Goal: Task Accomplishment & Management: Manage account settings

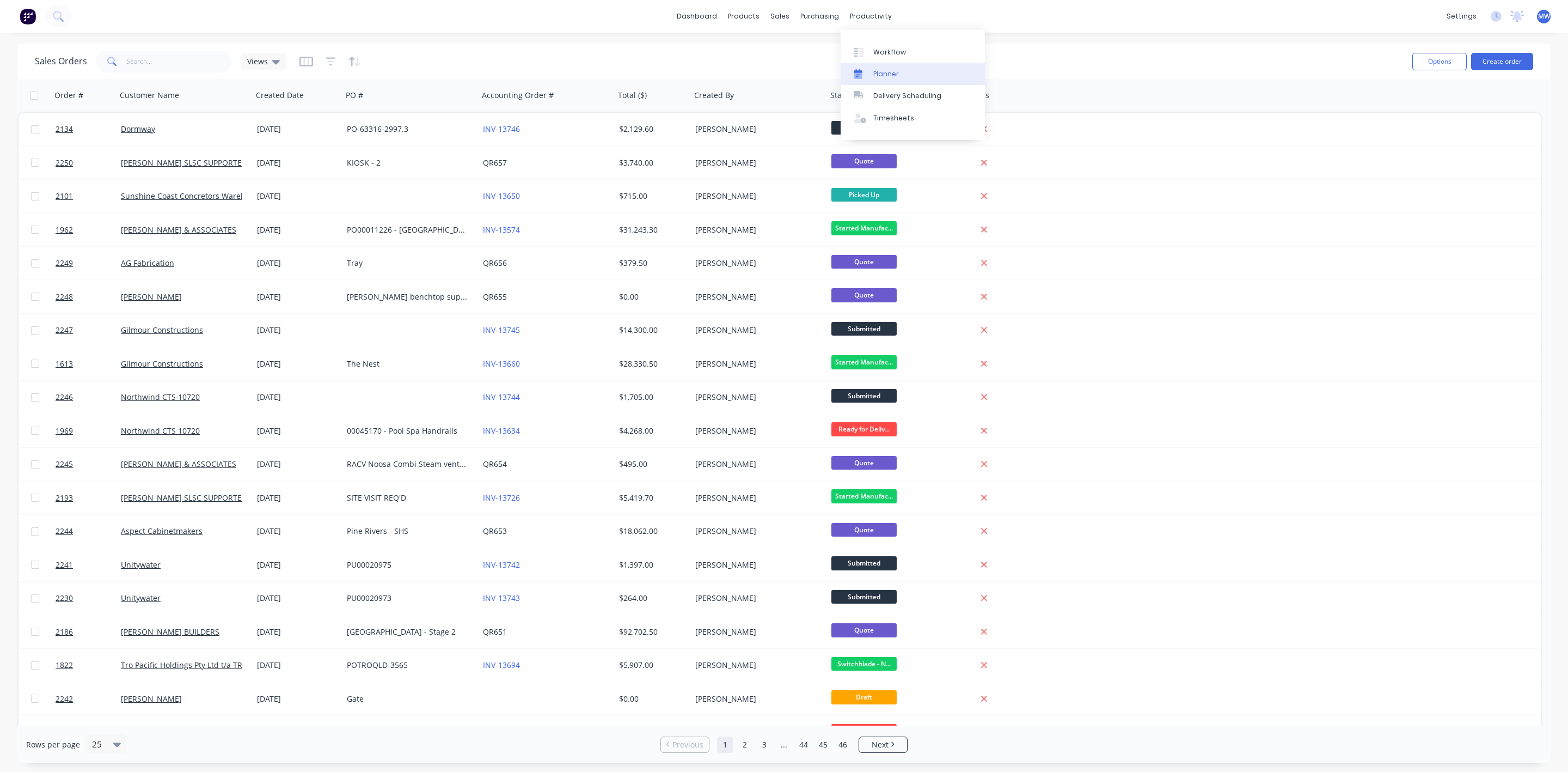
click at [880, 79] on link "Planner" at bounding box center [913, 75] width 144 height 22
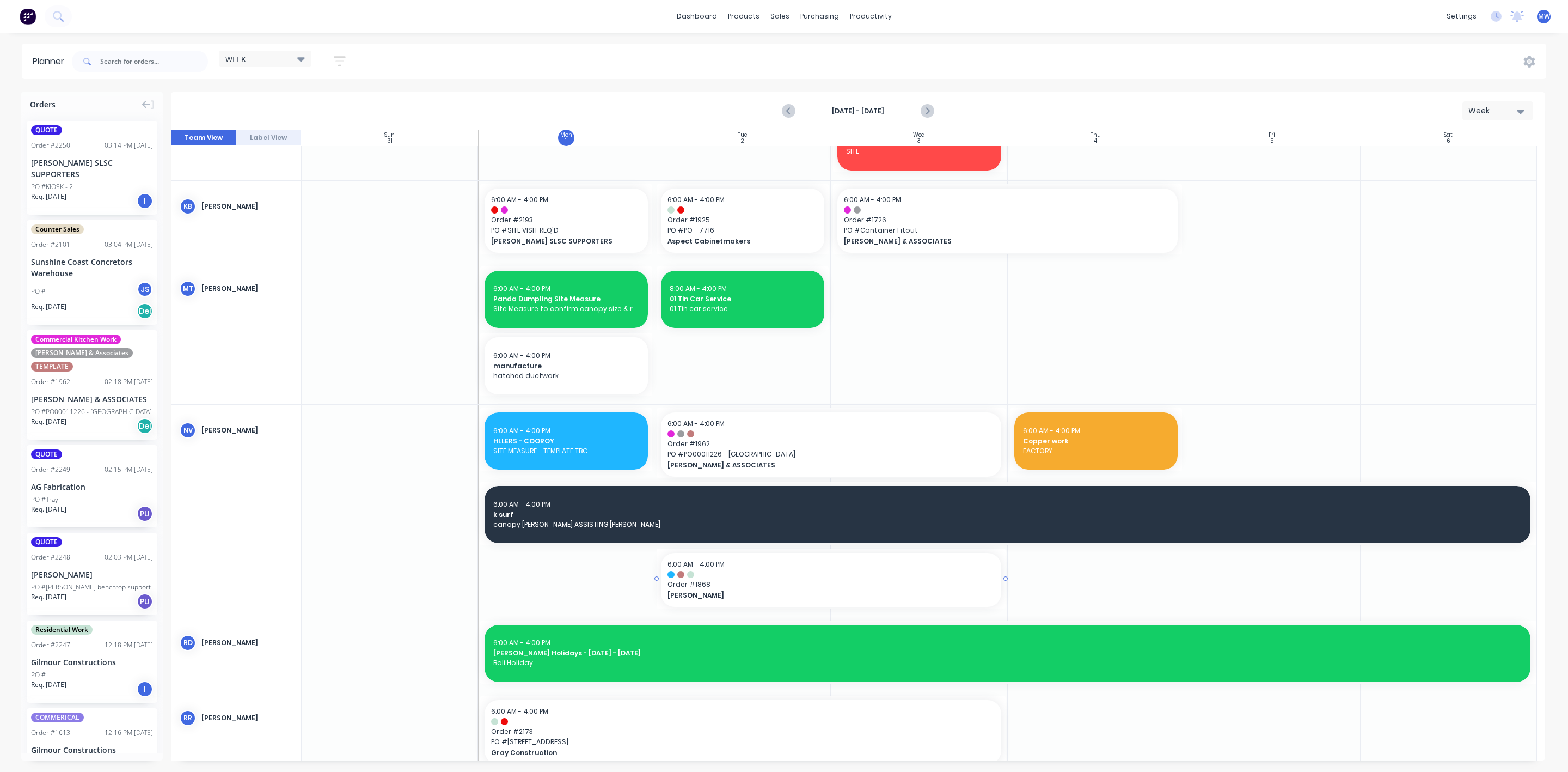
scroll to position [491, 0]
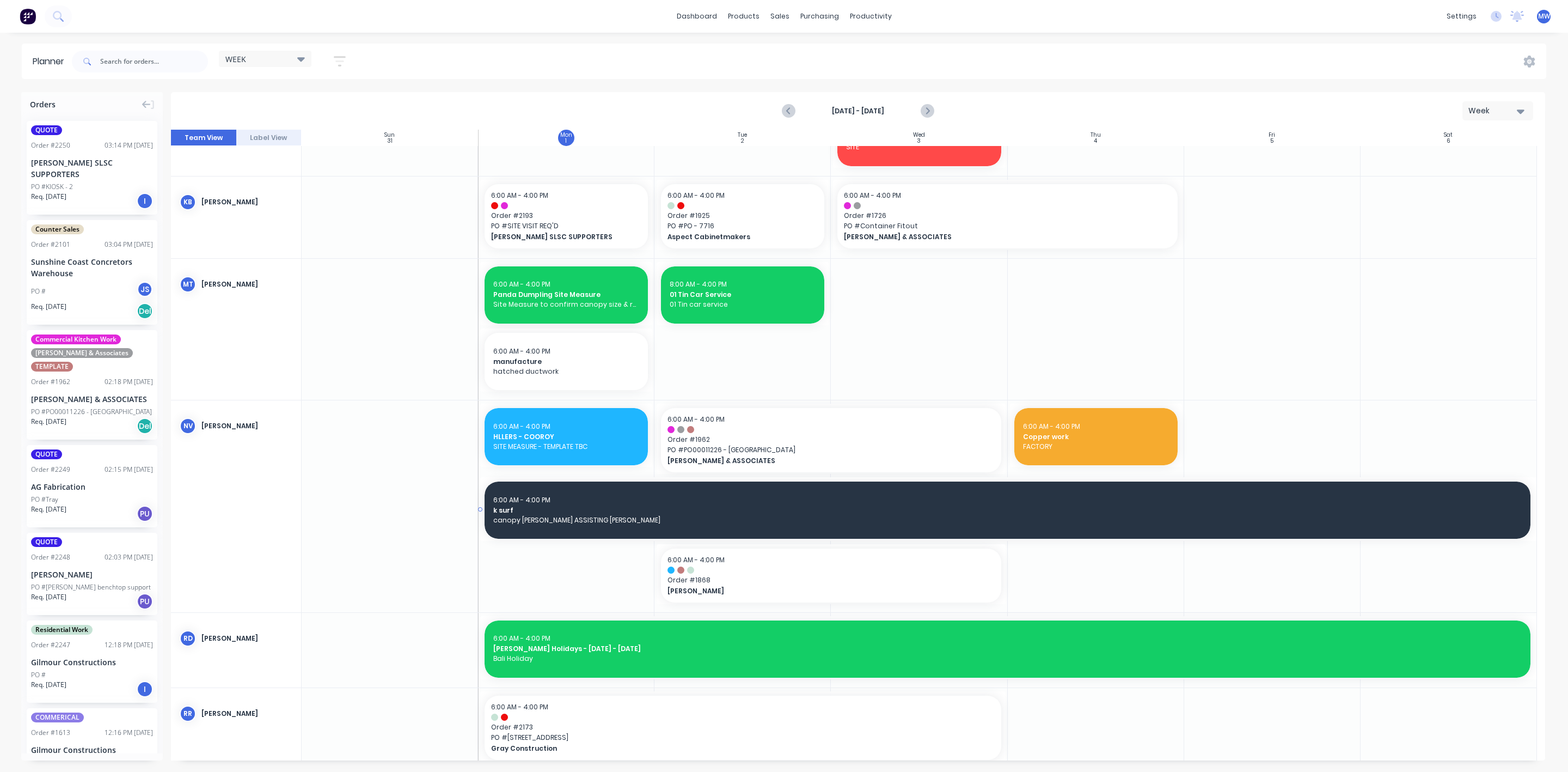
click at [629, 474] on div "6:00 AM - 4:00 PM k surf canopy manuf NATHAN ASSISTING JO k surf, Start: Monday…" at bounding box center [1007, 507] width 1059 height 66
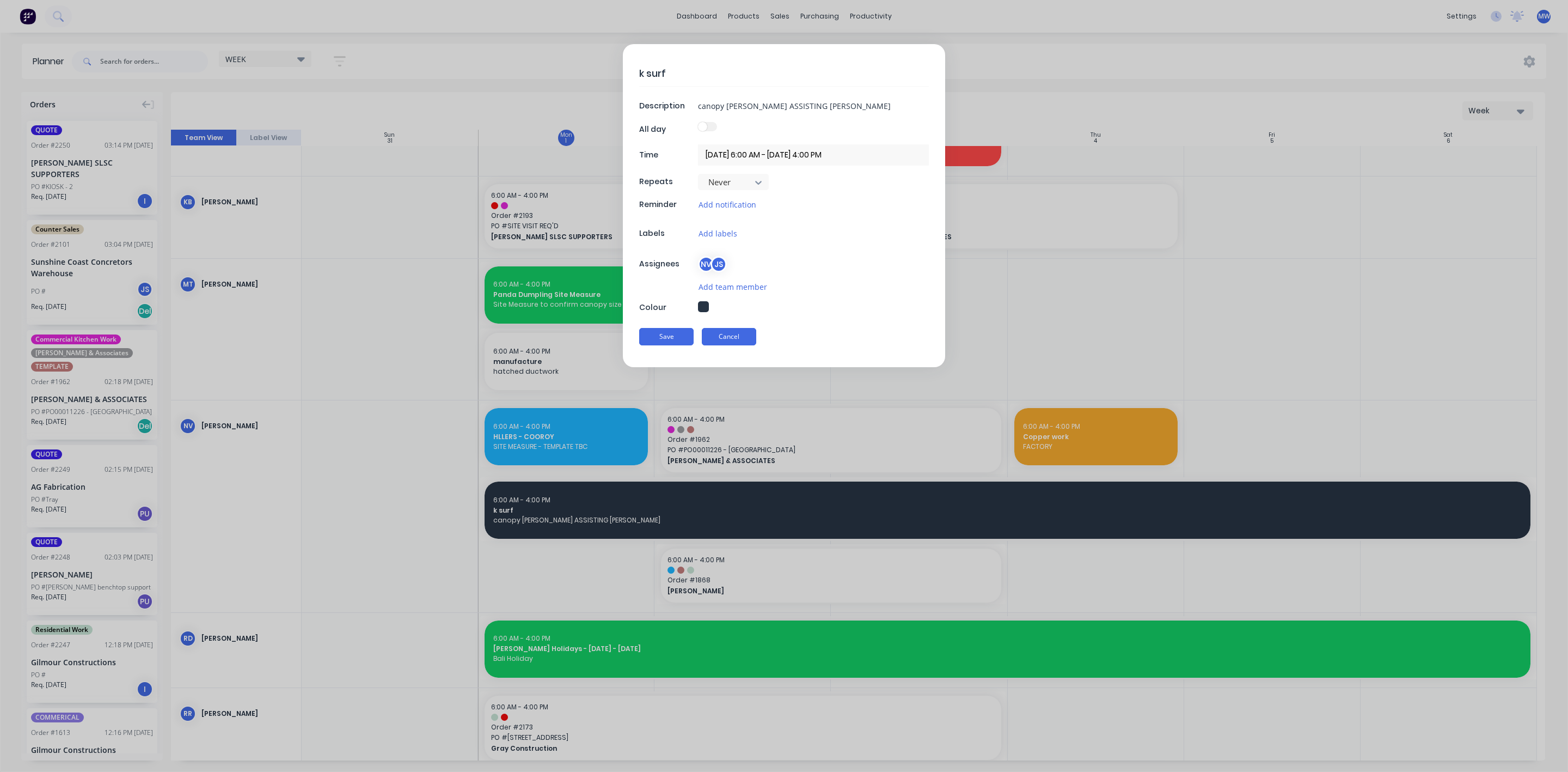
click at [737, 339] on button "Cancel" at bounding box center [729, 336] width 54 height 18
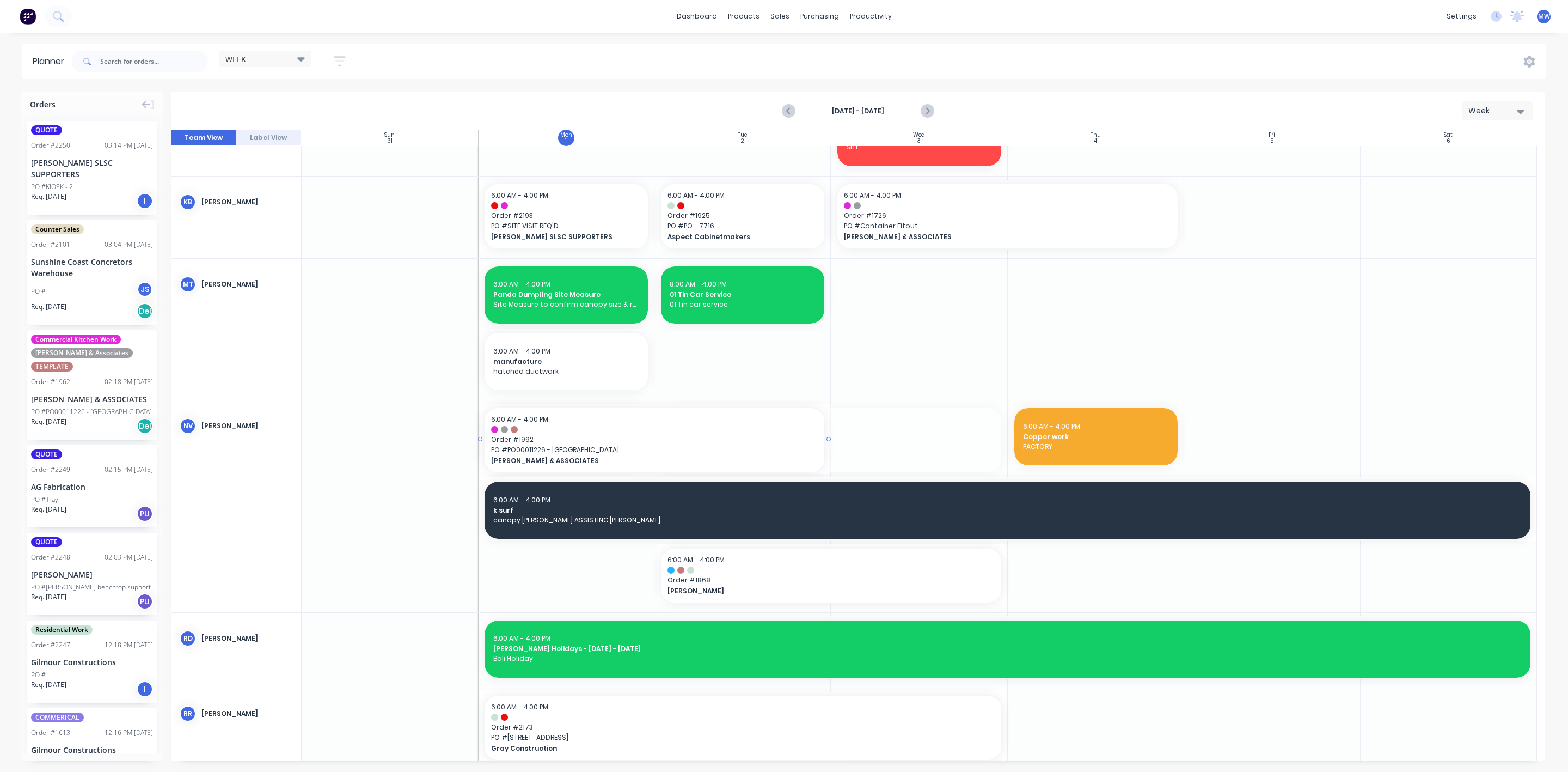
drag, startPoint x: 698, startPoint y: 437, endPoint x: 536, endPoint y: 572, distance: 210.9
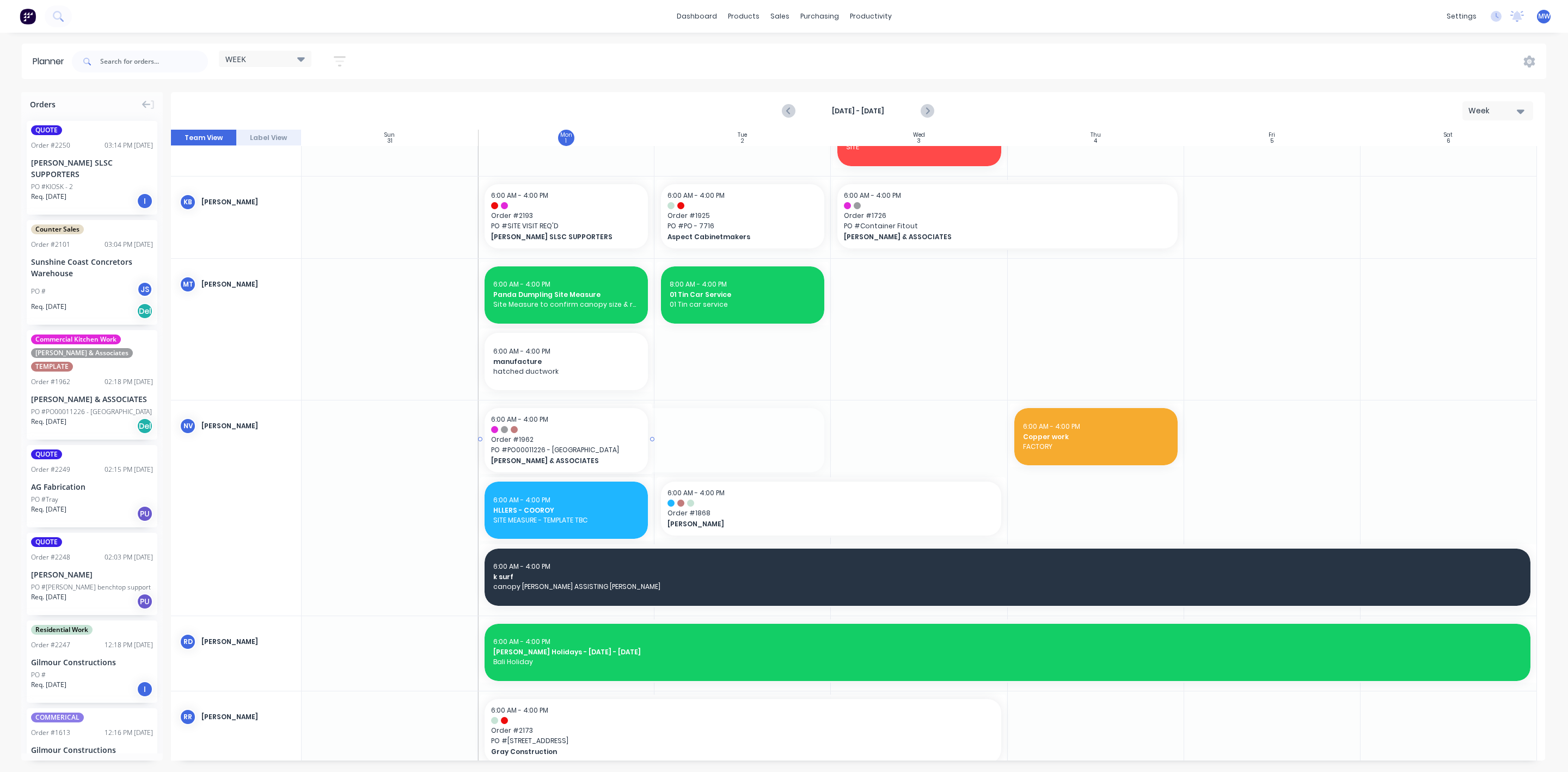
drag, startPoint x: 828, startPoint y: 438, endPoint x: 628, endPoint y: 445, distance: 200.1
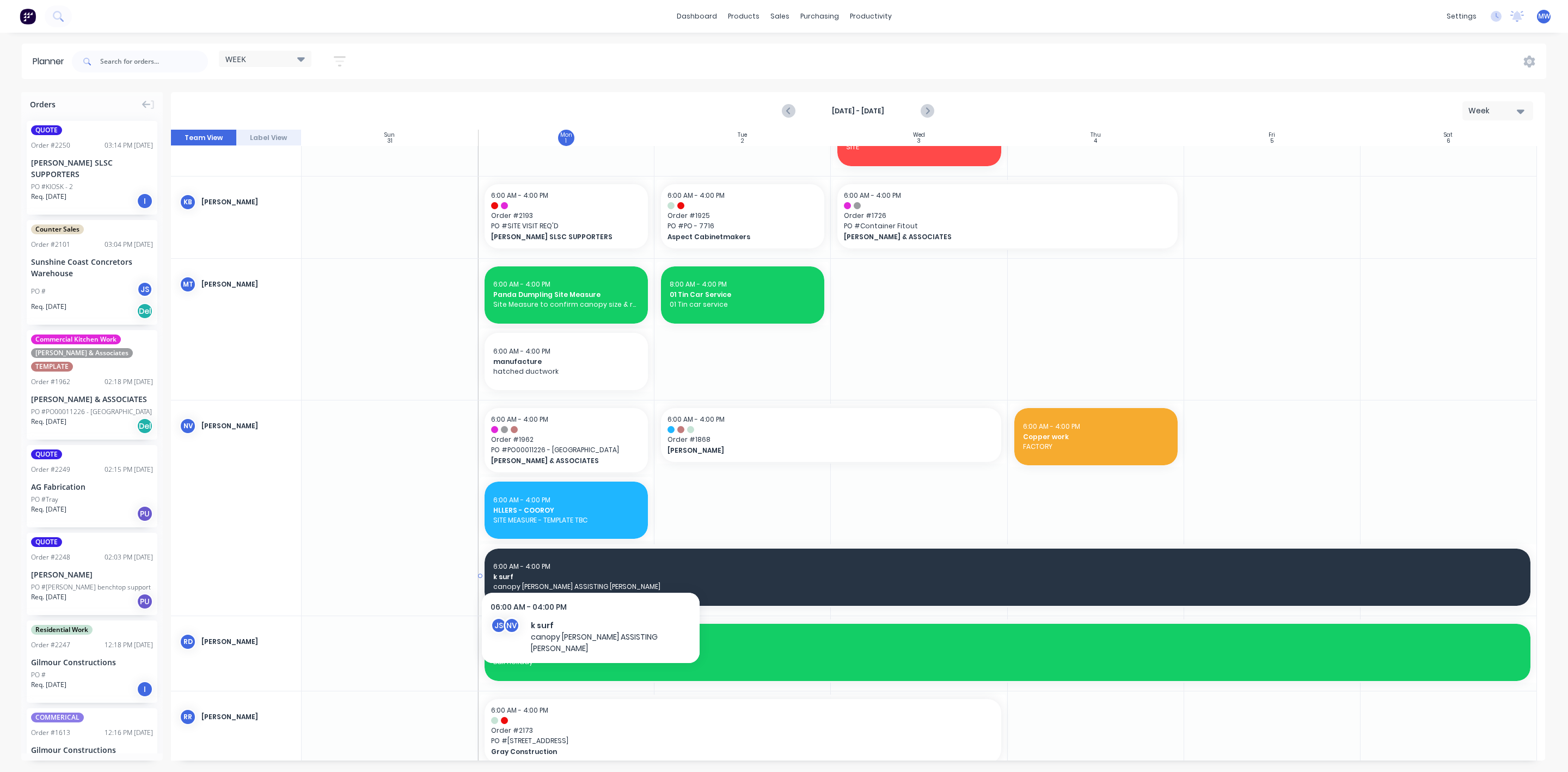
click at [580, 568] on div "6:00 AM - 4:00 PM" at bounding box center [1007, 567] width 1028 height 10
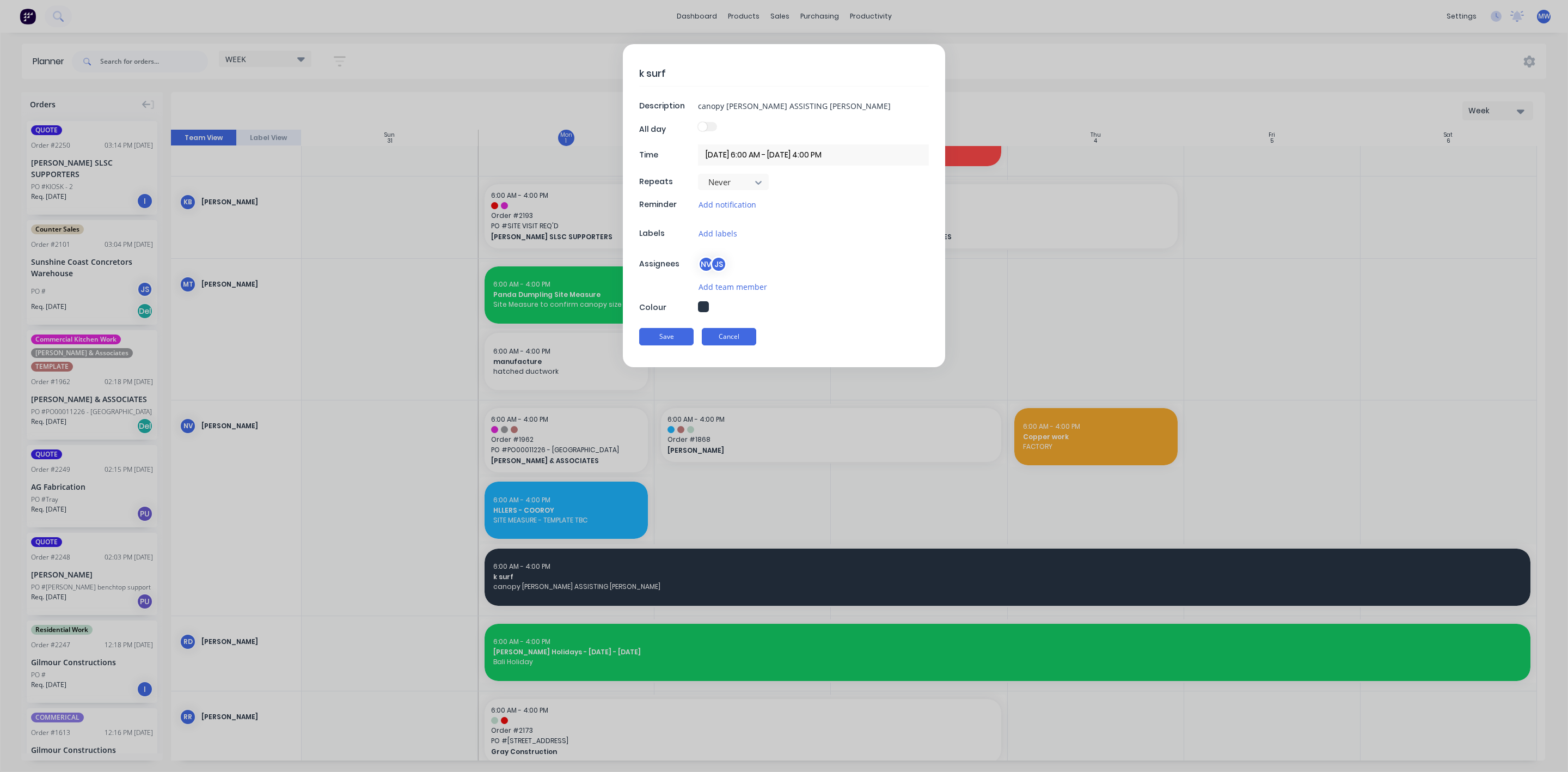
click at [727, 337] on button "Cancel" at bounding box center [729, 336] width 54 height 18
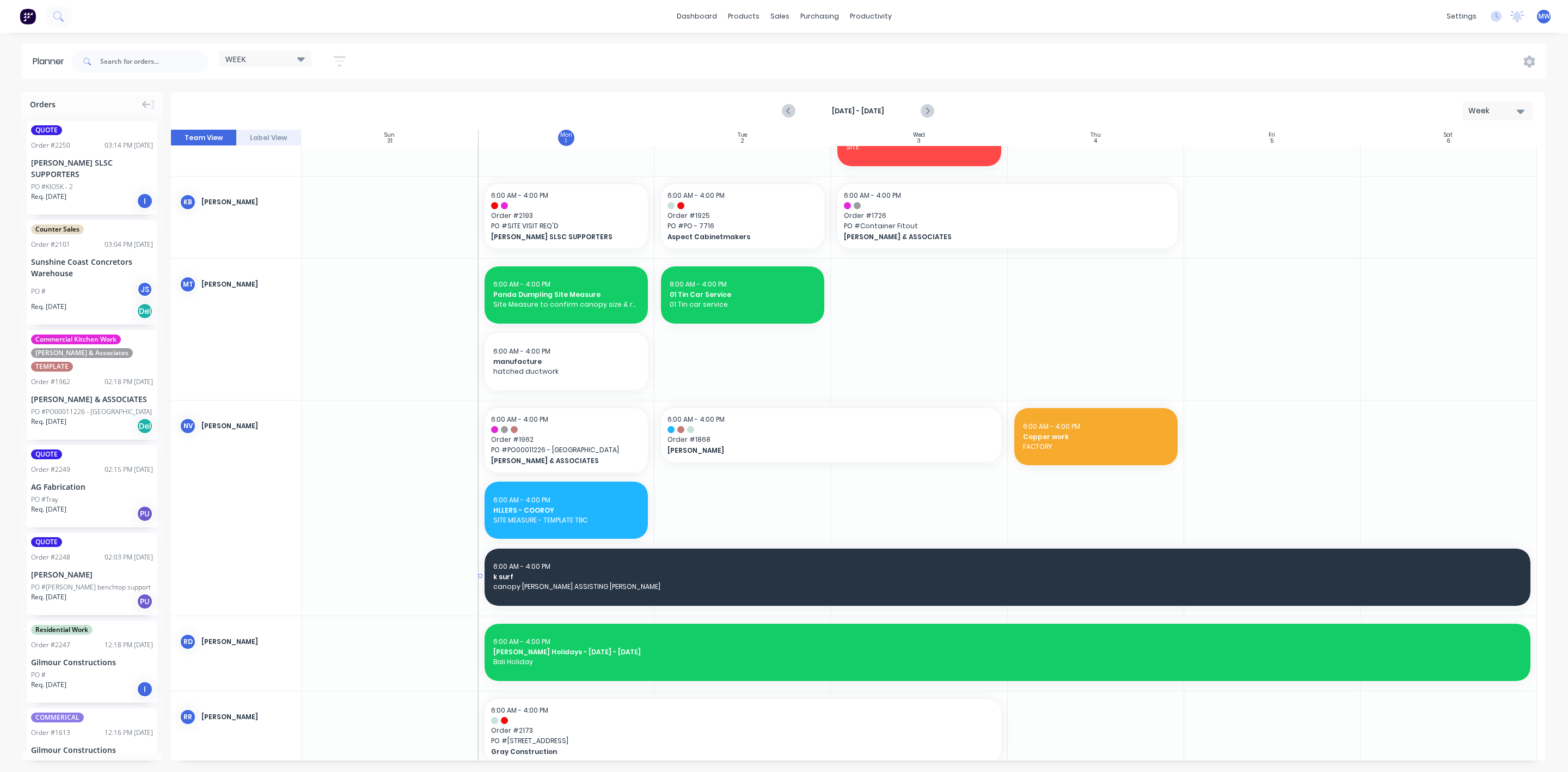
click at [531, 542] on div "6:00 AM - 4:00 PM k surf canopy manuf NATHAN ASSISTING JO k surf, Start: Monday…" at bounding box center [1007, 574] width 1059 height 66
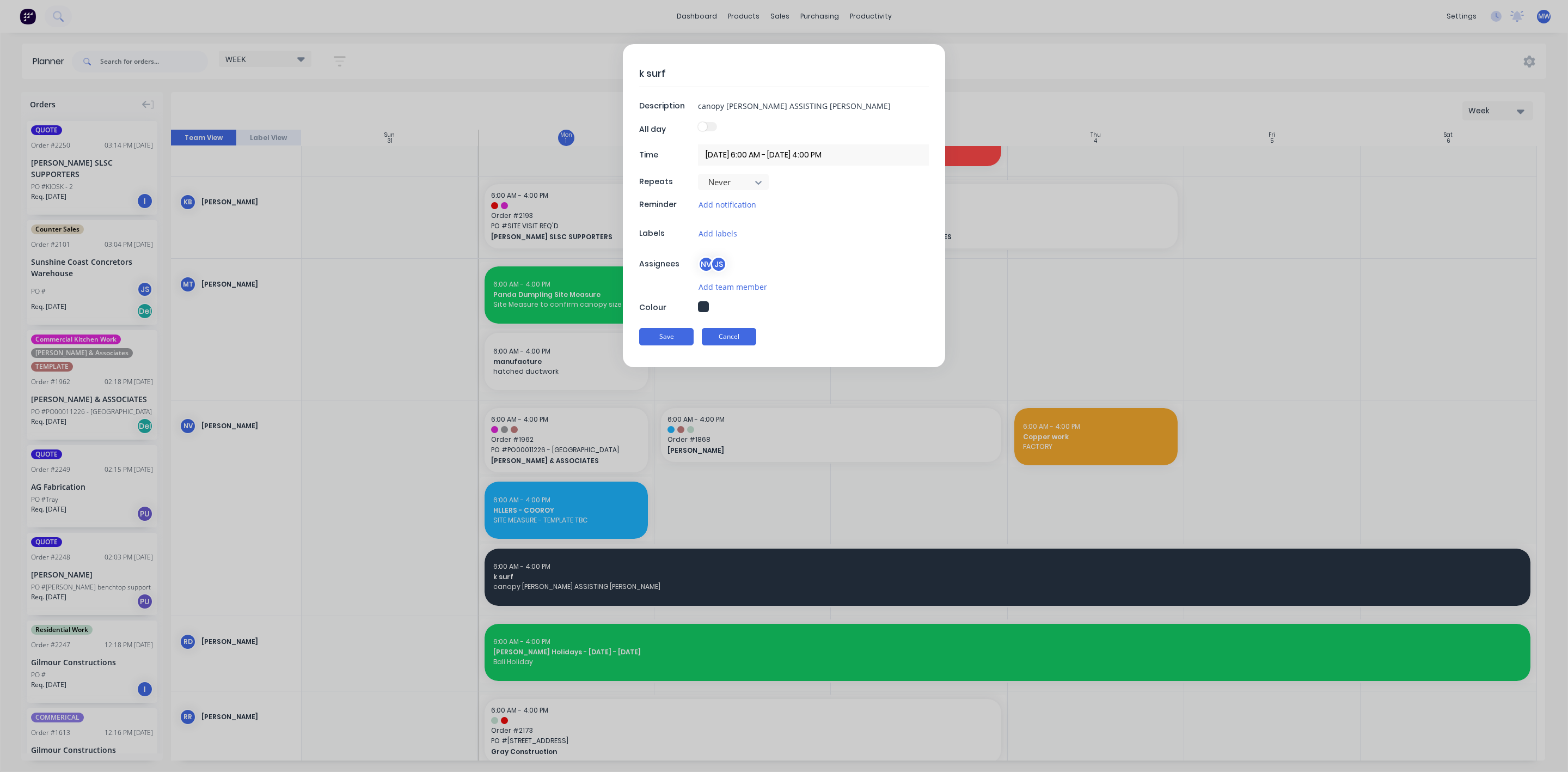
drag, startPoint x: 750, startPoint y: 334, endPoint x: 740, endPoint y: 383, distance: 50.0
click at [750, 335] on button "Cancel" at bounding box center [729, 336] width 54 height 18
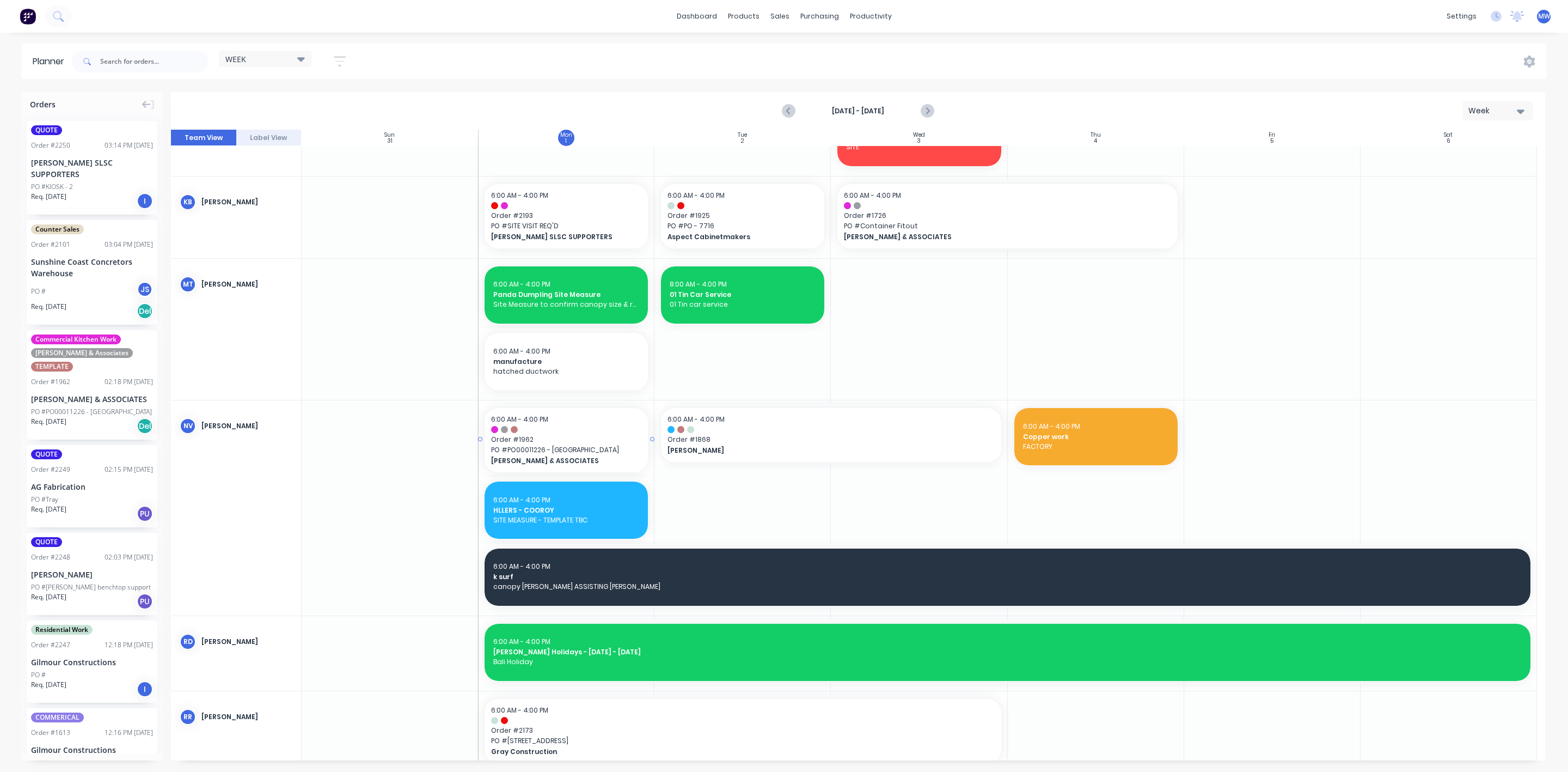
click at [649, 407] on div at bounding box center [566, 438] width 172 height 70
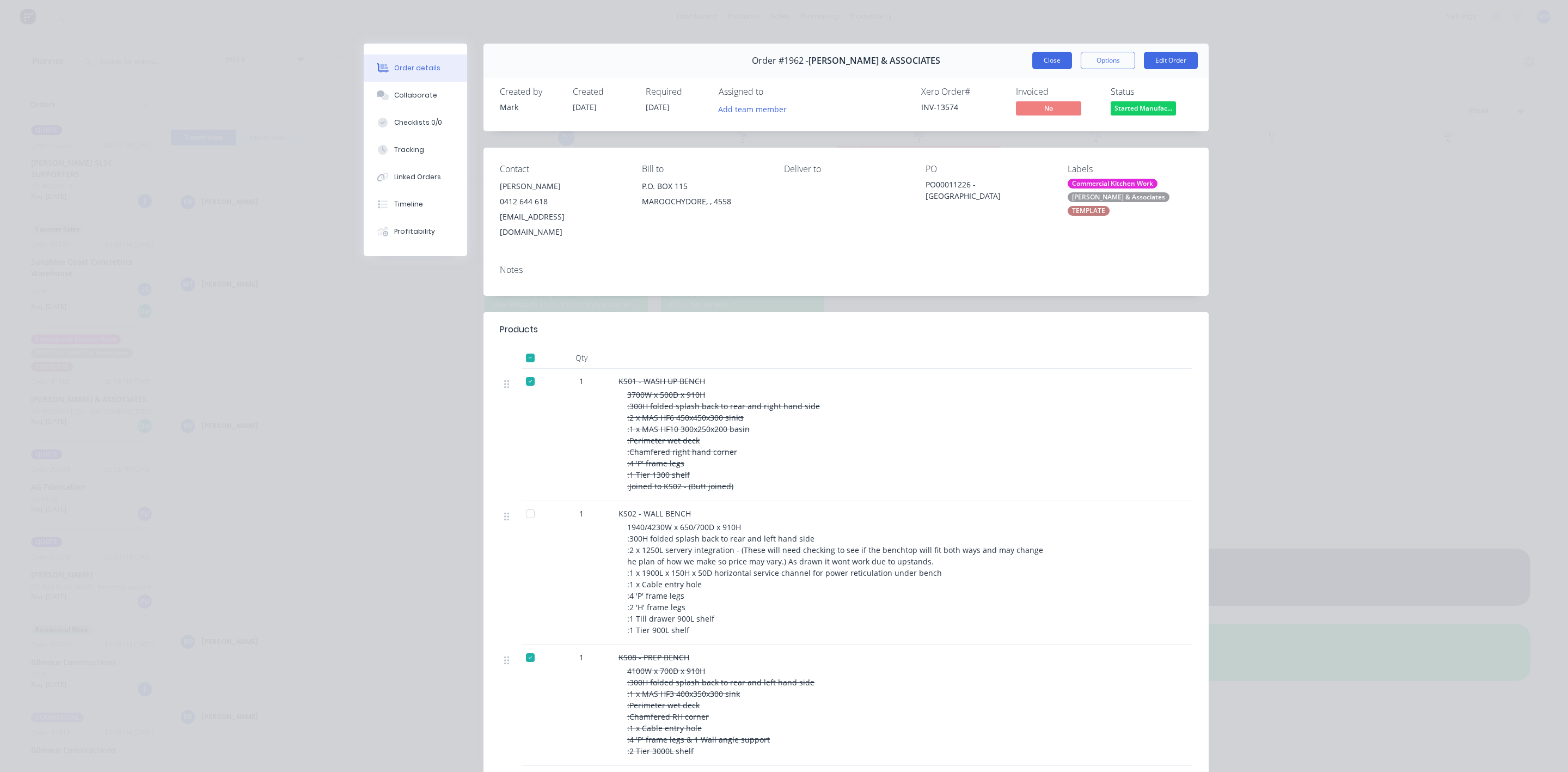
click at [1046, 60] on button "Close" at bounding box center [1052, 60] width 40 height 18
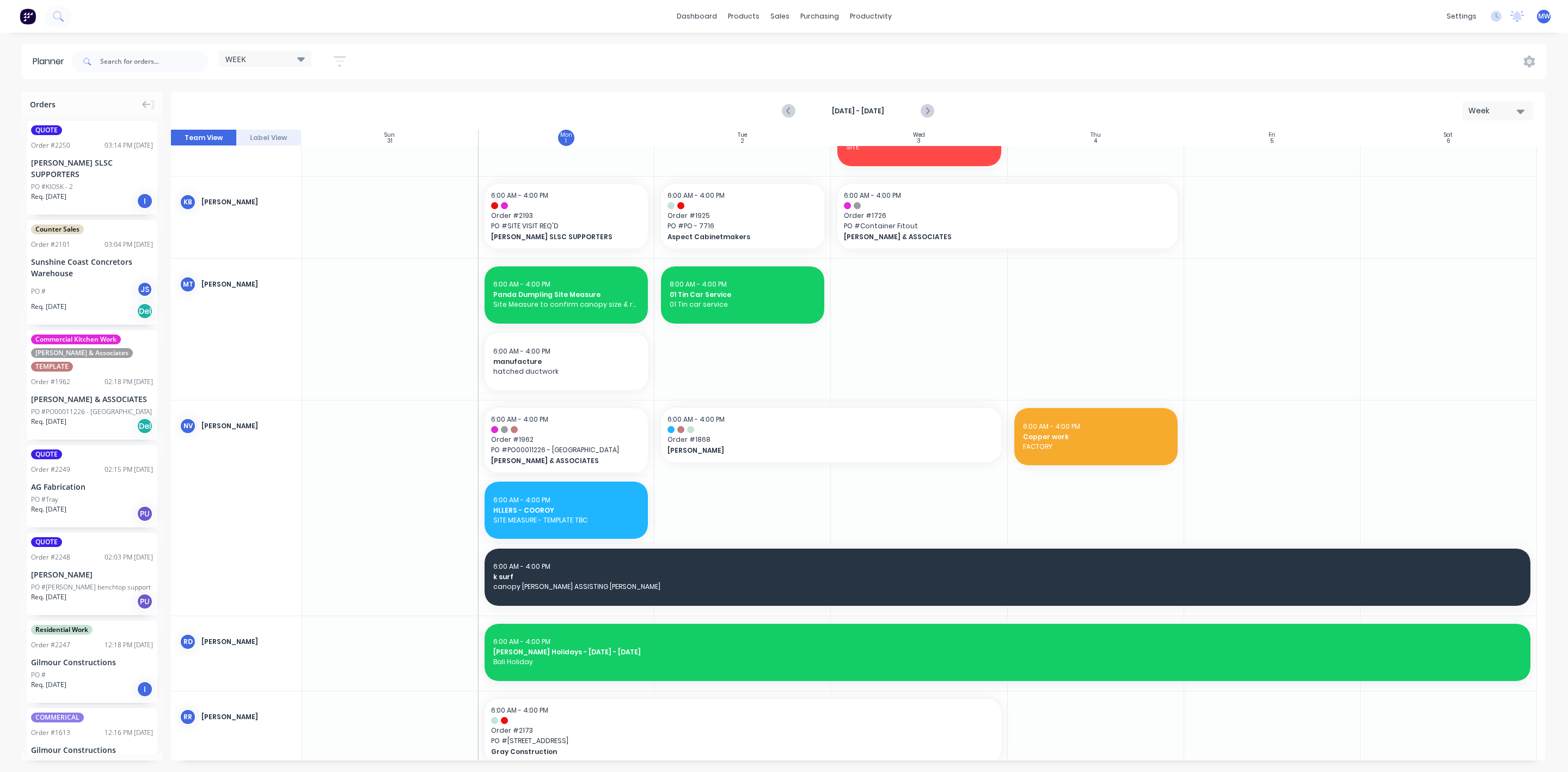
click at [487, 611] on div at bounding box center [566, 507] width 176 height 214
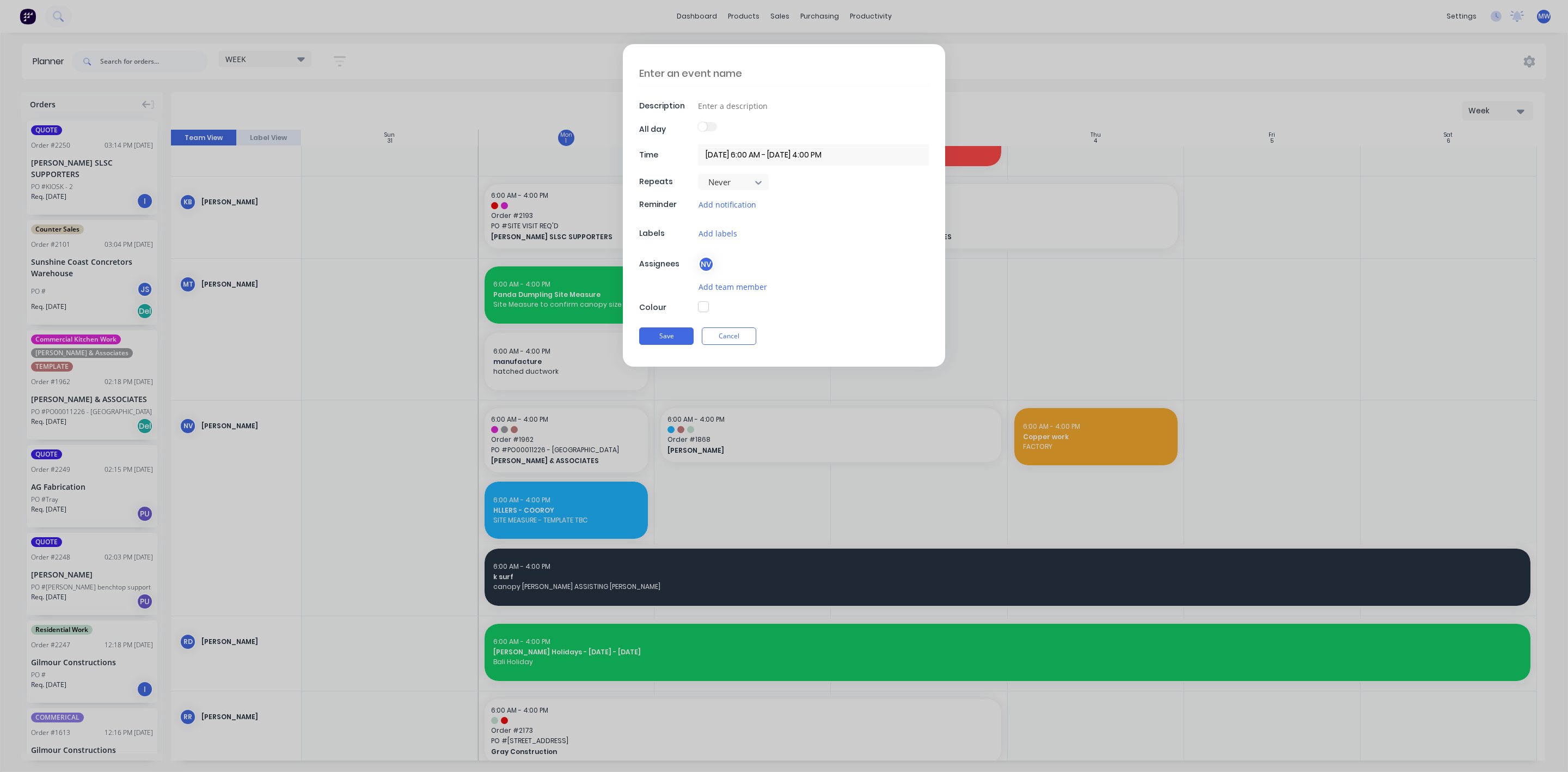
click at [696, 72] on textarea at bounding box center [784, 73] width 290 height 25
type textarea "x"
type textarea "M"
type textarea "x"
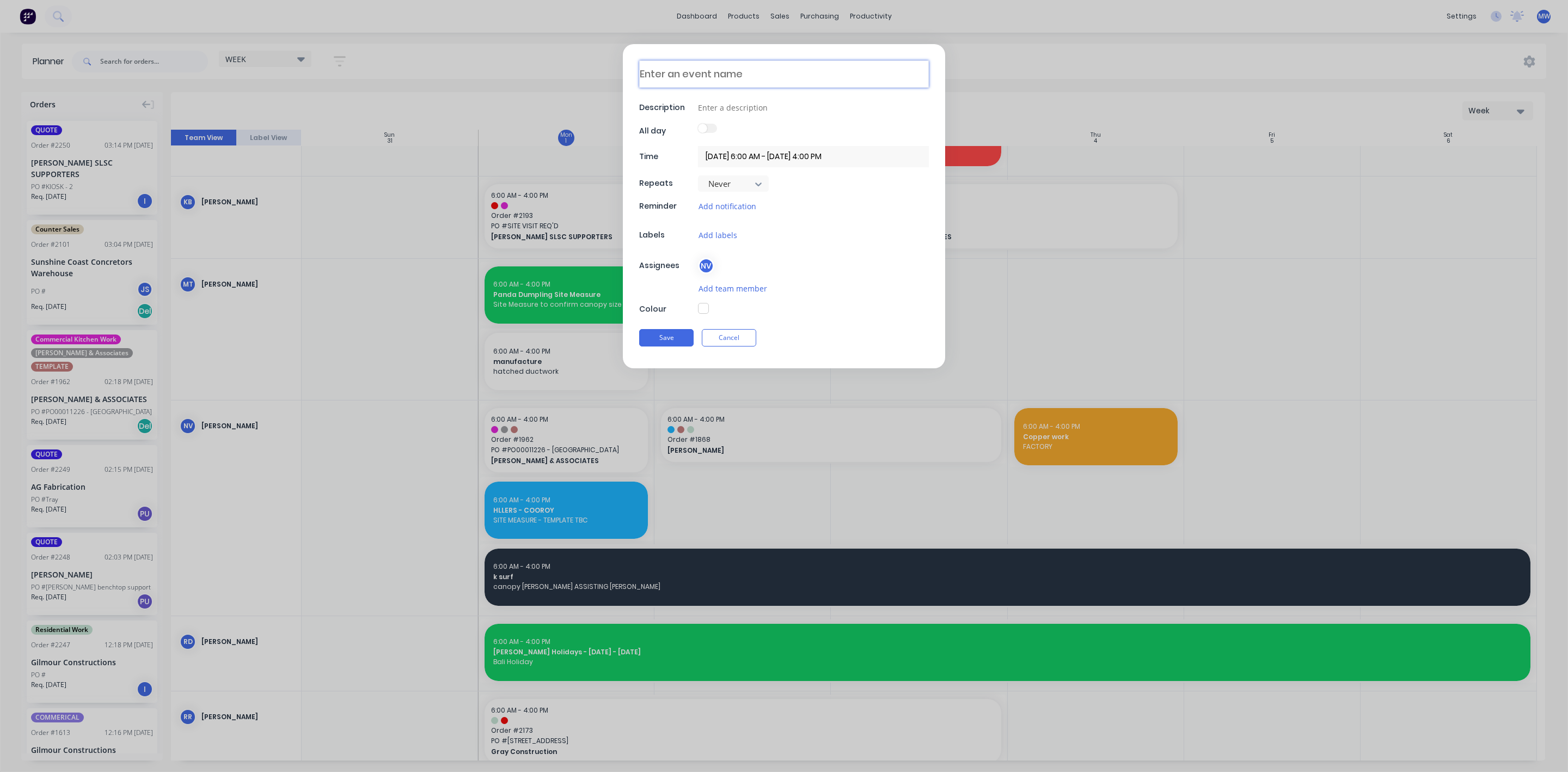
type textarea "M"
type textarea "x"
type textarea "C"
type textarea "x"
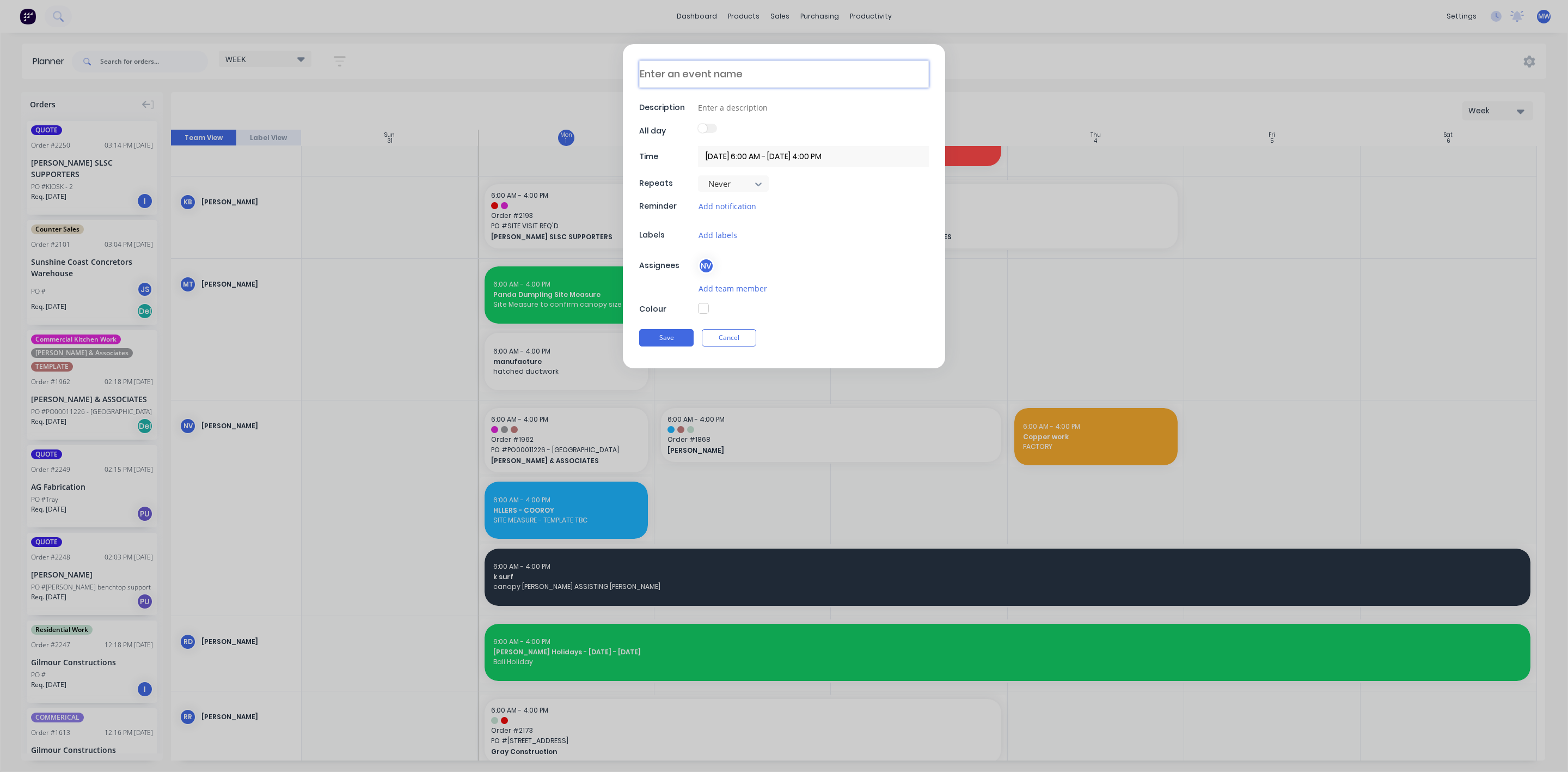
type textarea "C"
type textarea "x"
type textarea "CA"
type textarea "x"
type textarea "CAN"
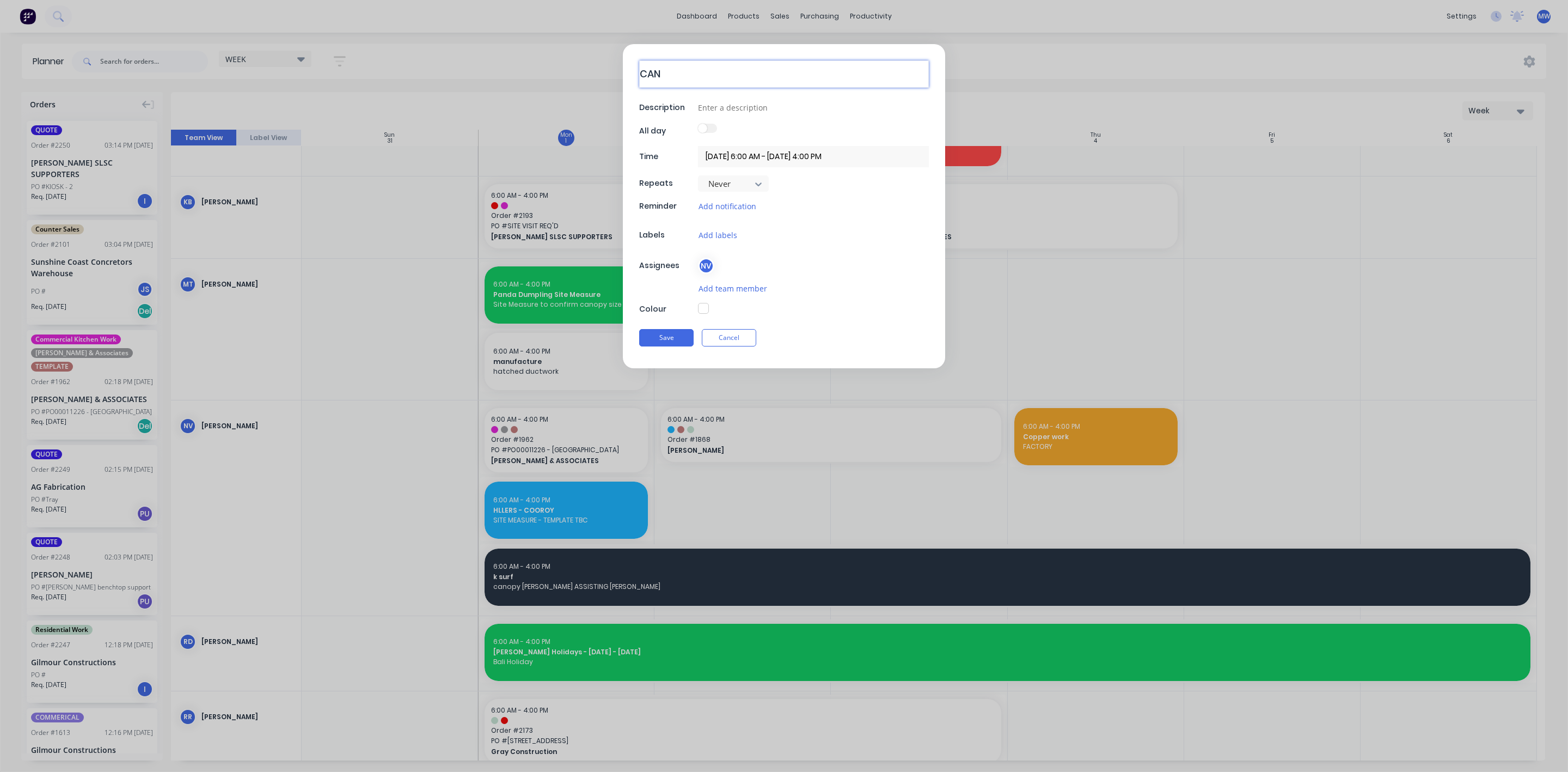
type textarea "x"
type textarea "CANO"
type textarea "x"
type textarea "CANOP"
type textarea "x"
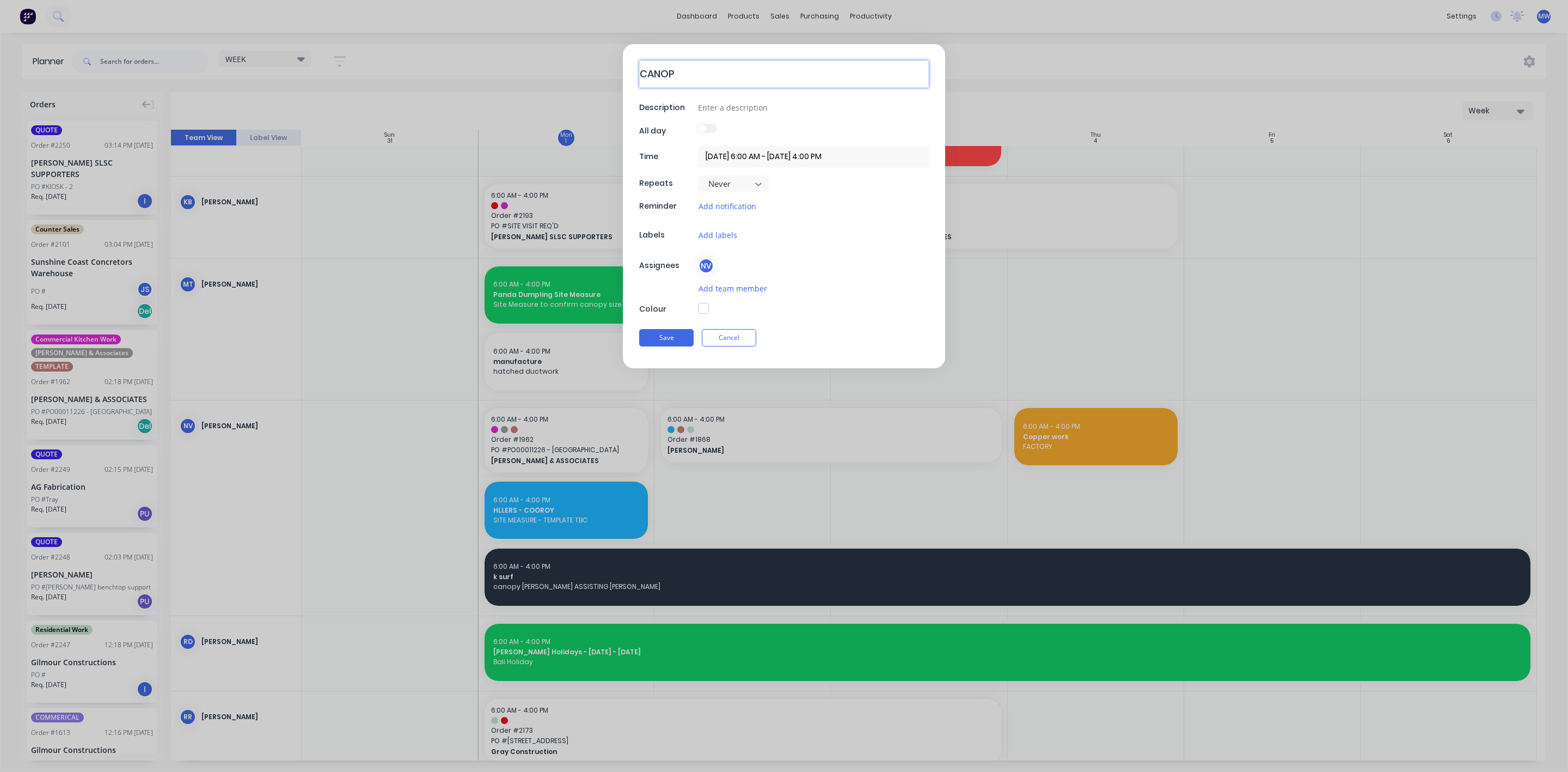
type textarea "CANOP-"
type textarea "x"
type textarea "CANOP"
type textarea "x"
type textarea "CANOPY"
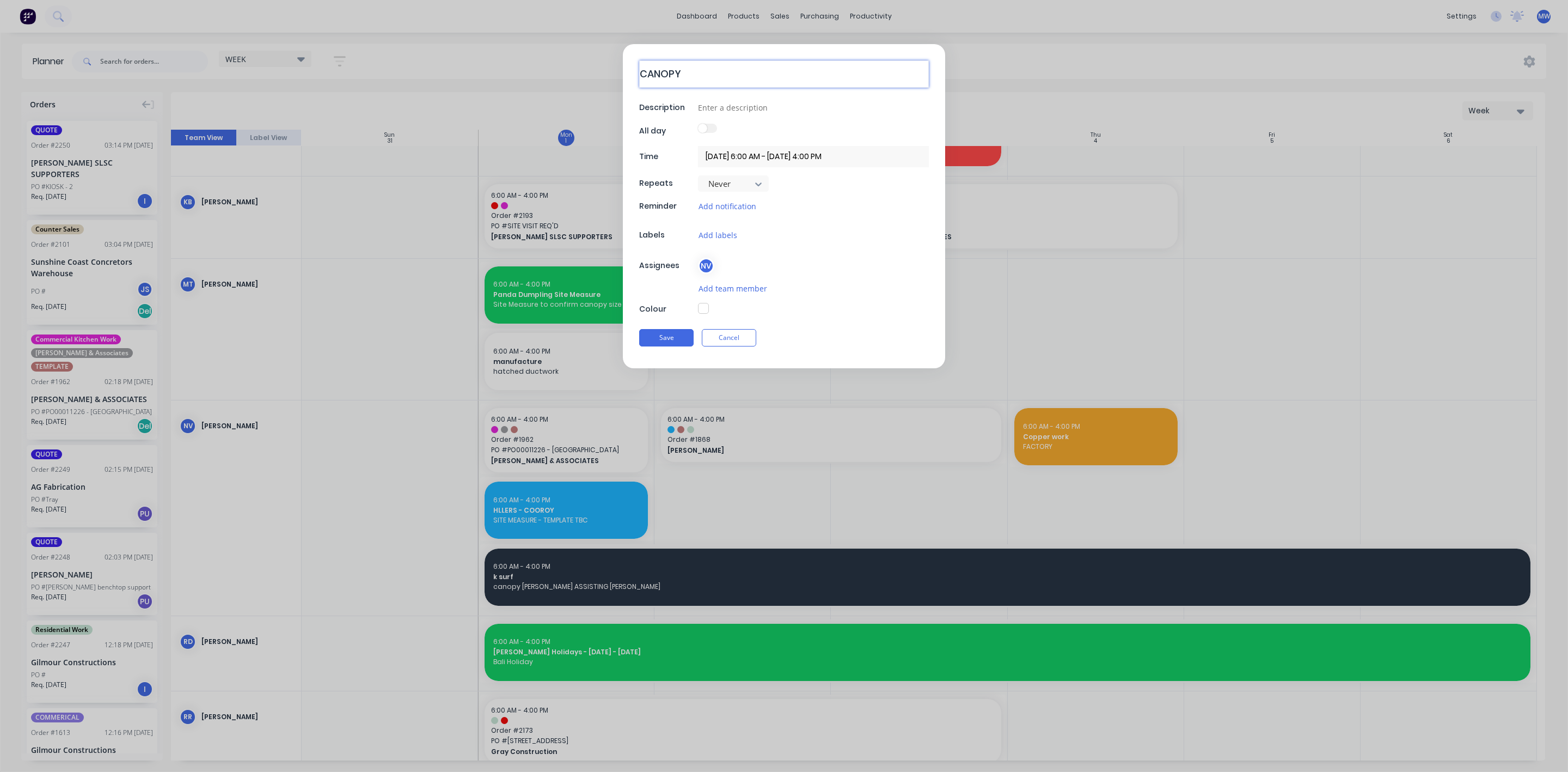
type textarea "x"
type textarea "CANOPY -"
type textarea "x"
type textarea "CANOPY -"
type textarea "x"
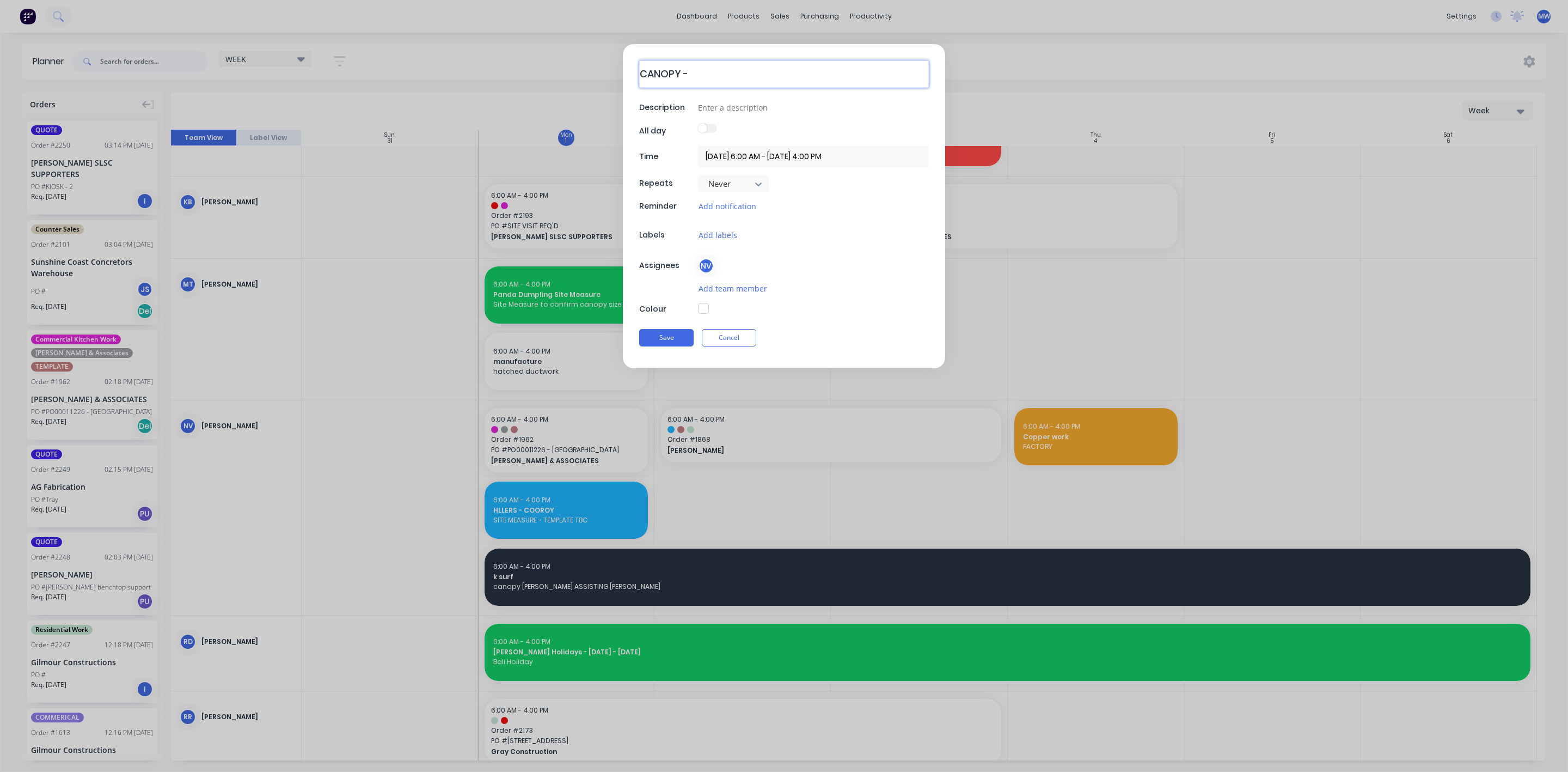
type textarea "CANOPY -"
type textarea "x"
type textarea "CANOPY"
type textarea "x"
type textarea "CANOPY"
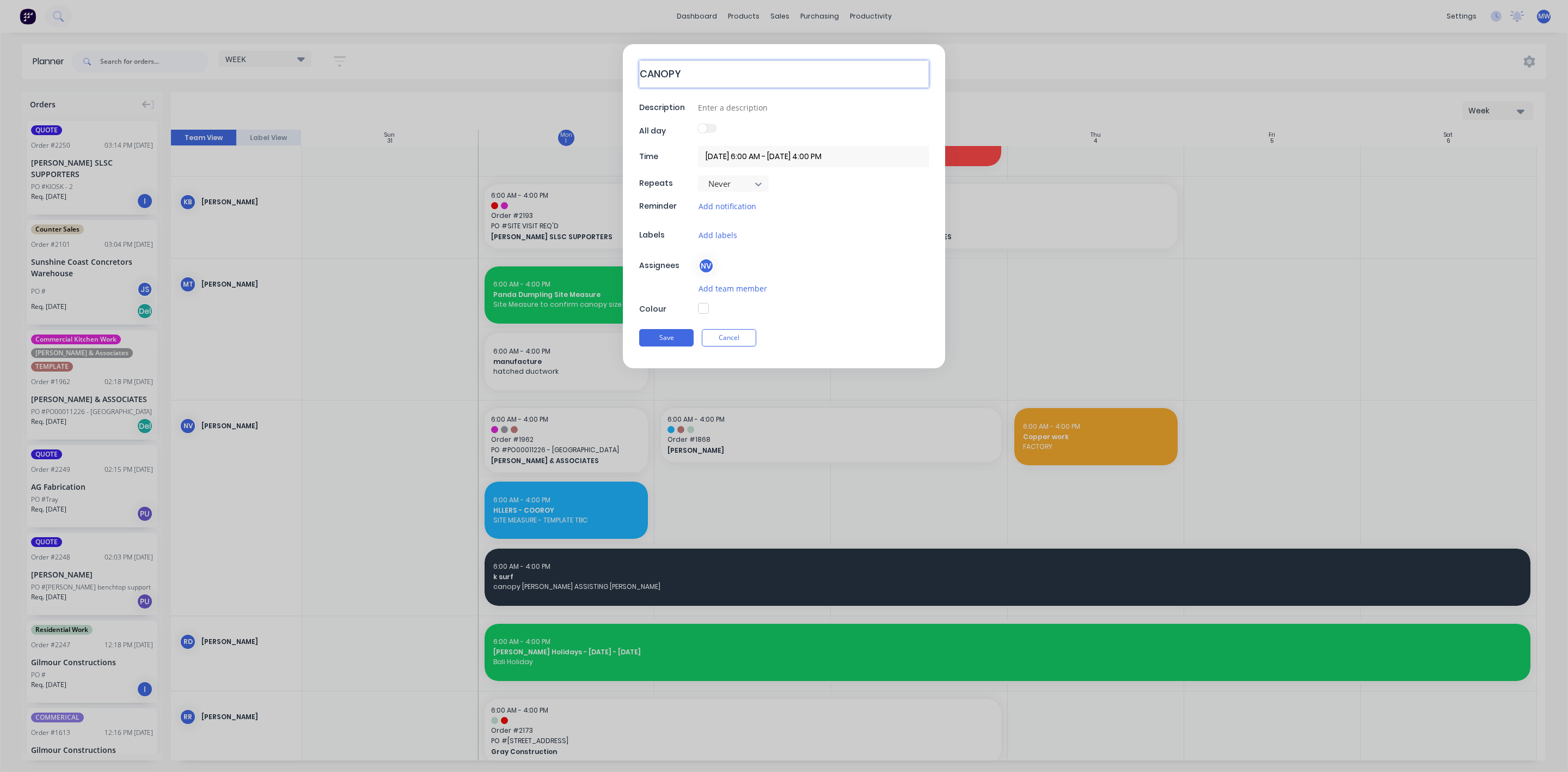
type textarea "x"
type textarea "CANOPY"
type textarea "x"
type textarea "CANOPY -"
type textarea "x"
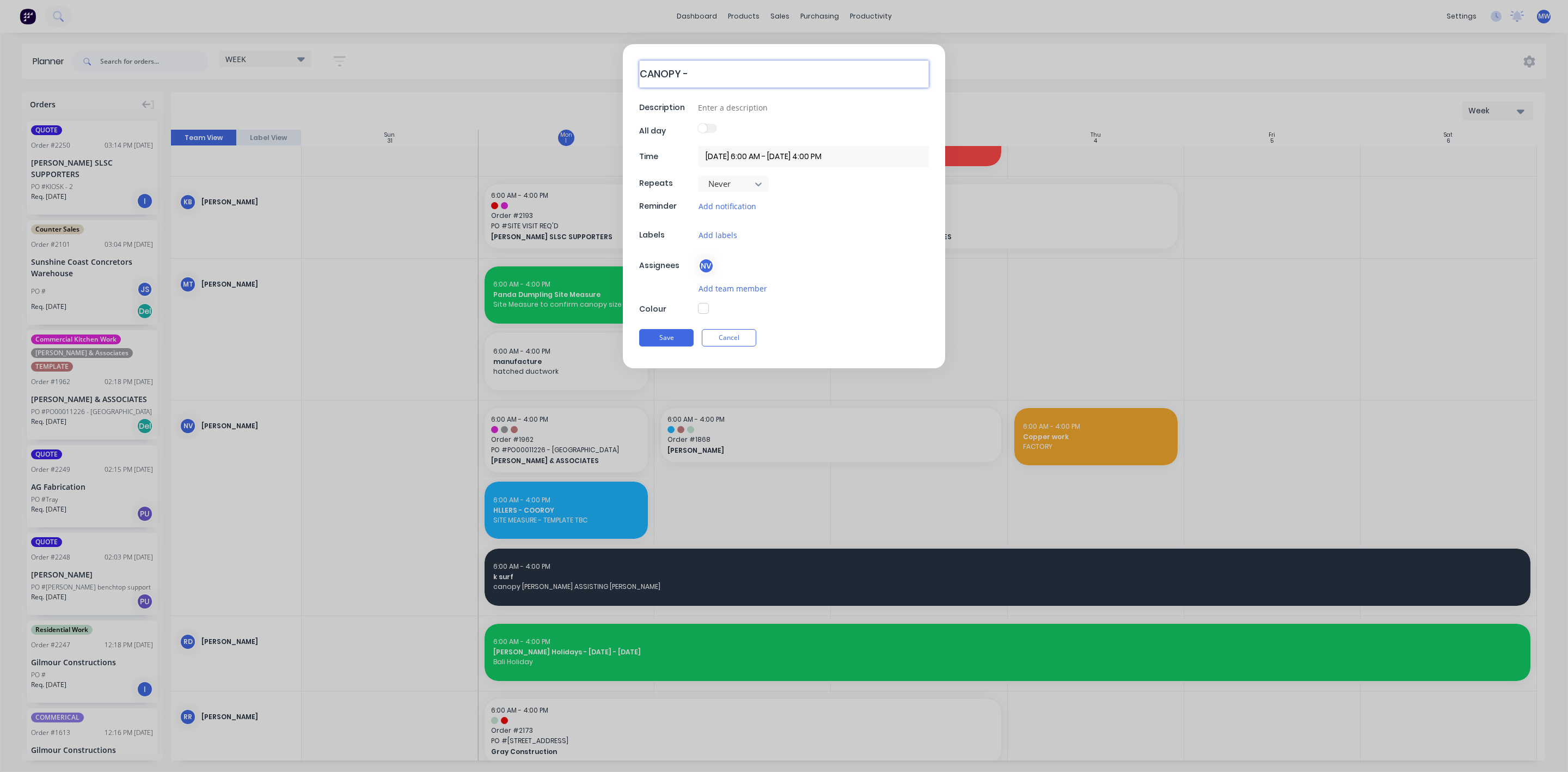
type textarea "CANOPY -"
type textarea "x"
type textarea "CANOPY - H"
type textarea "x"
type textarea "CANOPY - HI"
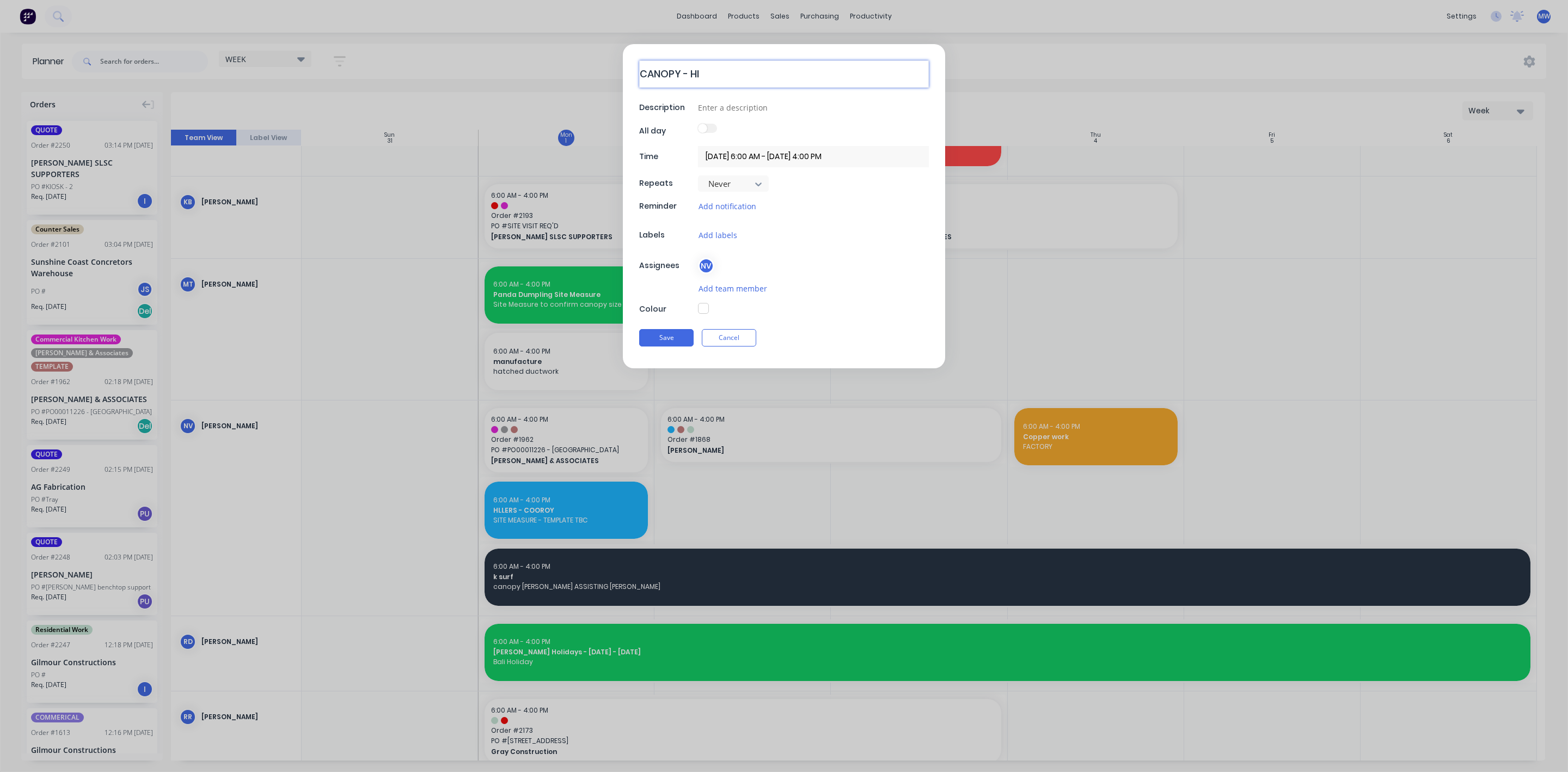
type textarea "x"
type textarea "CANOPY - HIL"
type textarea "x"
type textarea "CANOPY - HILL"
type textarea "x"
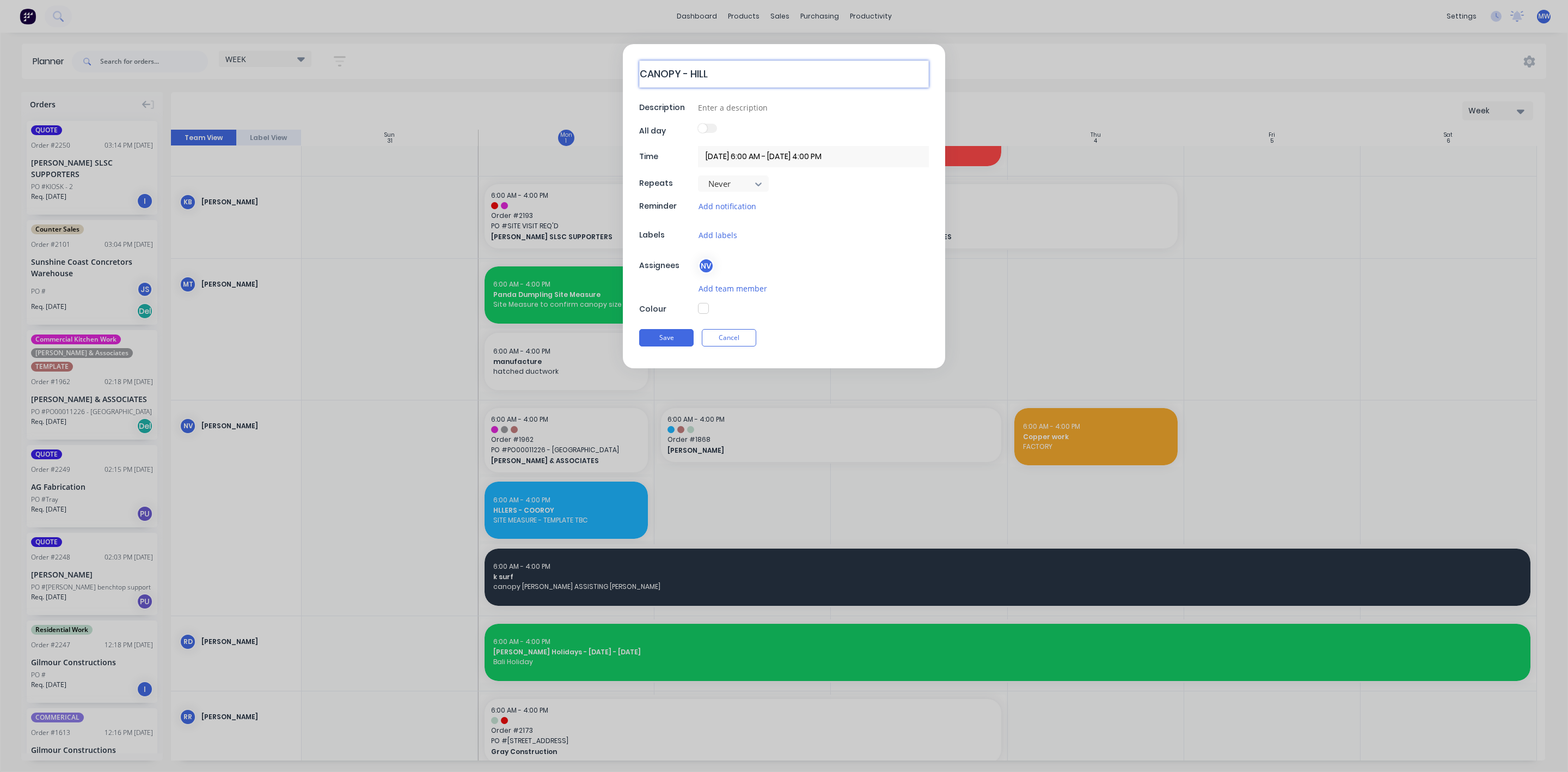
type textarea "CANOPY - HILLE"
type textarea "x"
type textarea "CANOPY - HILLER"
type textarea "x"
type textarea "CANOPY - HILLERS"
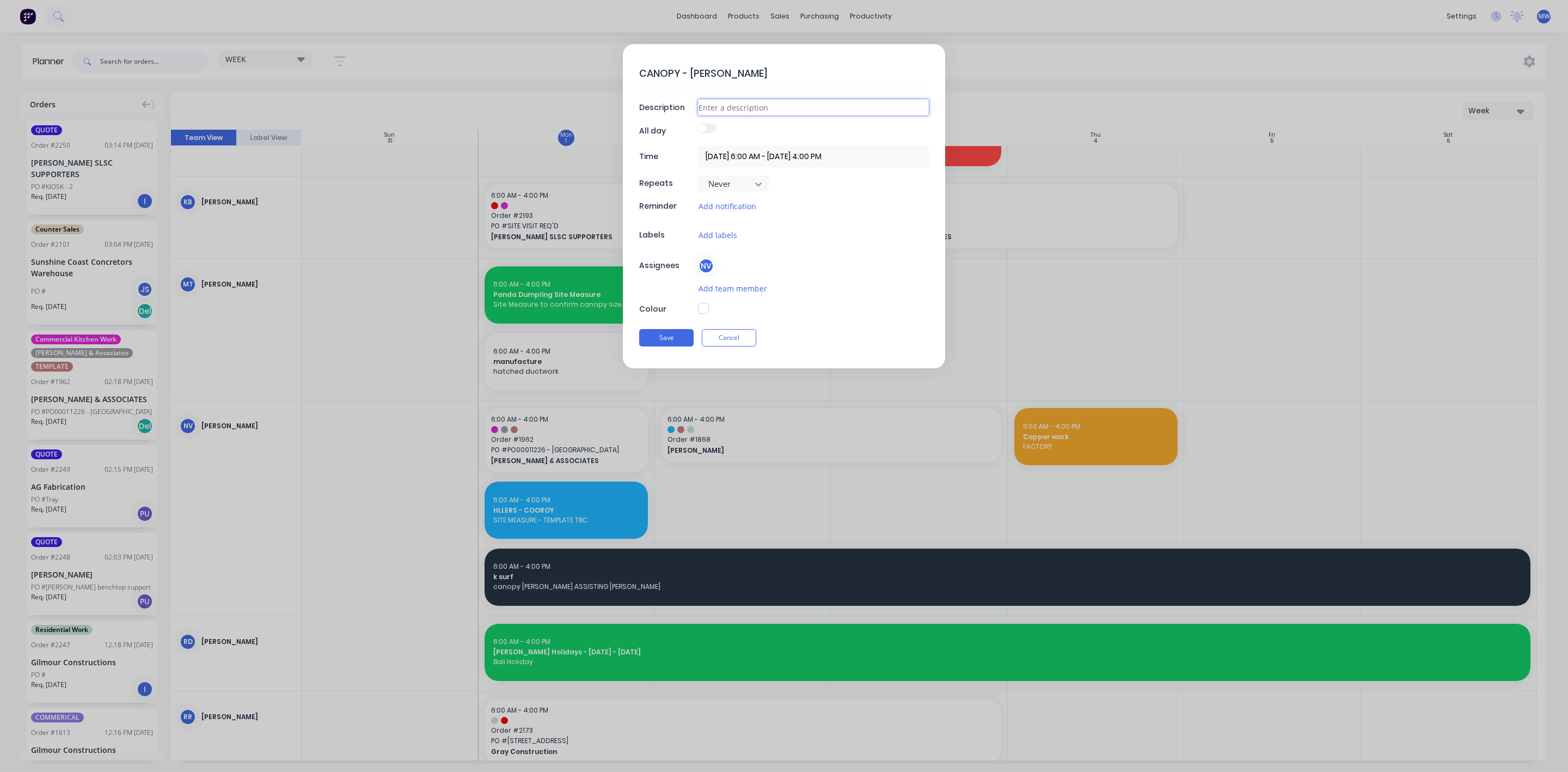
click at [734, 109] on input at bounding box center [813, 107] width 231 height 16
type textarea "x"
type input "M"
type textarea "x"
type input "MA"
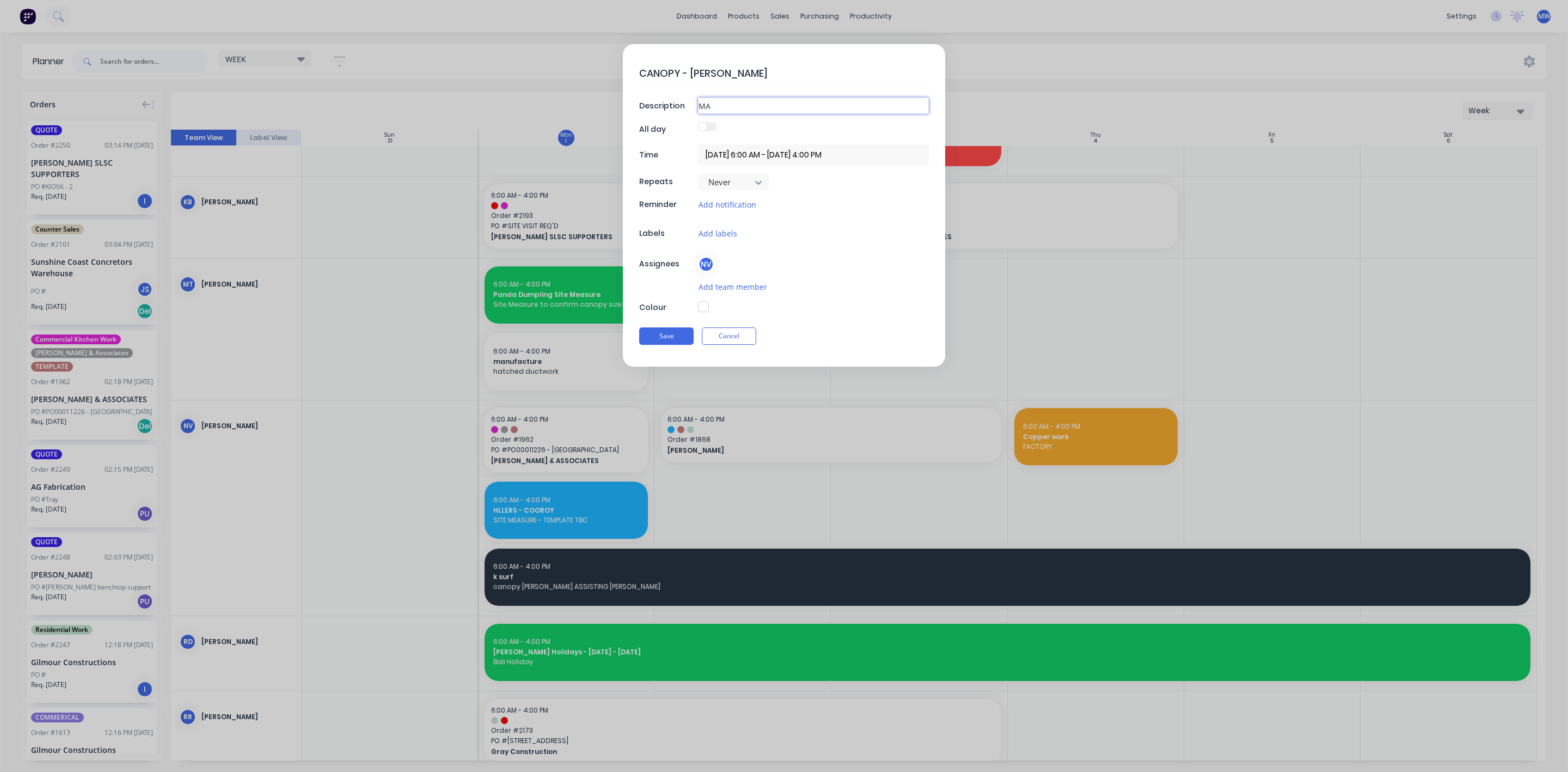
type textarea "x"
type input "MAK"
type textarea "x"
type input "MAKE"
type textarea "x"
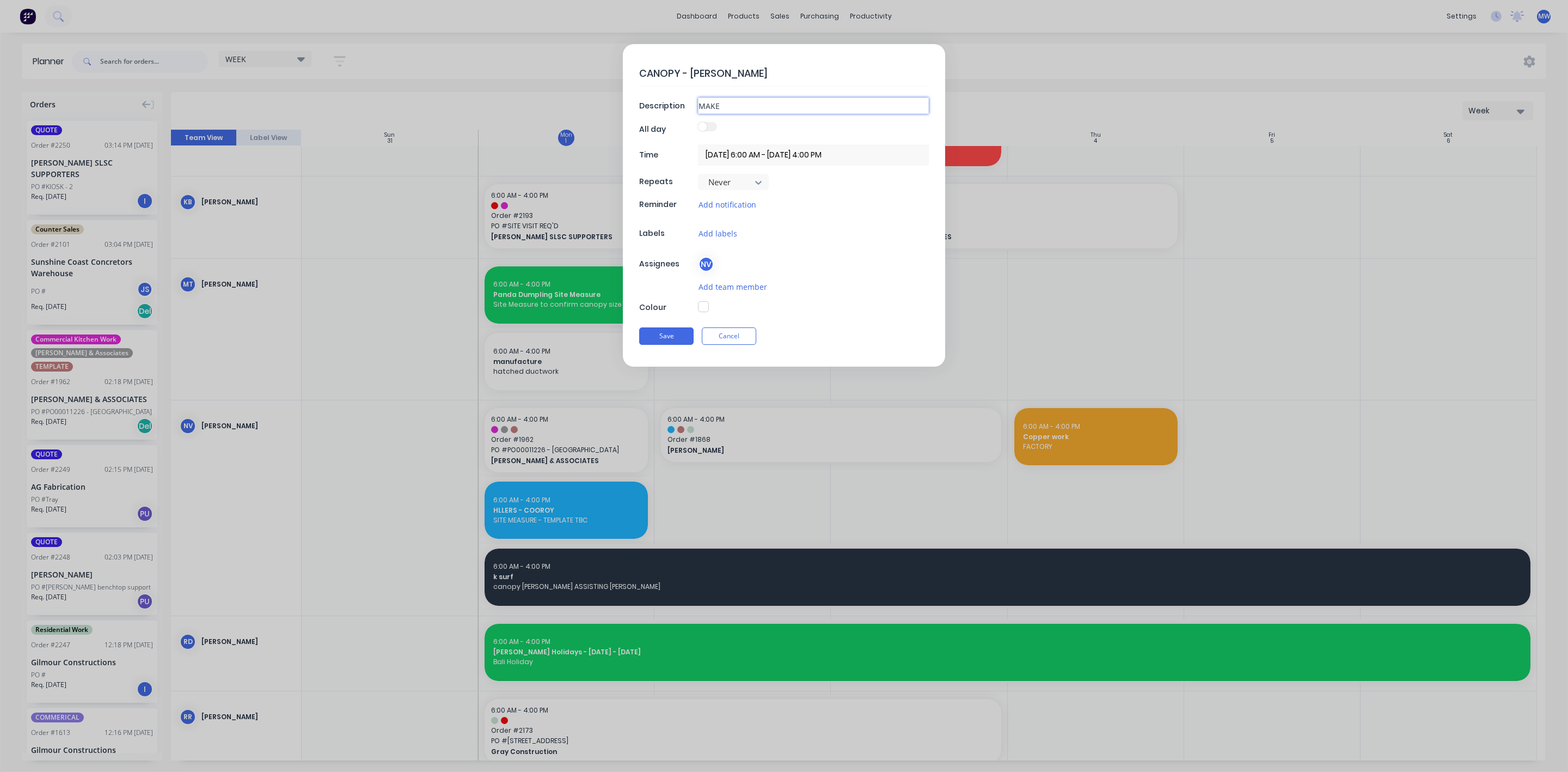
type input "MAKE"
type textarea "x"
type input "MAKE S"
type textarea "x"
type input "MAKE ST"
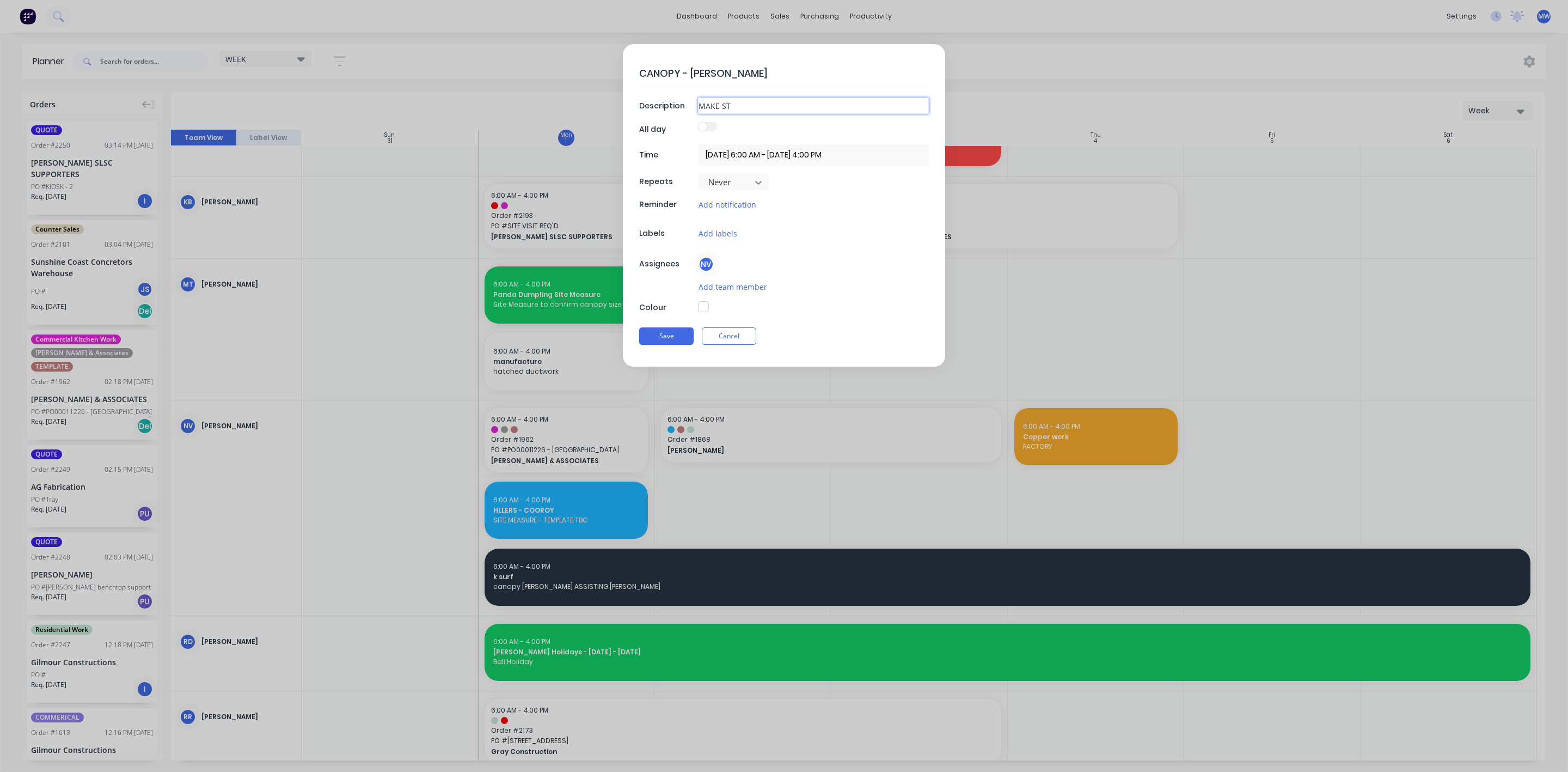
type textarea "x"
type input "MAKE STA"
type textarea "x"
type input "MAKE STAR"
type textarea "x"
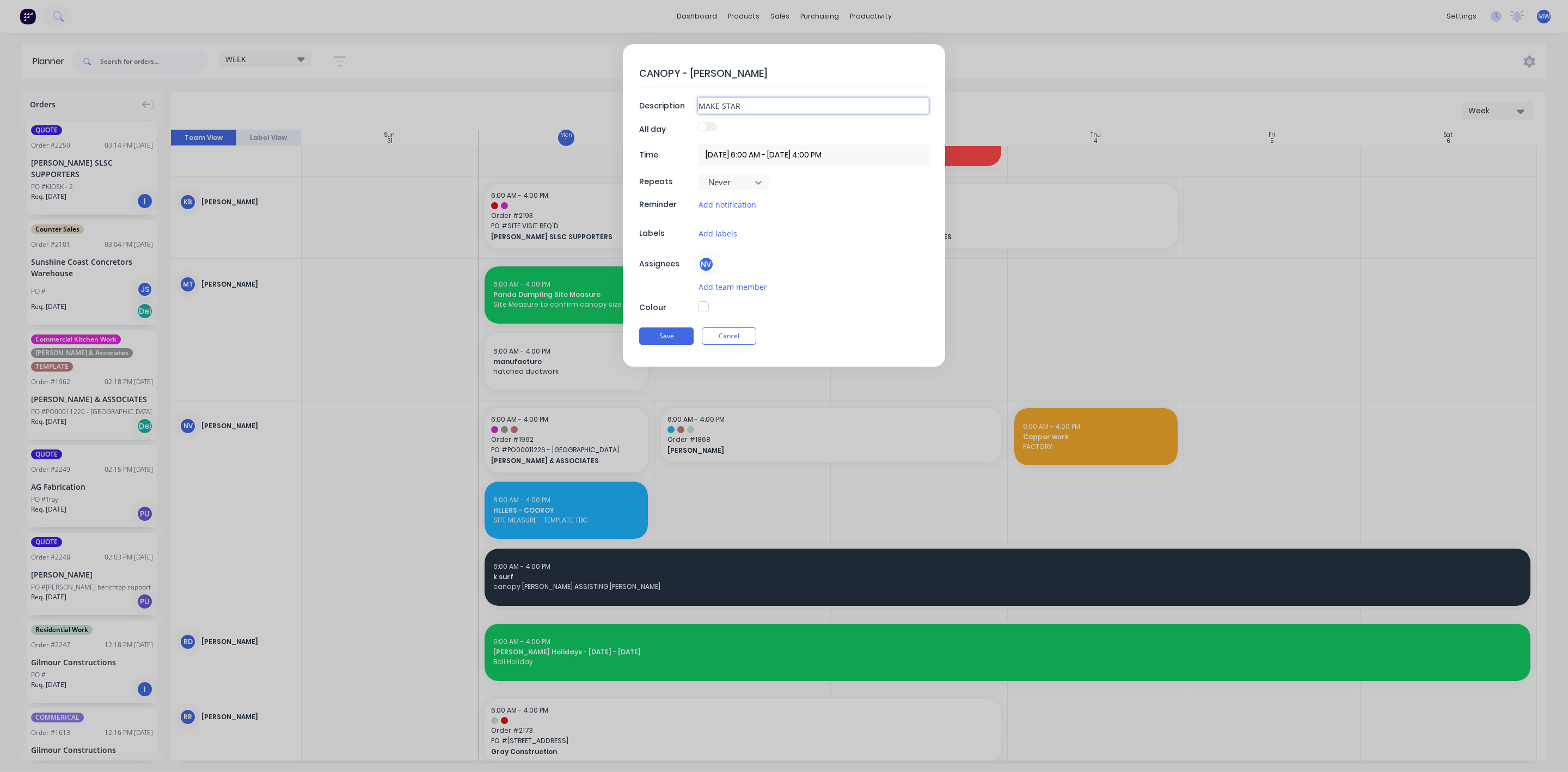
type input "MAKE START"
type textarea "x"
type input "MAKE START"
type textarea "x"
type input "MAKE START I"
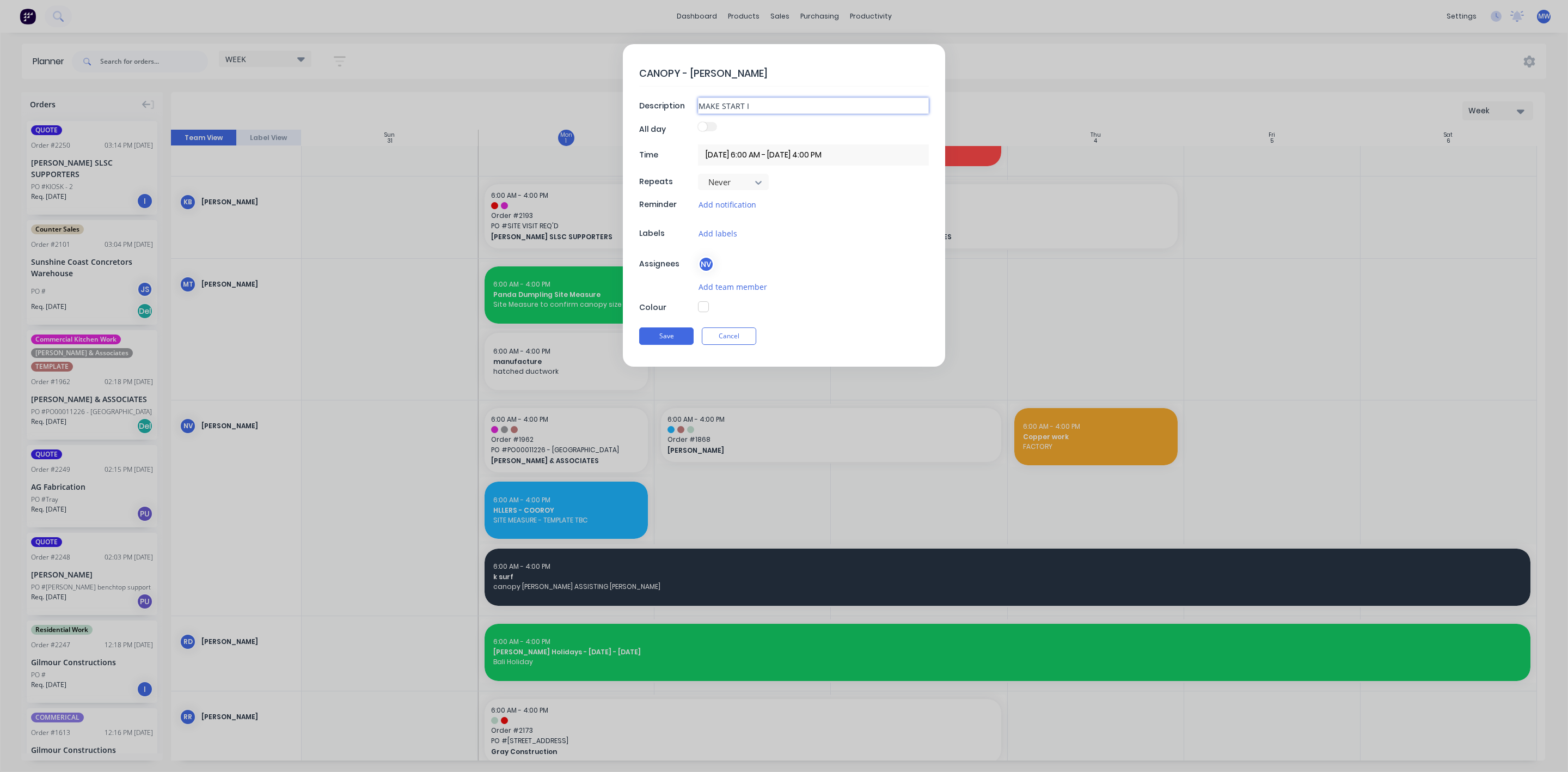
type textarea "x"
type input "MAKE START IN"
type textarea "x"
type input "MAKE START IN"
type textarea "x"
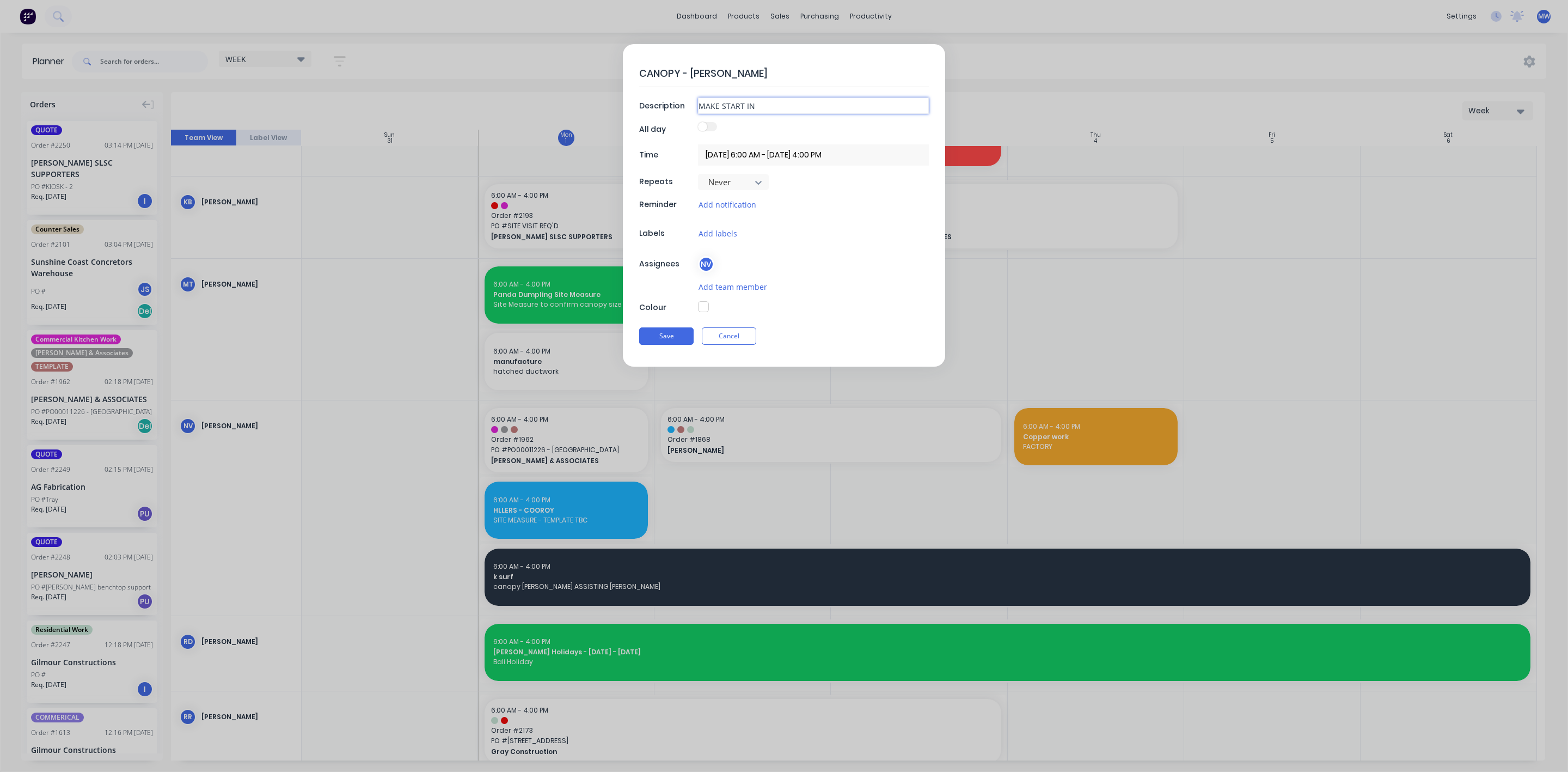
type input "MAKE START IN P"
type textarea "x"
type input "MAKE START IN PR"
type textarea "x"
type input "MAKE START IN PRE"
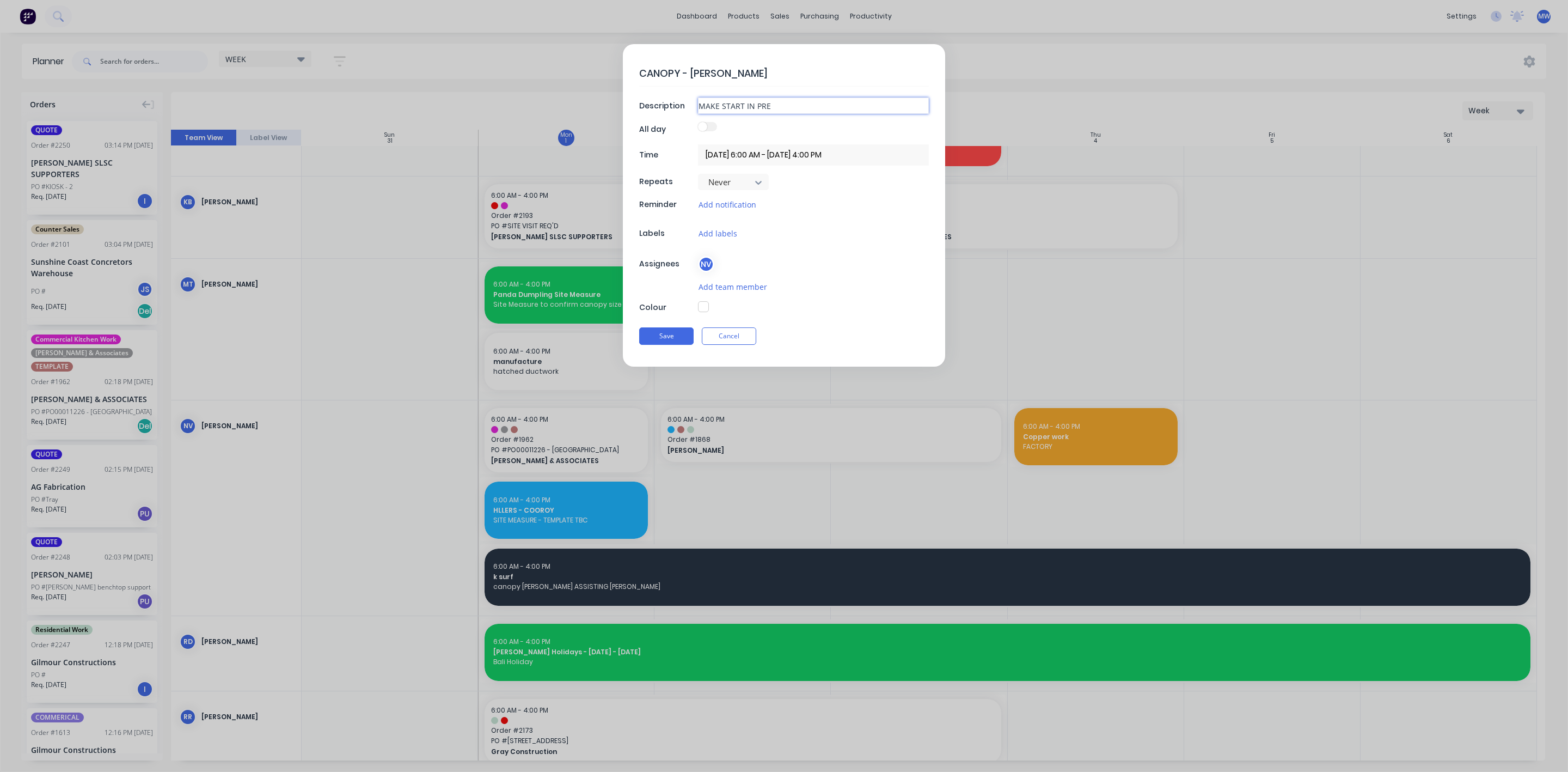
type textarea "x"
type input "MAKE START IN PREP"
type textarea "x"
type input "MAKE START IN PREP"
type textarea "x"
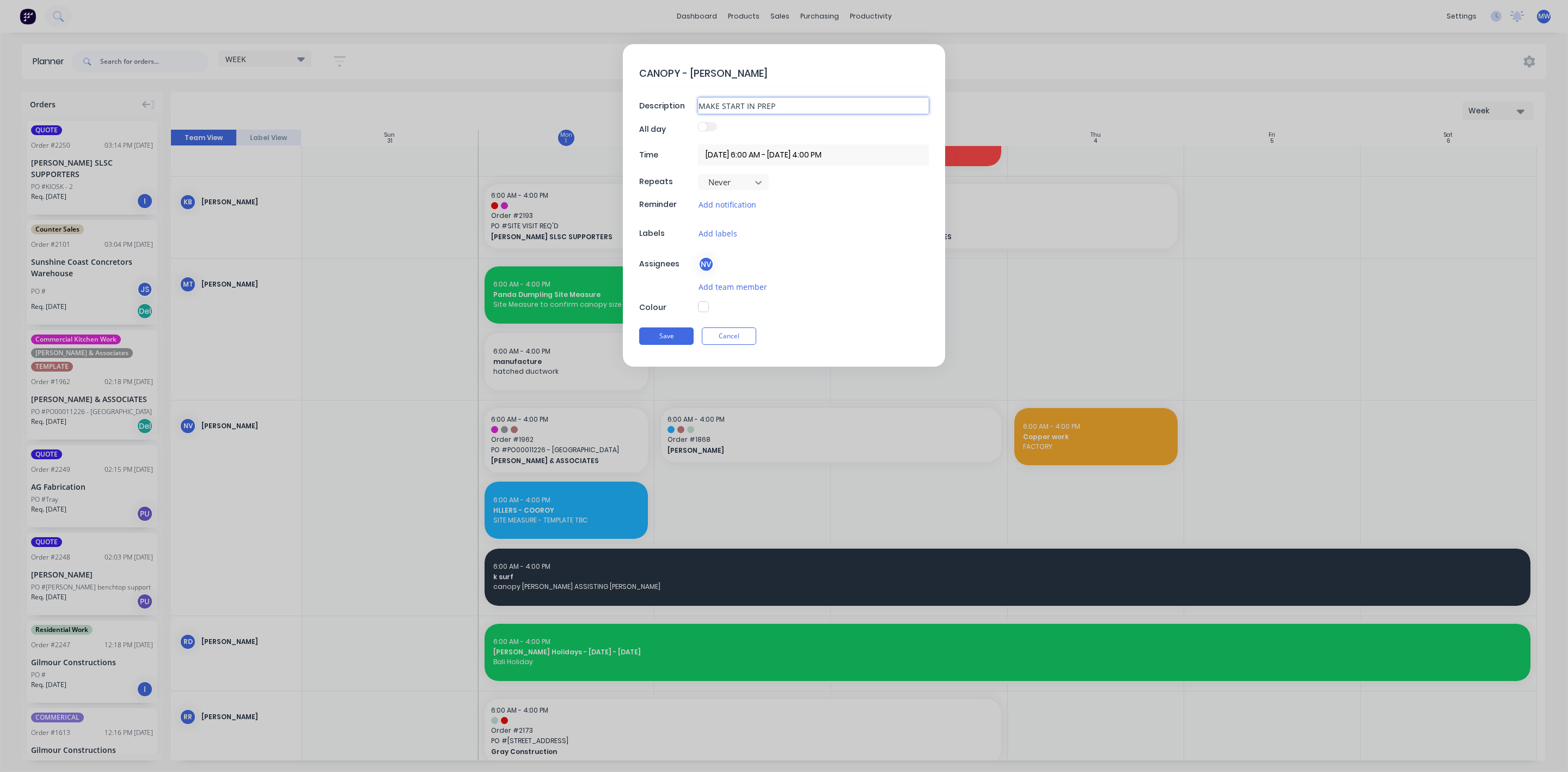
type input "MAKE START IN PREP F"
type textarea "x"
type input "MAKE START IN PREP FP"
type textarea "x"
type input "MAKE START IN PREP FPR"
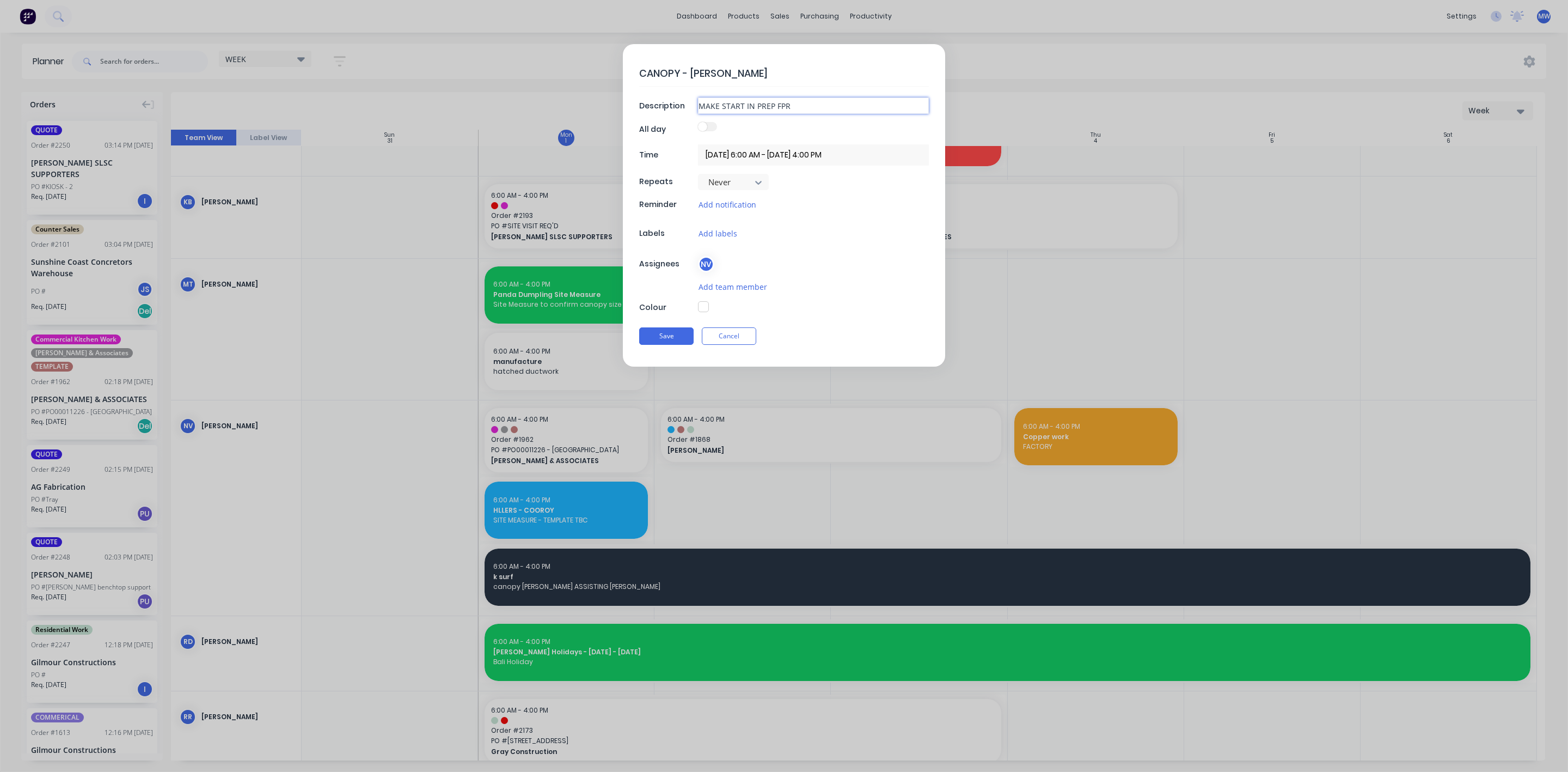
type textarea "x"
type input "MAKE START IN PREP FPR"
type textarea "x"
type input "MAKE START IN PREP FPR"
type textarea "x"
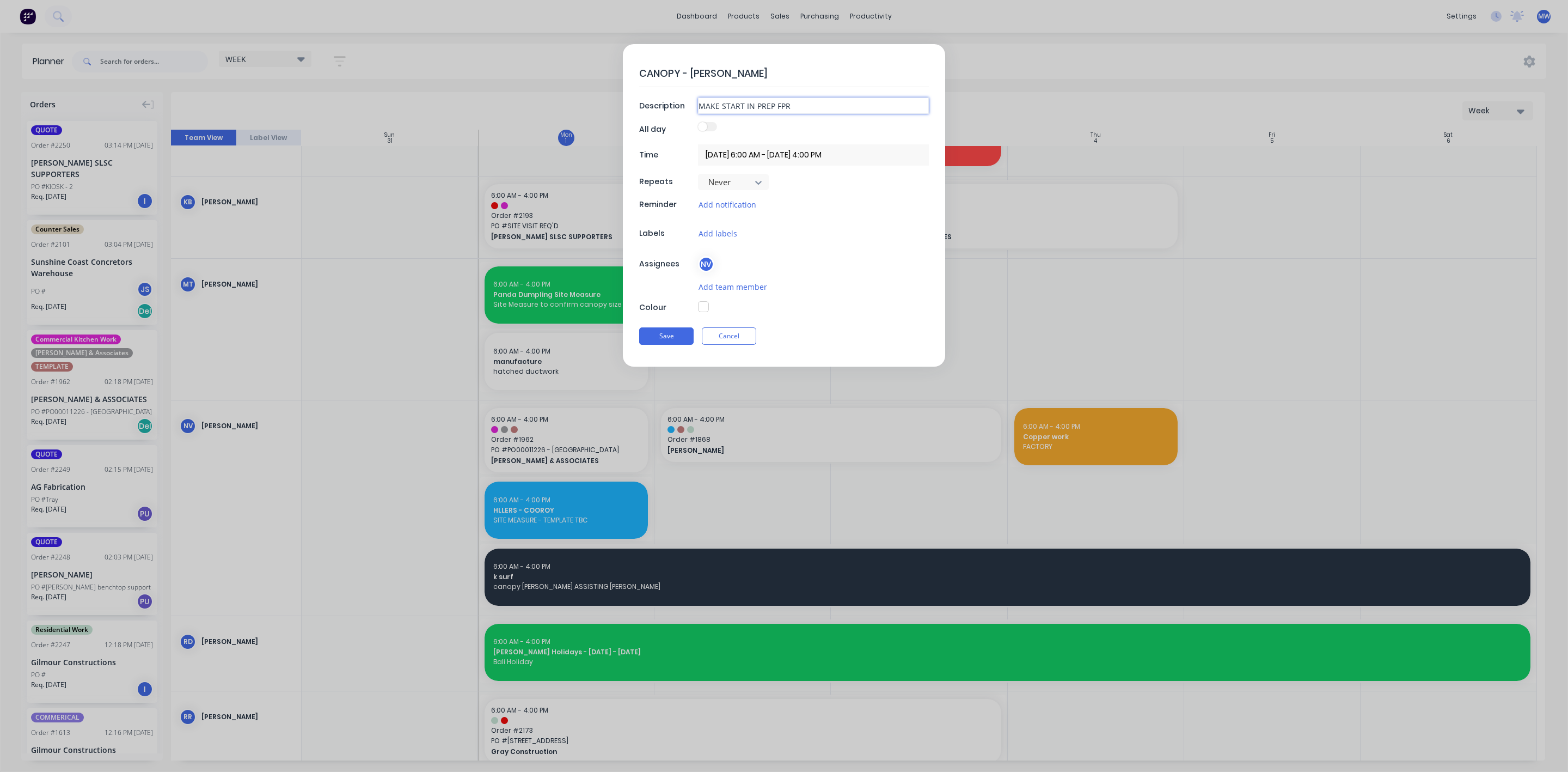
type input "MAKE START IN PREP FP"
type textarea "x"
type input "MAKE START IN PREP FP"
type textarea "x"
type input "MAKE START IN PREP FPO"
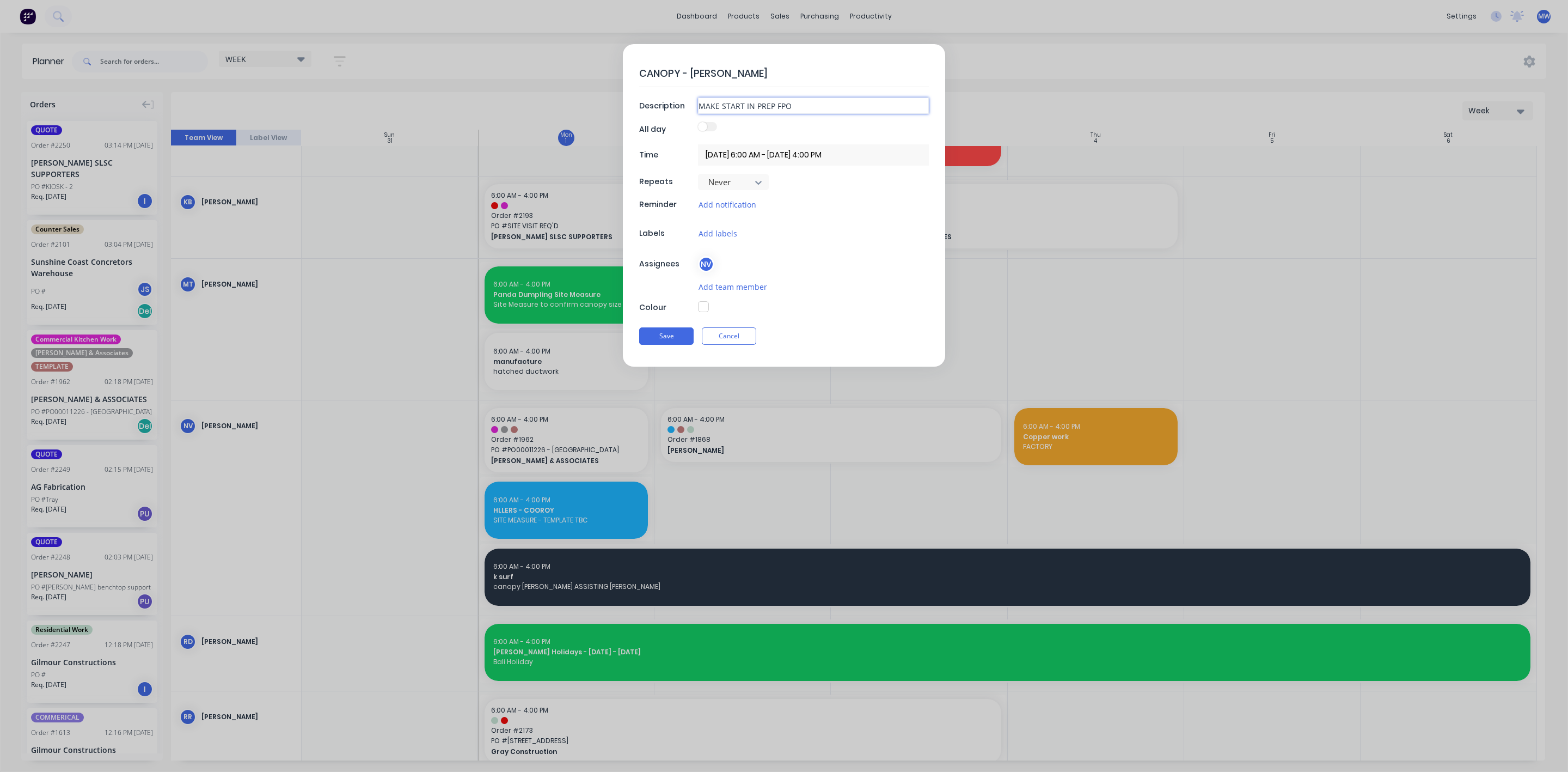
type textarea "x"
type input "MAKE START IN PREP FPOR"
type textarea "x"
type input "MAKE START IN PREP FPO"
type textarea "x"
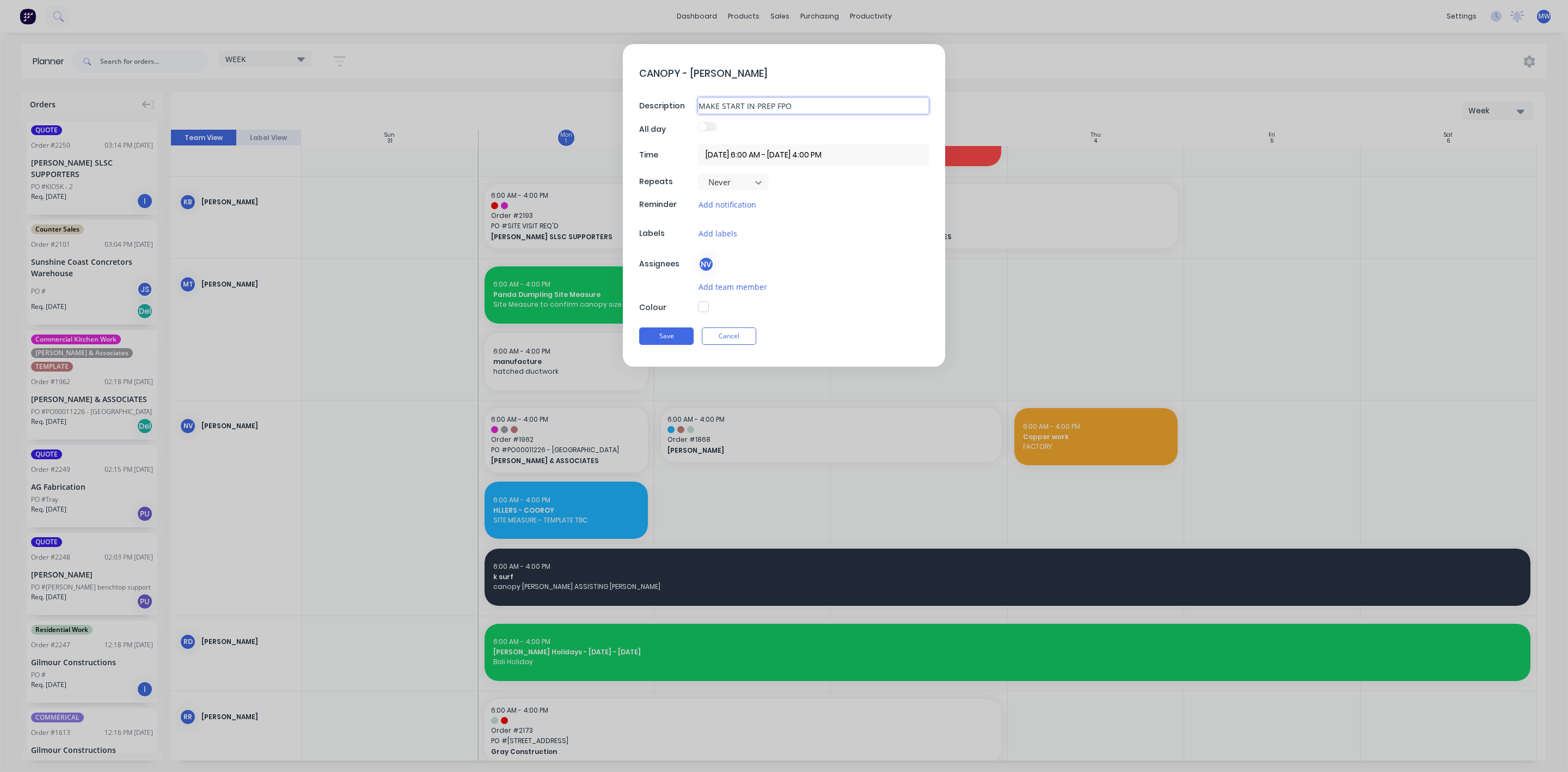
type input "MAKE START IN PREP FP"
type textarea "x"
type input "MAKE START IN PREP F"
type textarea "x"
type input "MAKE START IN PREP FO"
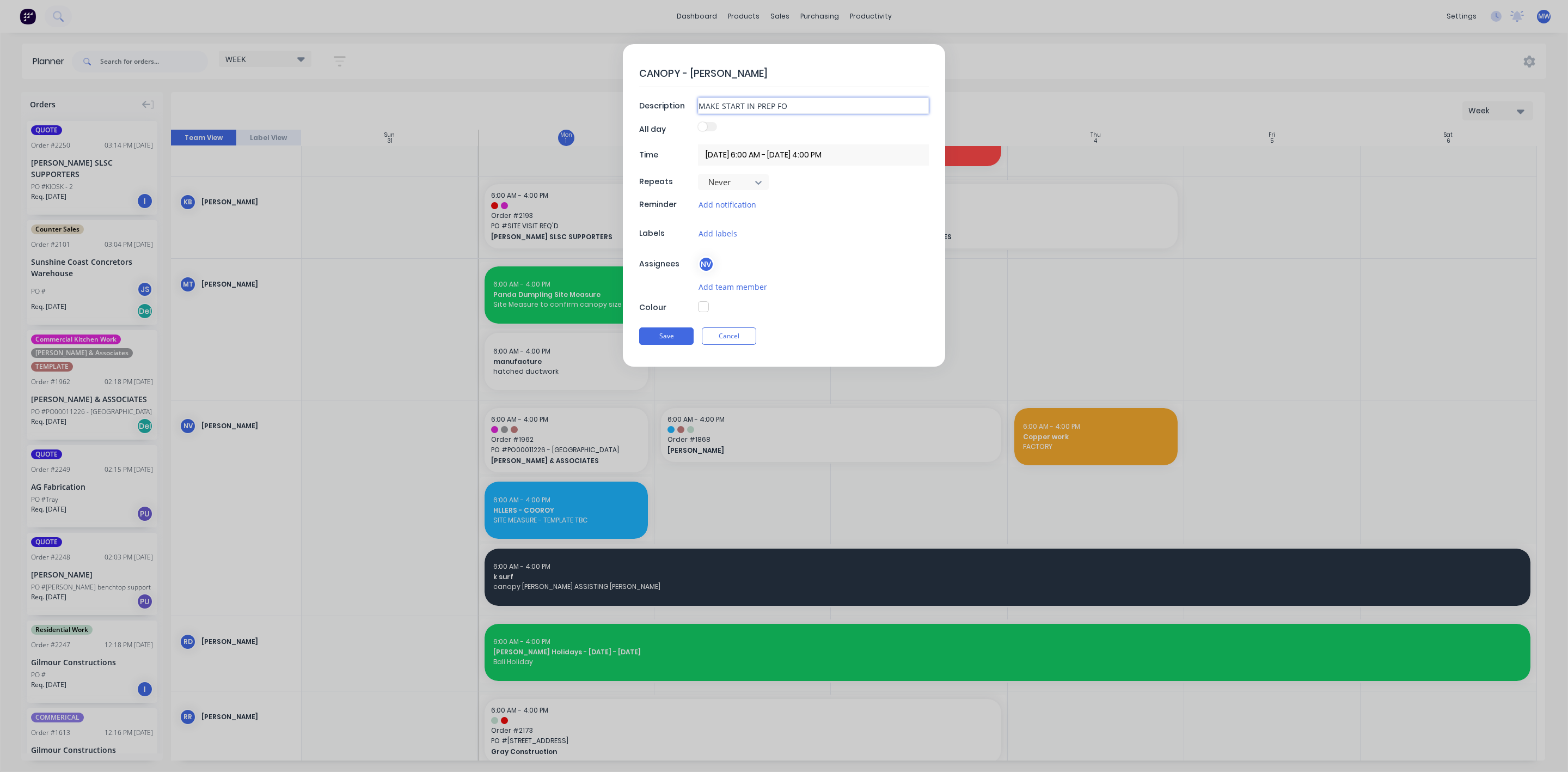
type textarea "x"
type input "MAKE START IN PREP FOR"
type textarea "x"
type input "MAKE START IN PREP FOR"
type textarea "x"
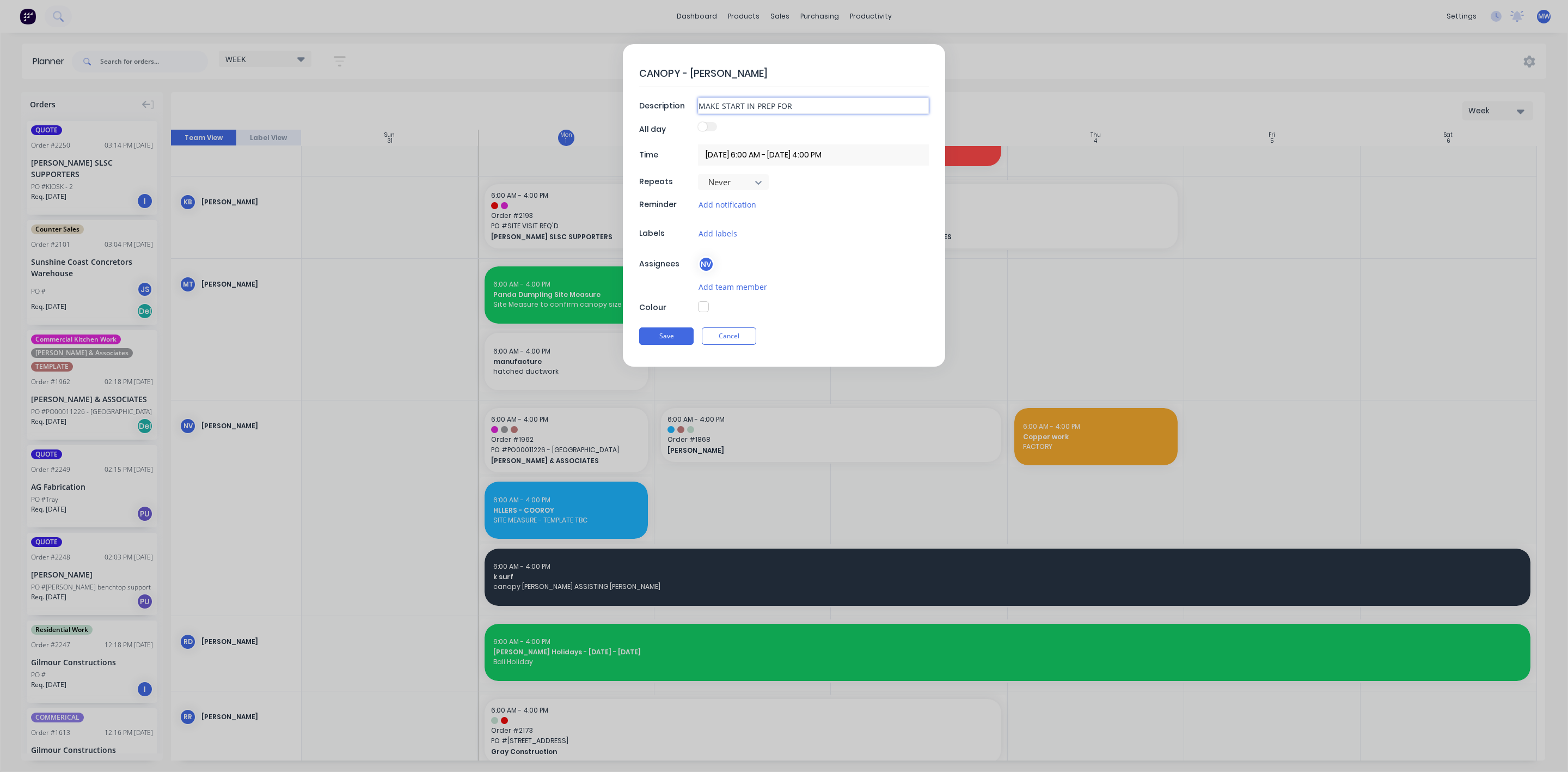
type input "MAKE START IN PREP FOR J"
type textarea "x"
type input "MAKE START IN PREP FOR JO"
click at [668, 338] on button "Save" at bounding box center [667, 336] width 54 height 18
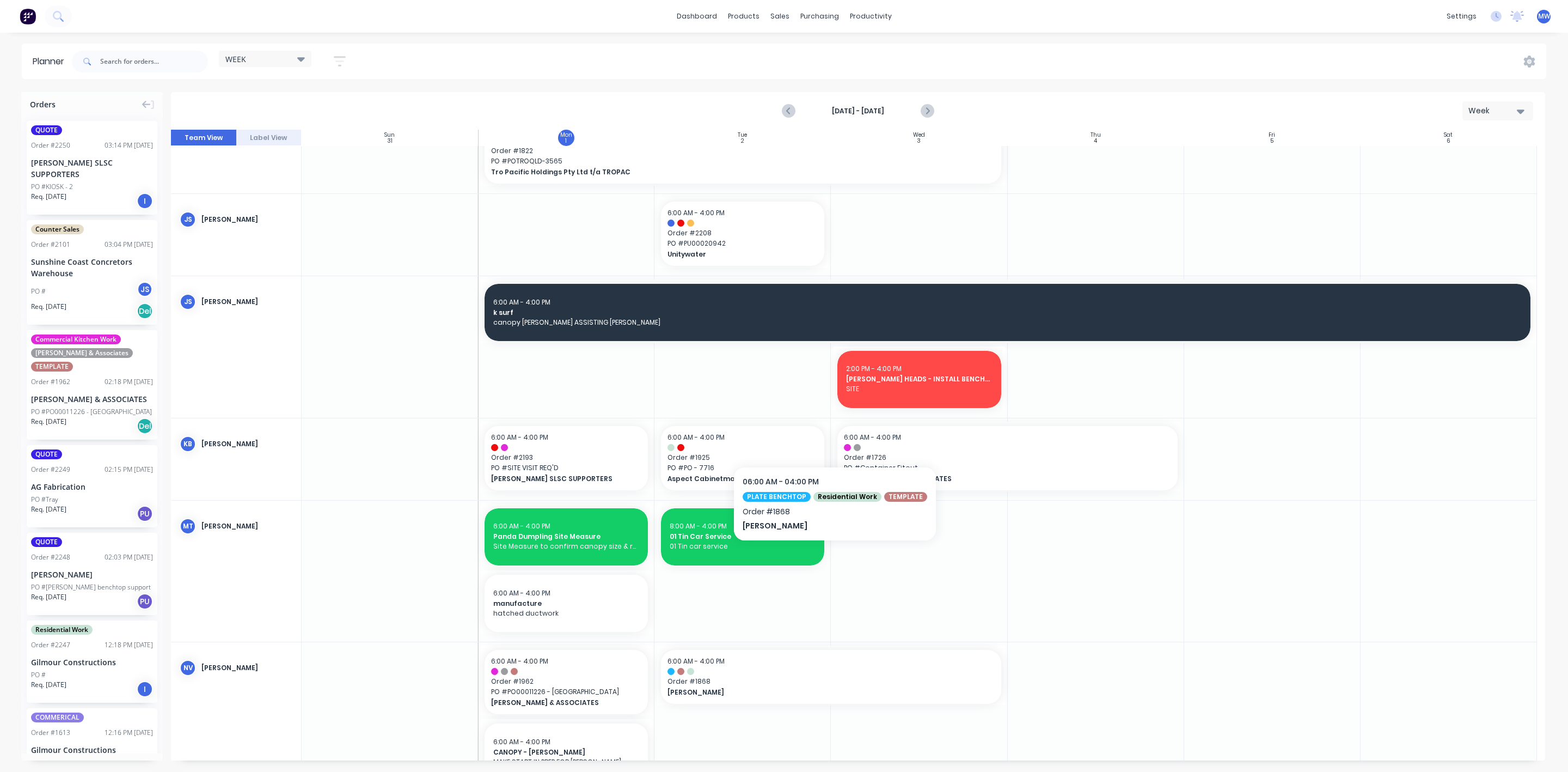
scroll to position [245, 0]
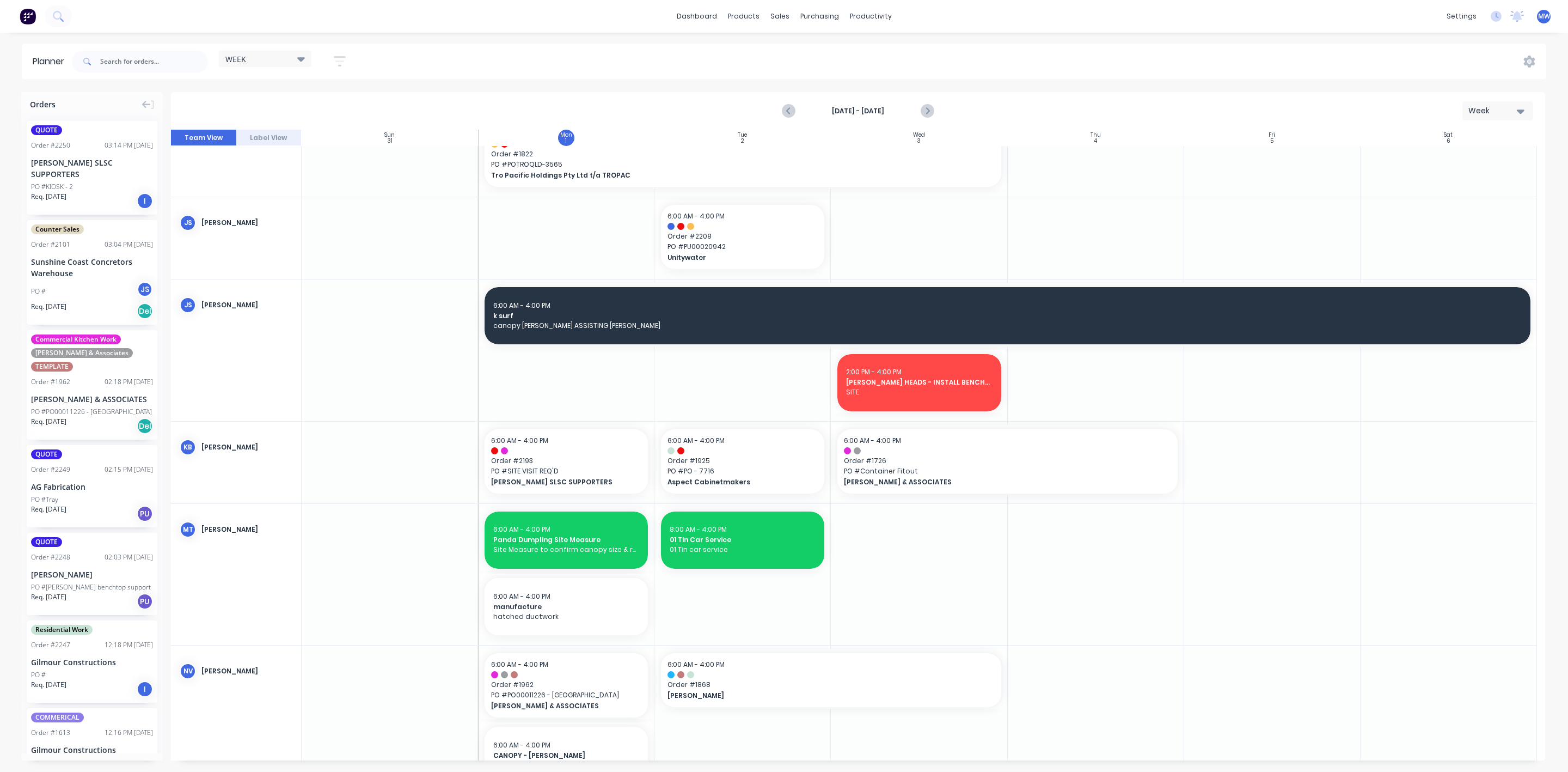
click at [701, 386] on div at bounding box center [743, 350] width 176 height 141
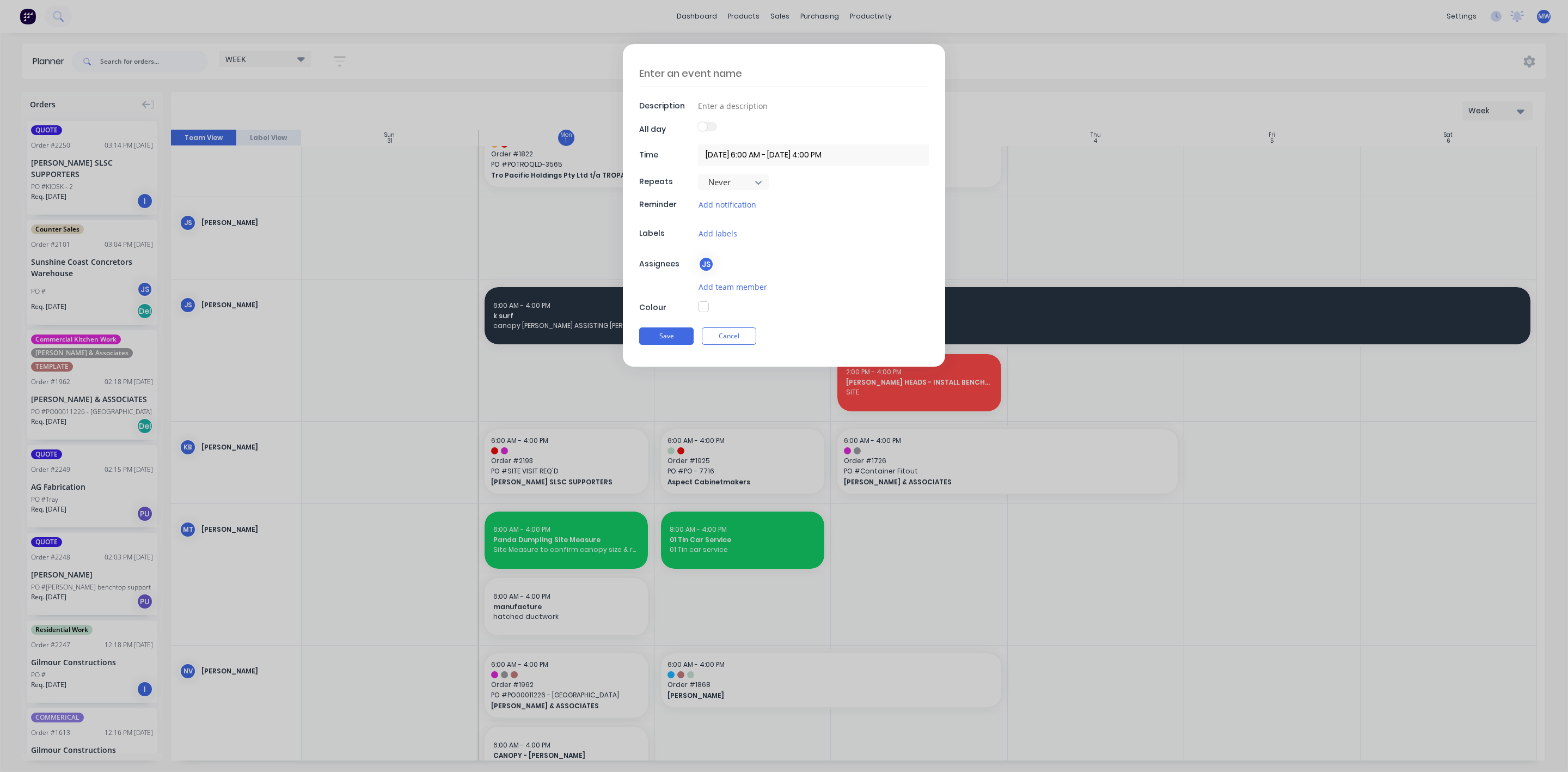
click at [714, 87] on div "Description All day Time 02/09/2025 6:00 AM - 02/09/2025 4:00 PM Repeats Never …" at bounding box center [784, 205] width 323 height 323
click at [718, 69] on textarea at bounding box center [784, 73] width 290 height 25
type textarea "x"
type textarea "C"
type textarea "x"
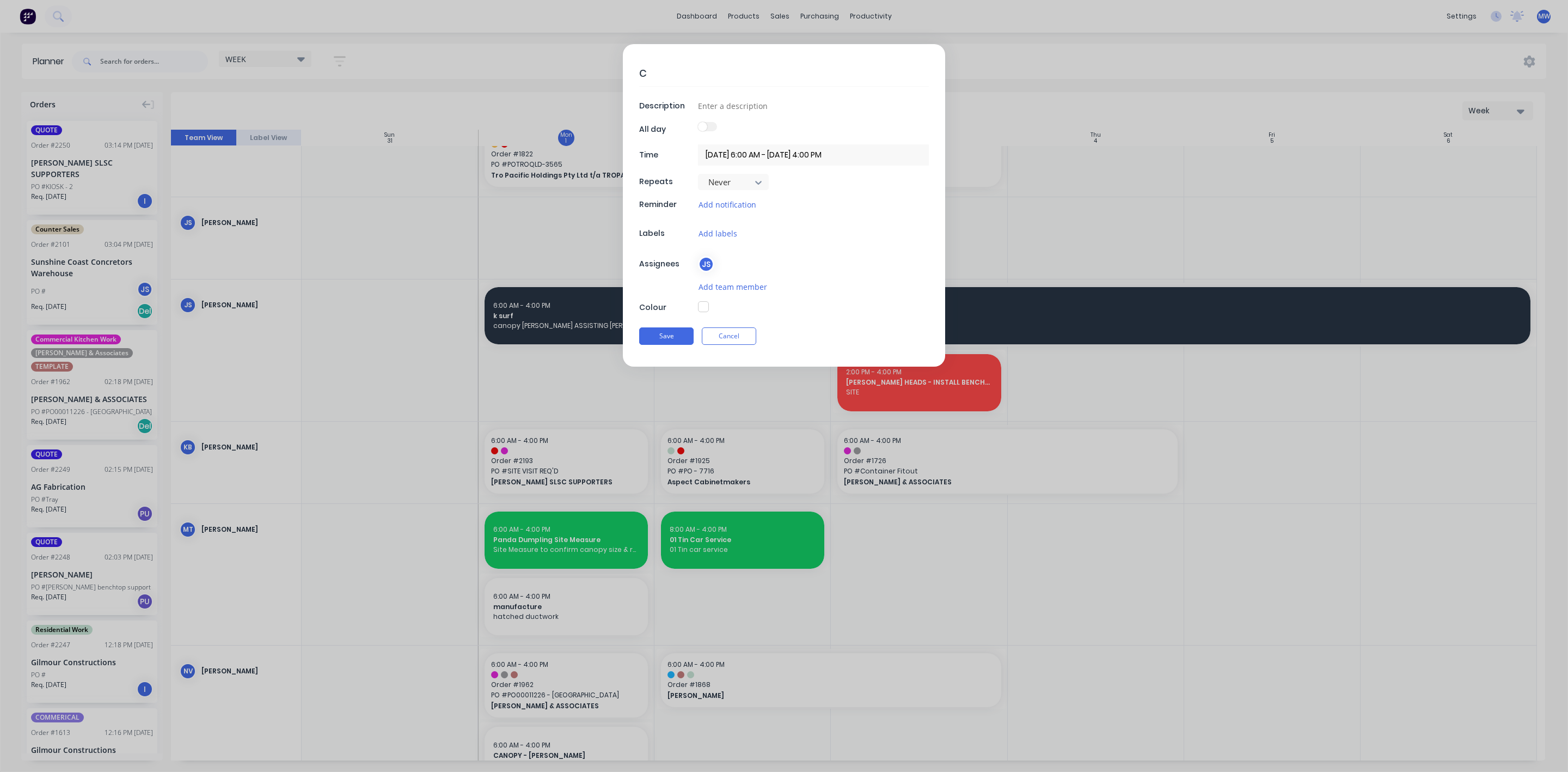
type textarea "CA"
type textarea "x"
type textarea "CAN"
type textarea "x"
type textarea "CANOP"
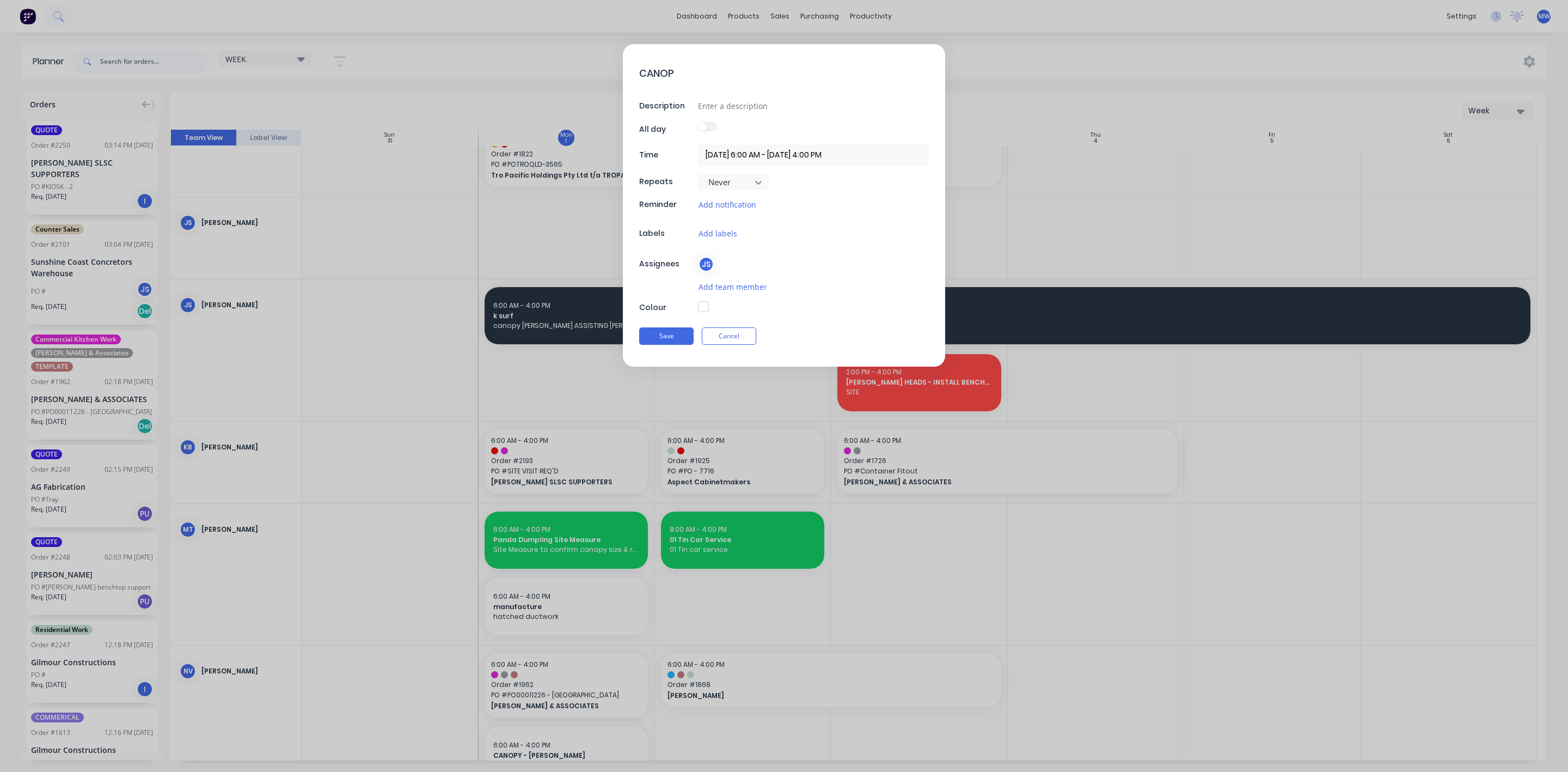
type textarea "x"
type textarea "CANOPY"
type textarea "x"
type textarea "CANOPY"
type textarea "x"
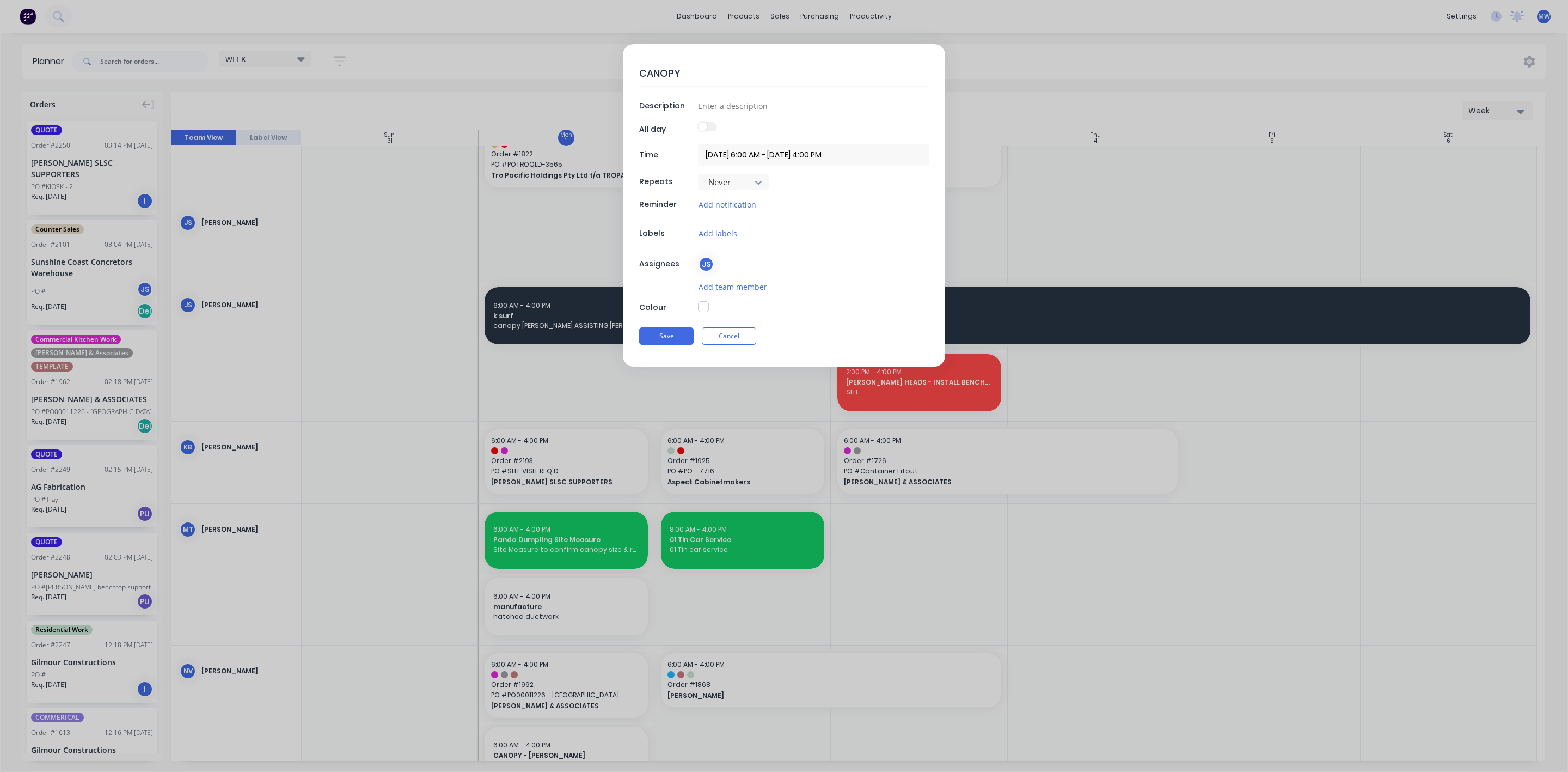
type textarea "CANOPY -"
type textarea "x"
type textarea "CANOPY -"
type textarea "x"
type textarea "CANOPY - H"
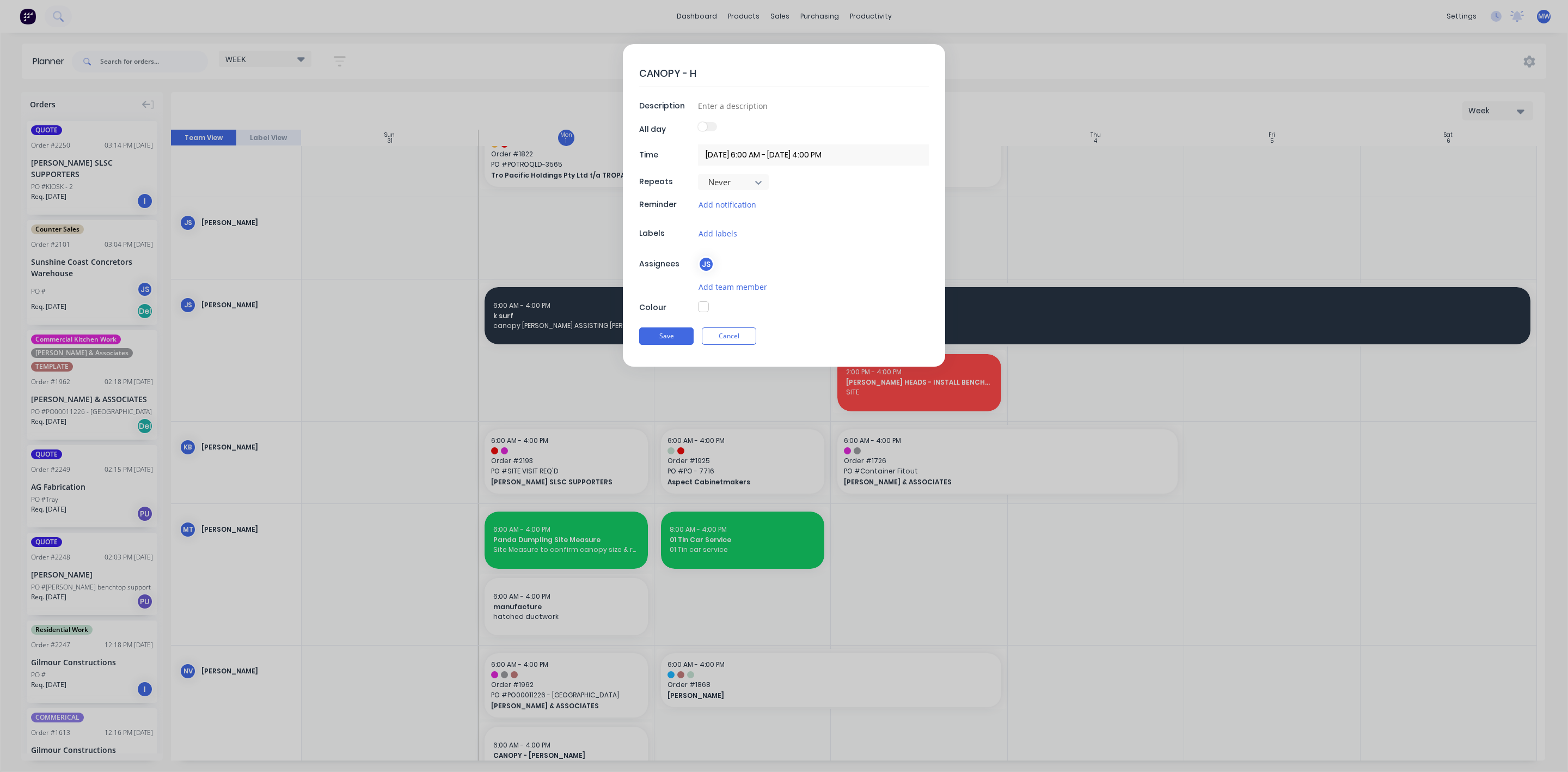
type textarea "x"
type textarea "CANOPY - HI"
type textarea "x"
type textarea "CANOPY - HIL"
type textarea "x"
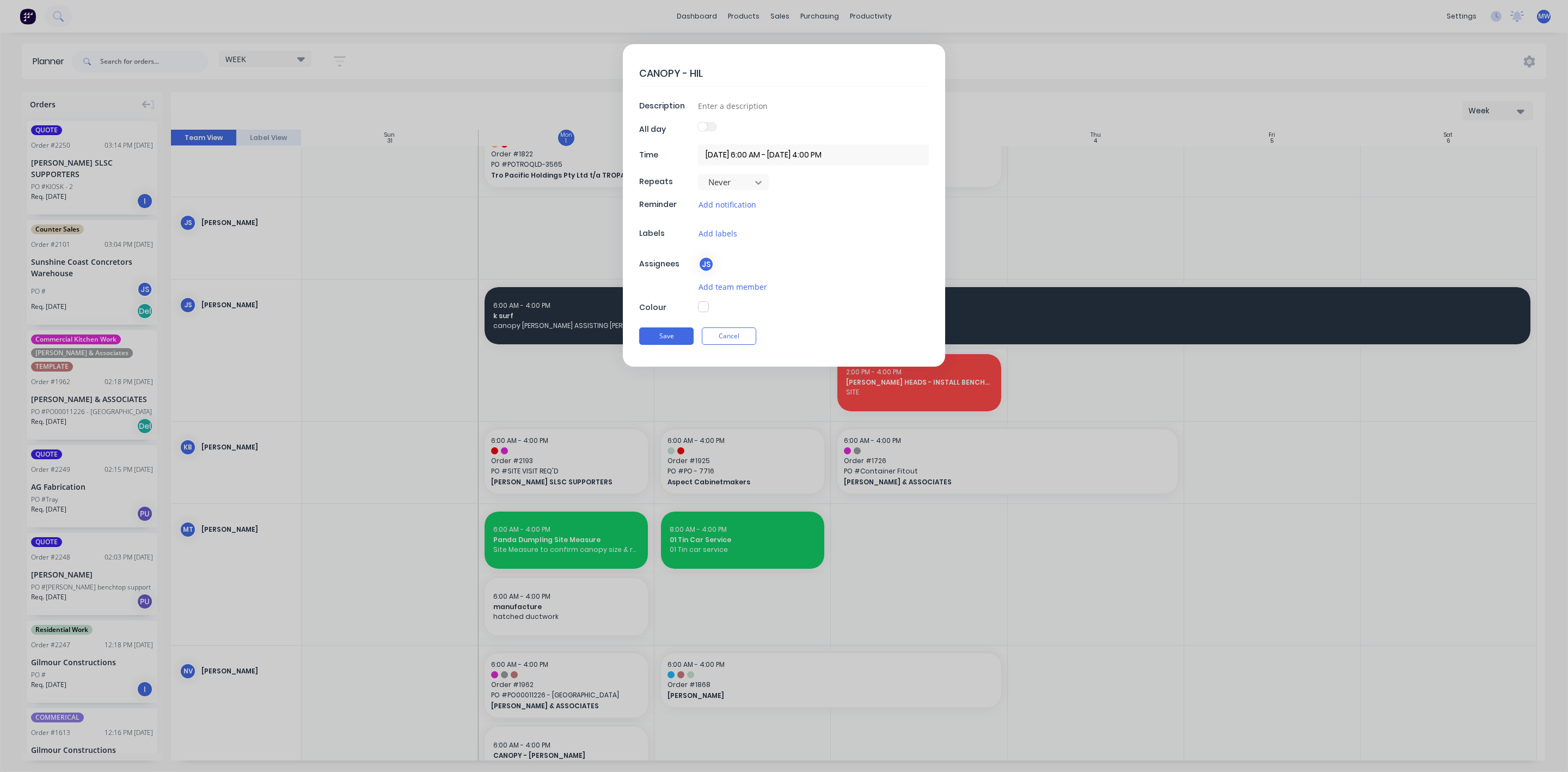
type textarea "CANOPY - HILL"
type textarea "x"
type textarea "CANOPY - HILLE"
type textarea "x"
type textarea "CANOPY - HILLER"
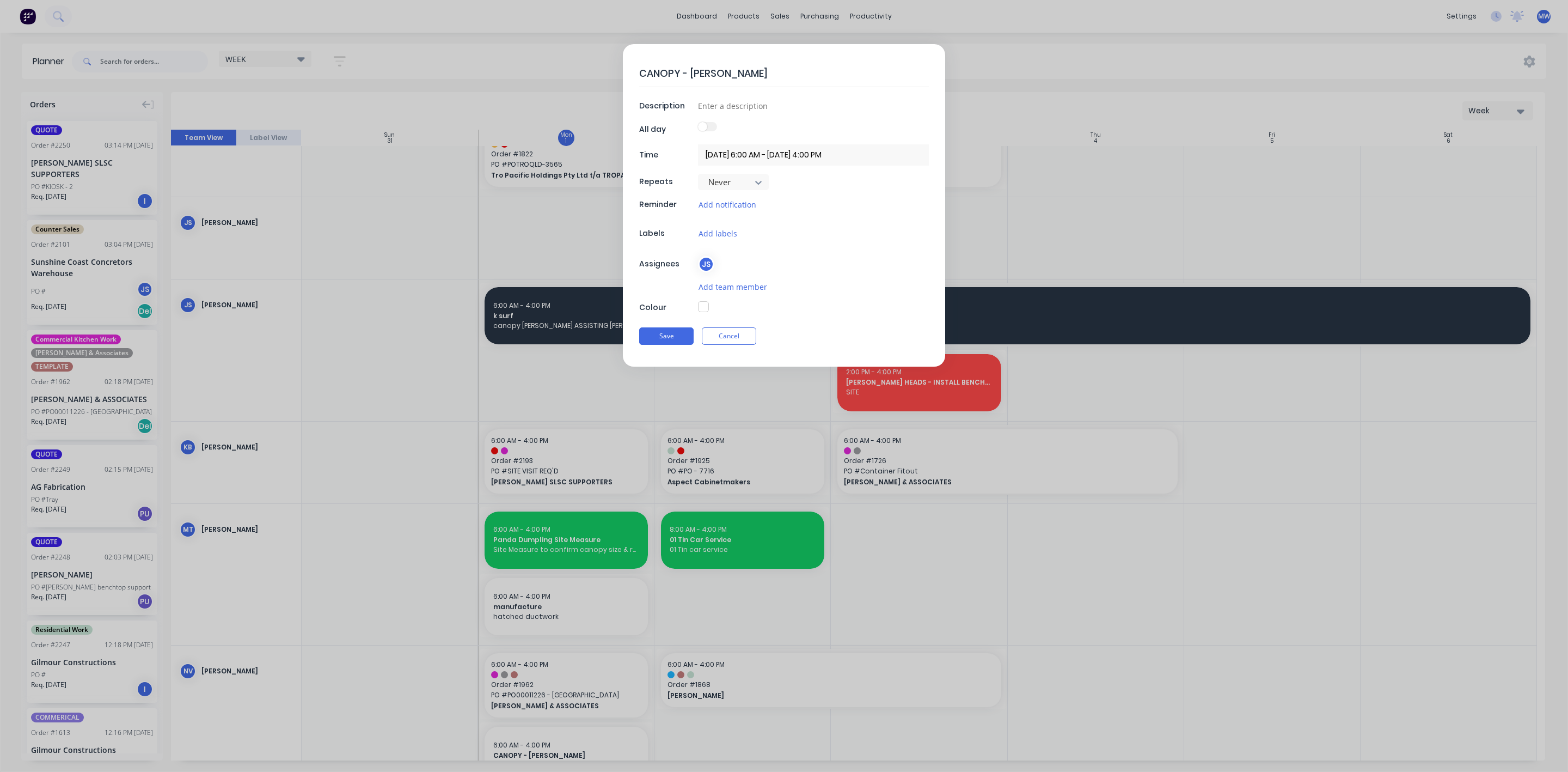
type textarea "x"
type textarea "CANOPY - HILLERS"
click at [725, 108] on input at bounding box center [813, 105] width 231 height 16
click at [640, 125] on div "All day" at bounding box center [668, 129] width 56 height 11
click at [718, 98] on input at bounding box center [813, 105] width 231 height 16
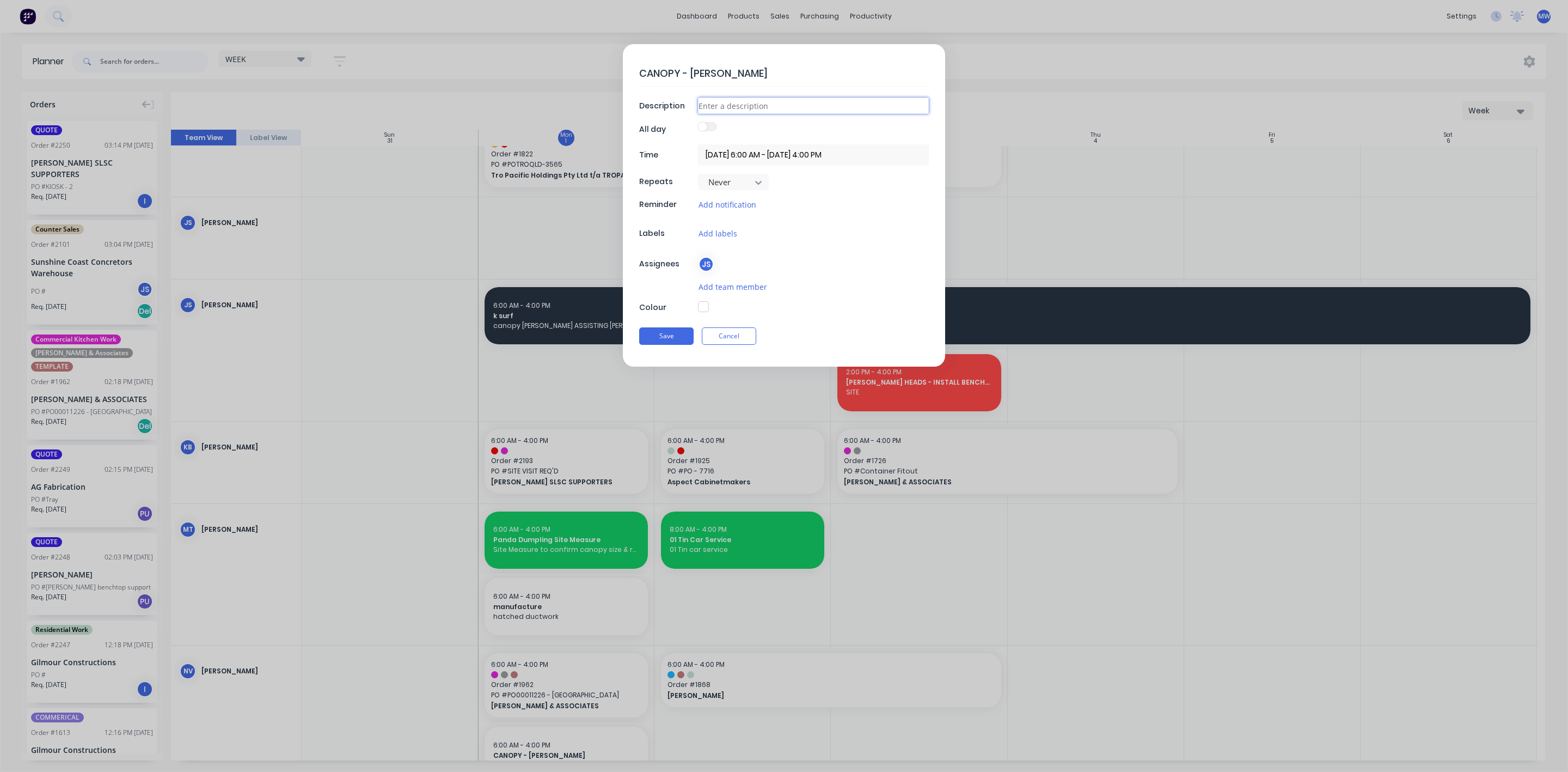
type textarea "x"
type input "t"
type textarea "x"
type input "tA"
type textarea "x"
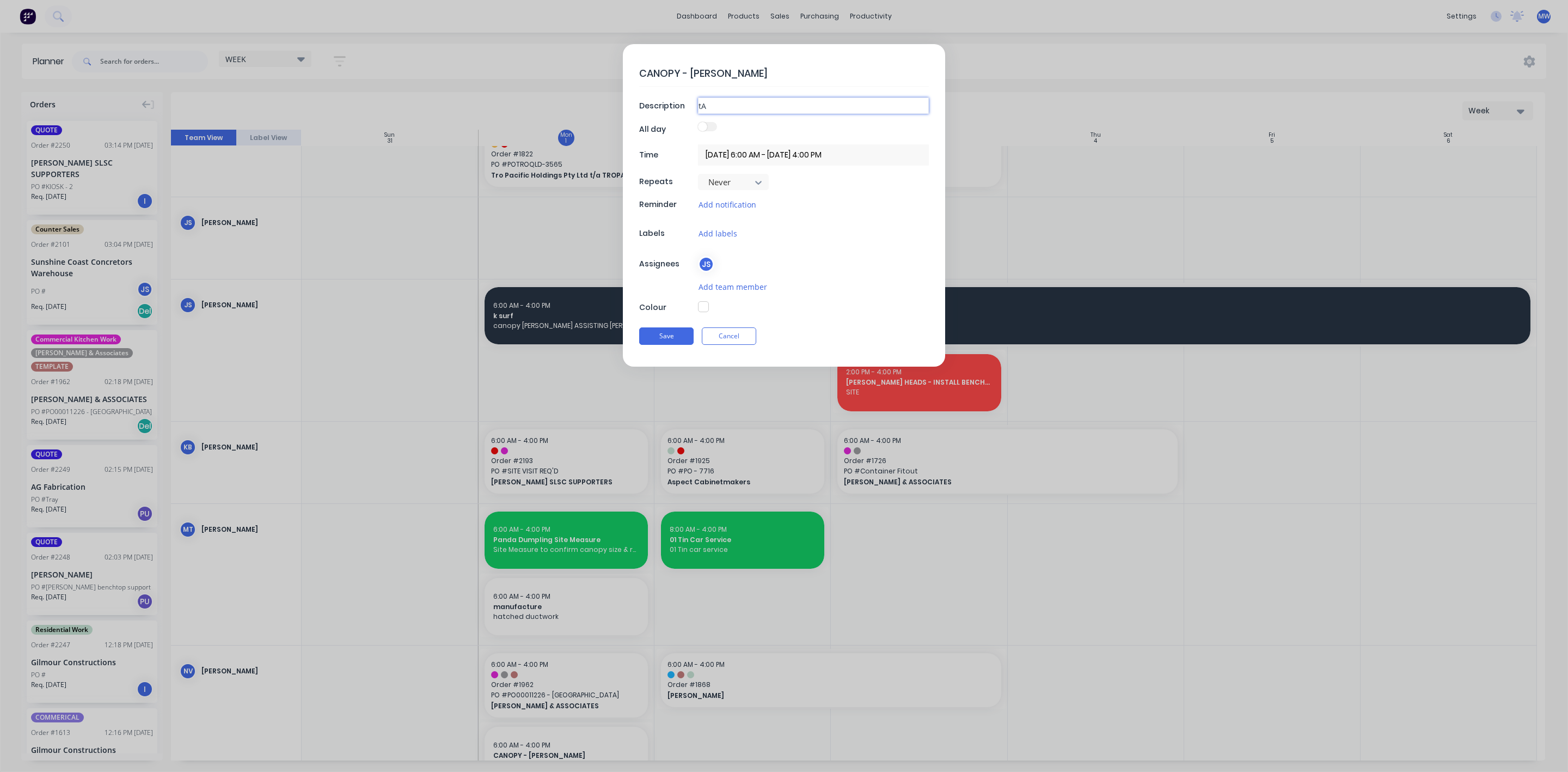
type input "tAK"
type textarea "x"
type input "tAKE"
type textarea "x"
type input "tAK"
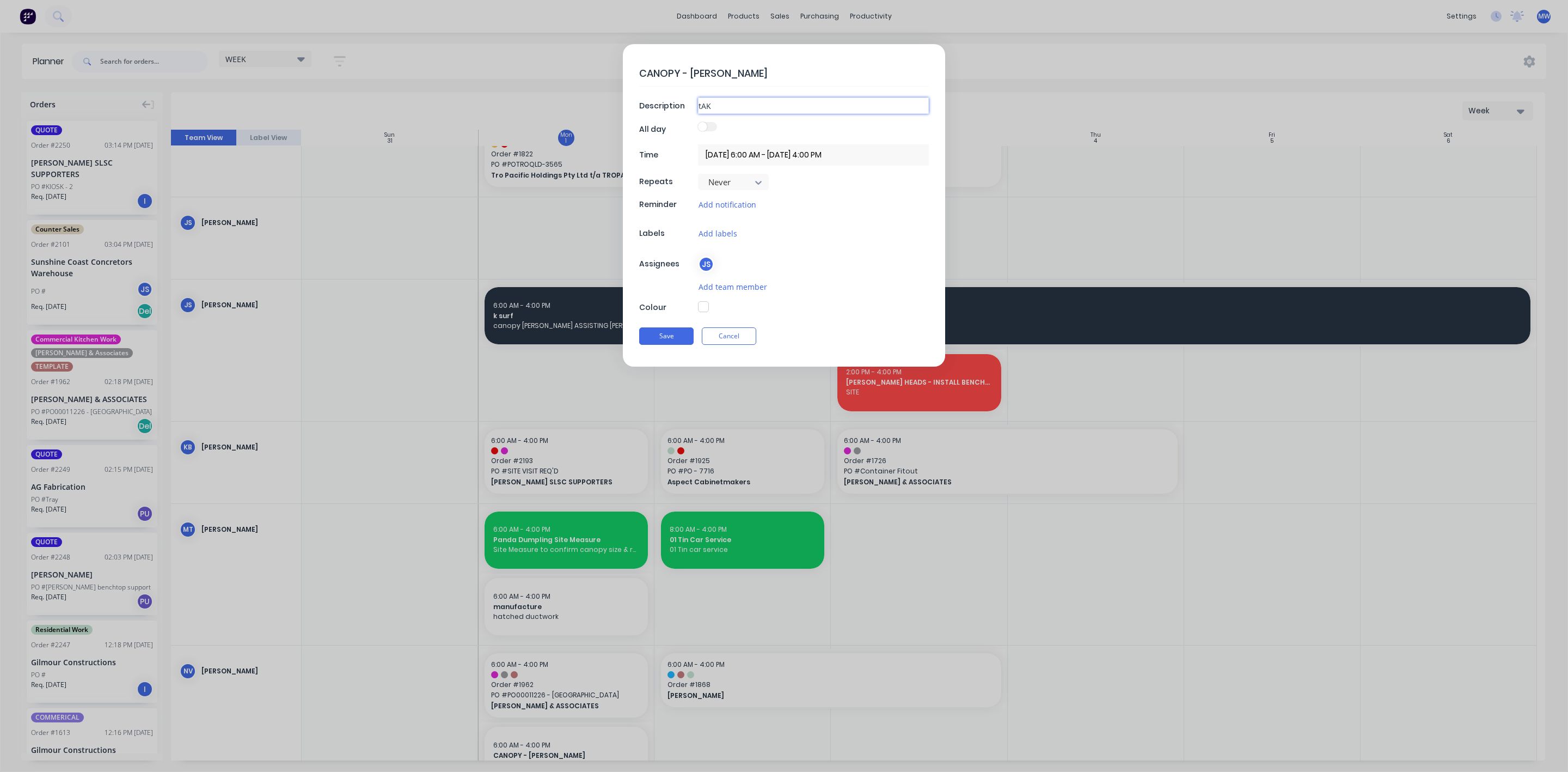
type textarea "x"
type input "tA"
type textarea "x"
type input "t"
type textarea "x"
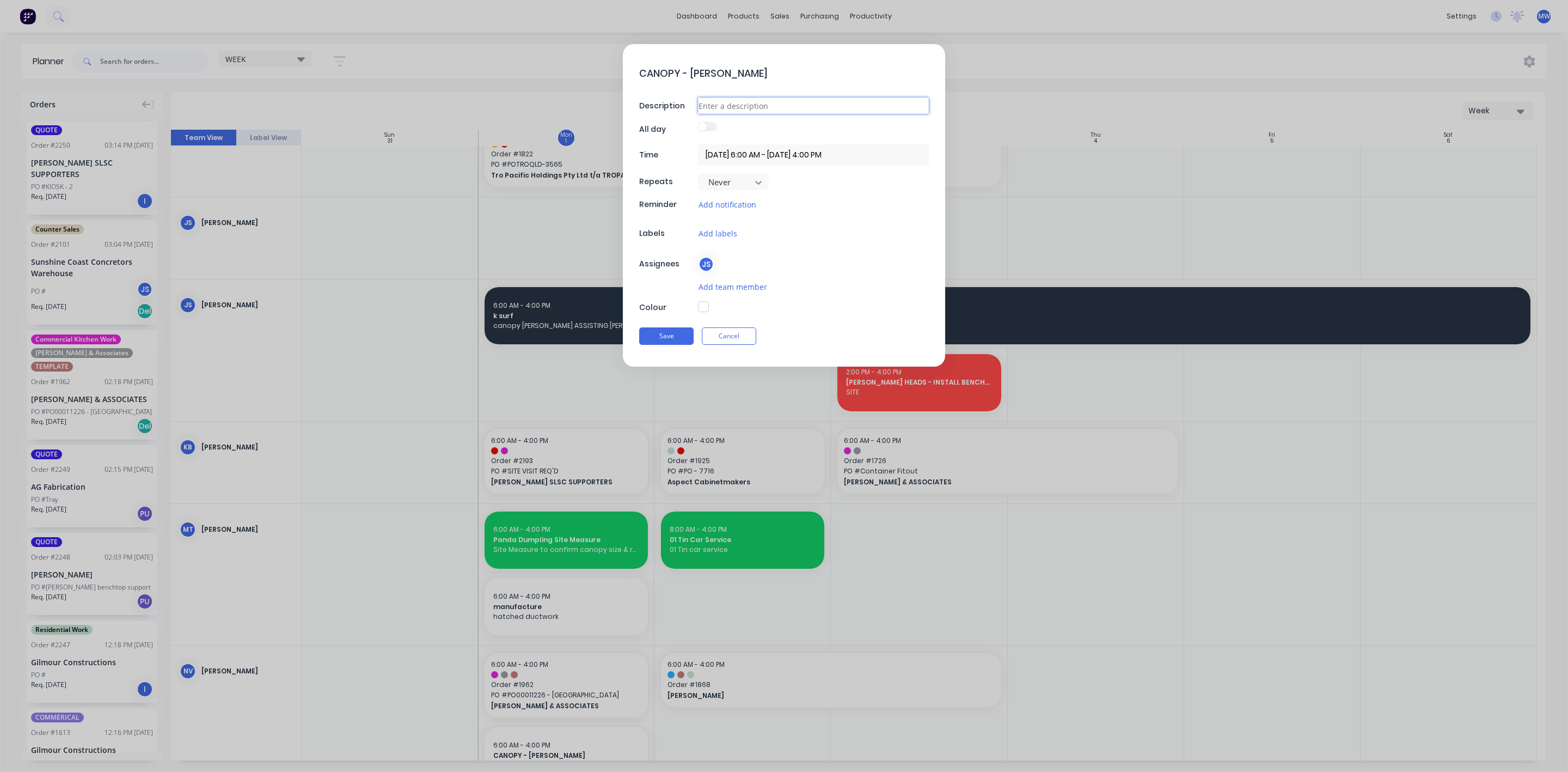
type textarea "x"
type input "t"
type textarea "x"
type input "ta"
type textarea "x"
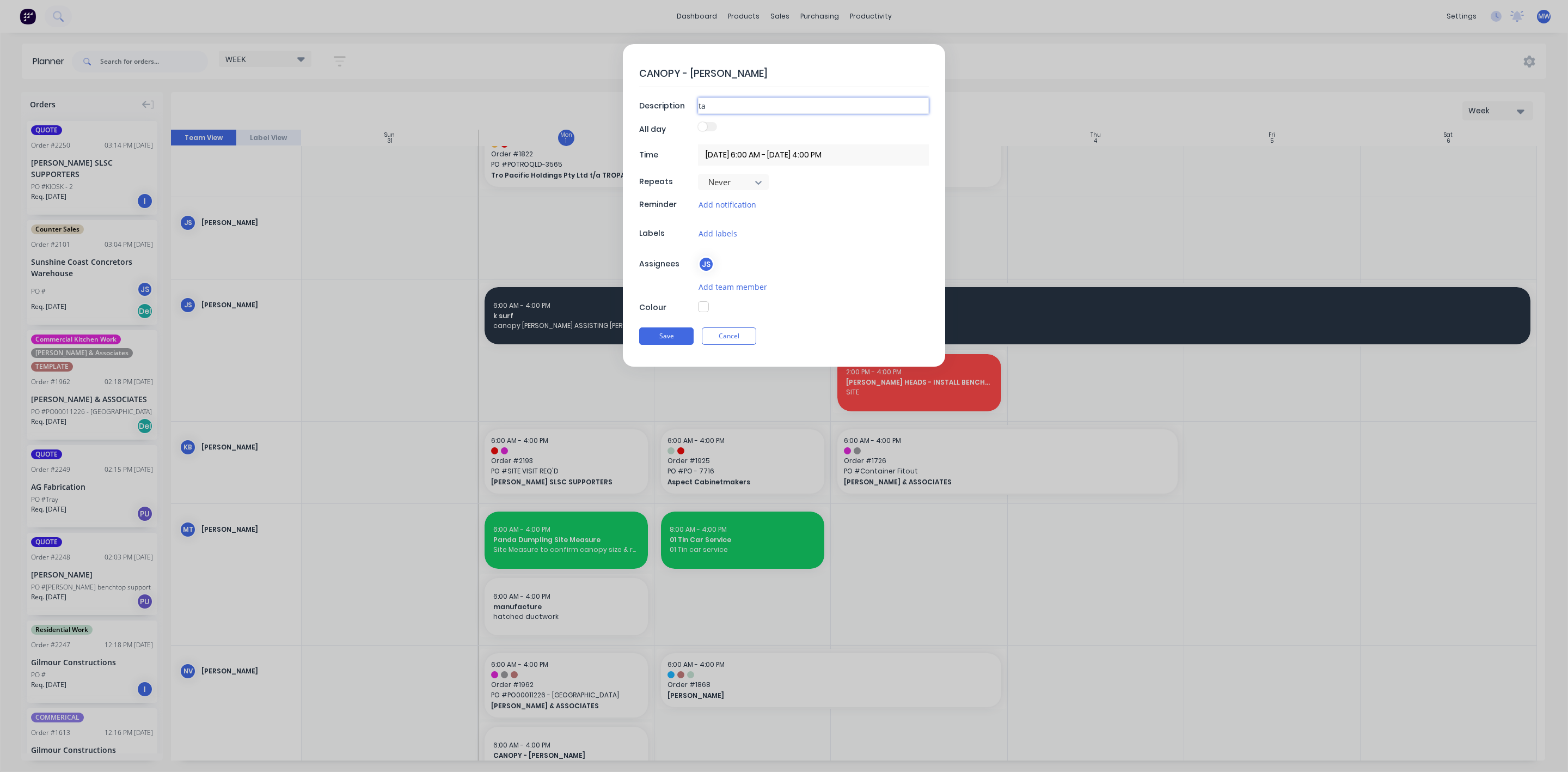
type input "t"
type textarea "x"
type input "T"
type textarea "x"
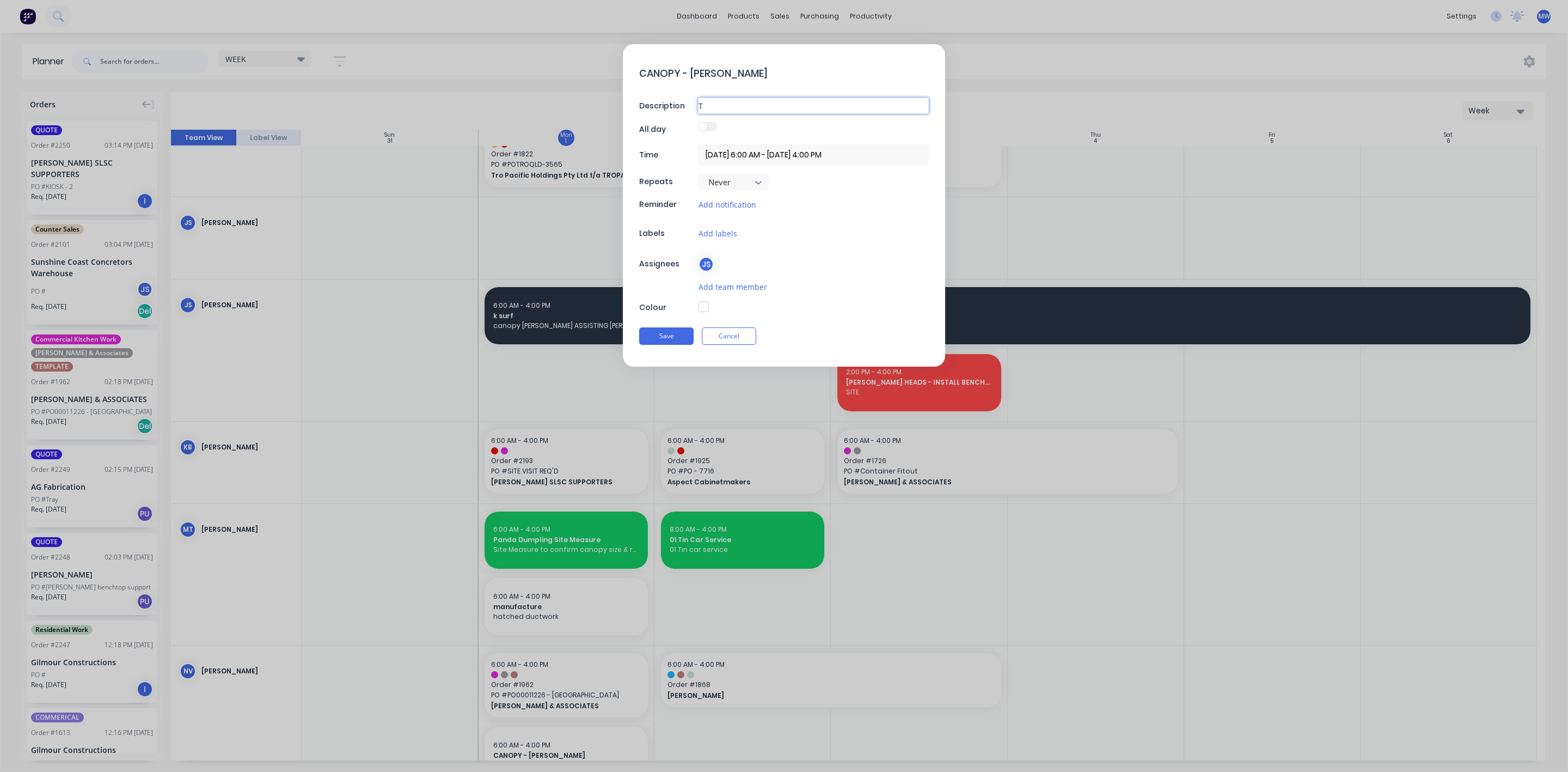
type input "TA"
type textarea "x"
type input "TAK"
type textarea "x"
type input "TAKE"
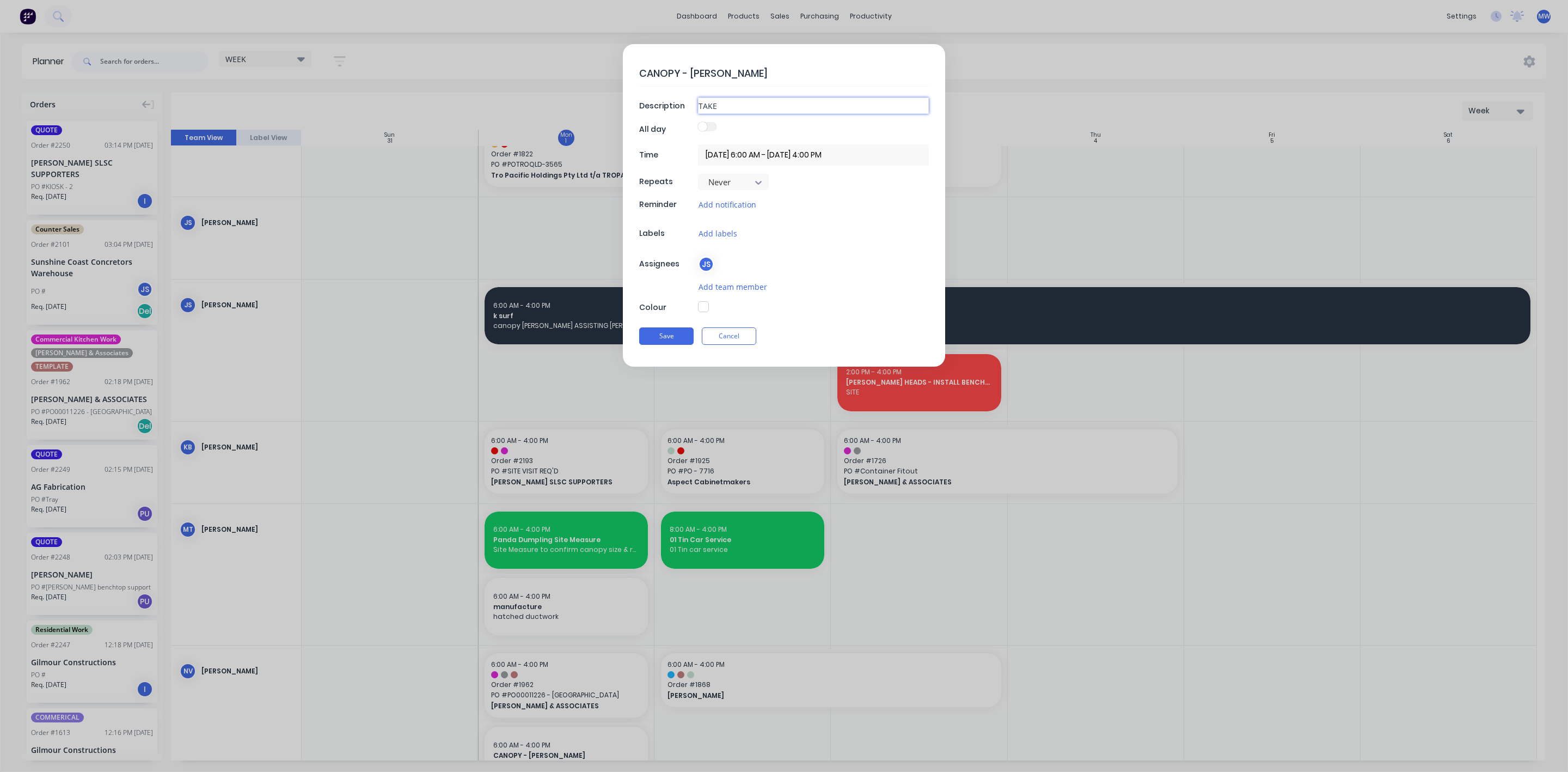
type textarea "x"
type input "TAKE"
type textarea "x"
type input "TAKE O"
type textarea "x"
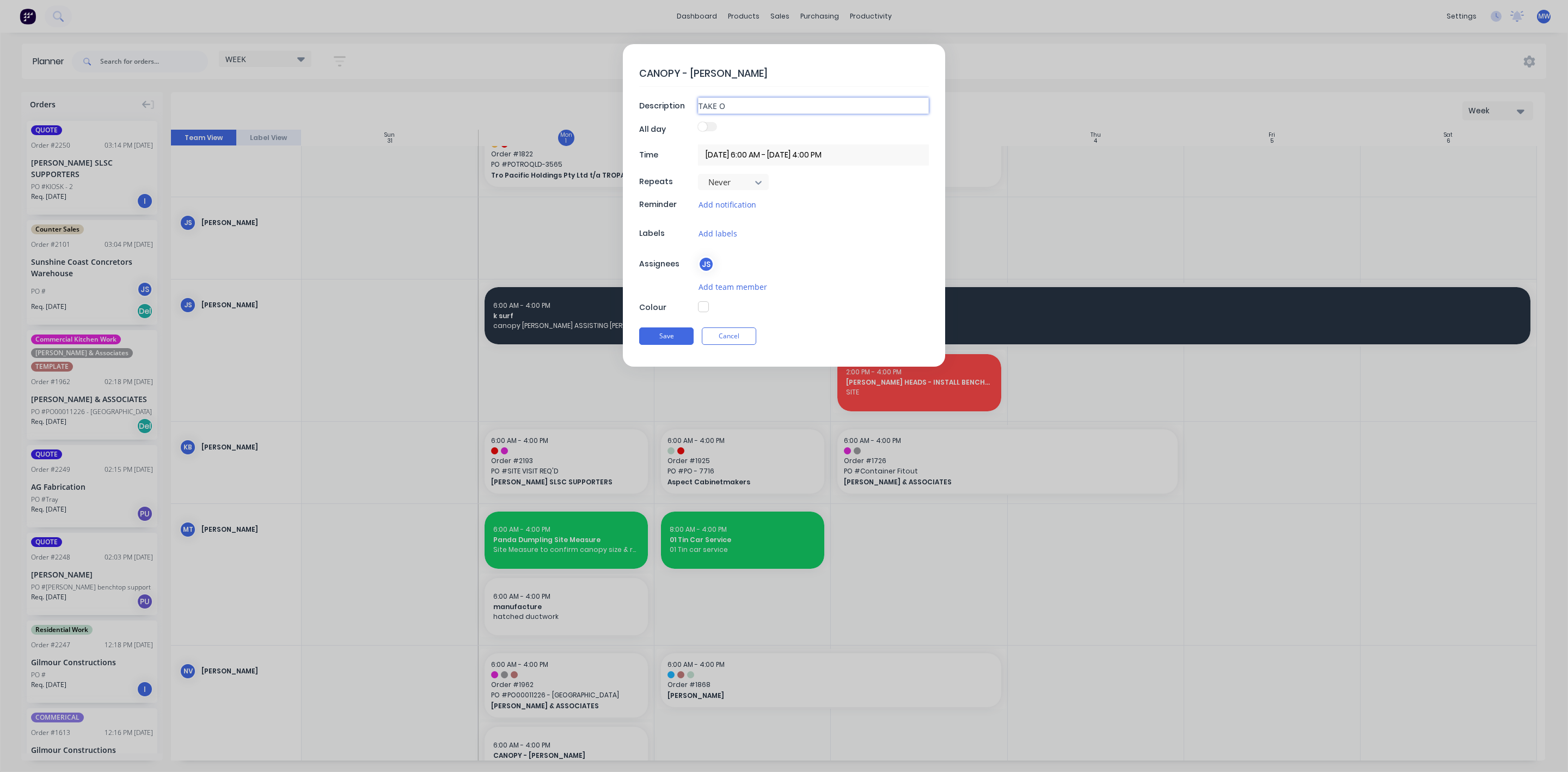
type input "TAKE OV"
type textarea "x"
type input "TAKE OVE"
type textarea "x"
type input "TAKE OVER"
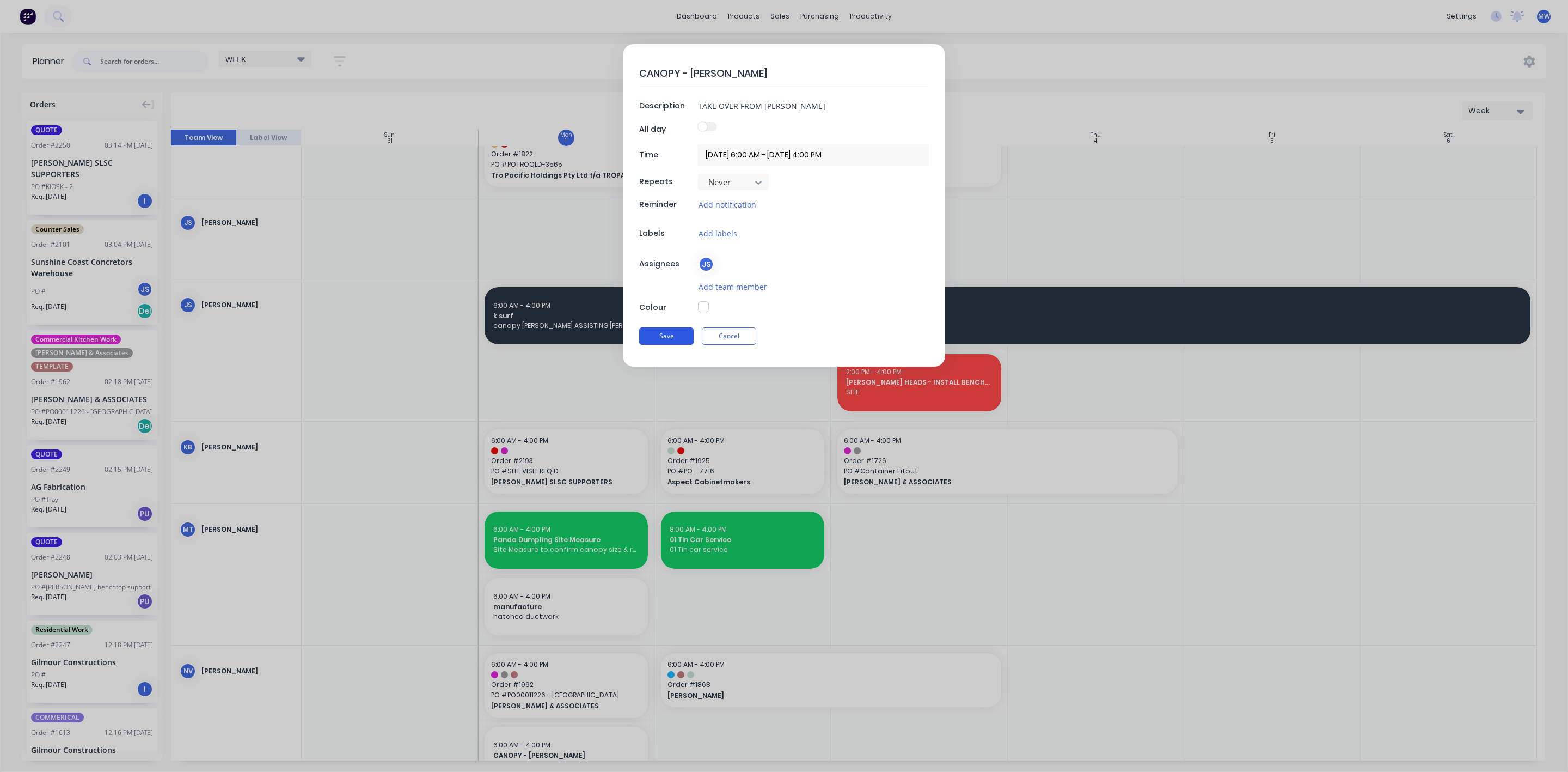
click at [673, 338] on button "Save" at bounding box center [667, 336] width 54 height 18
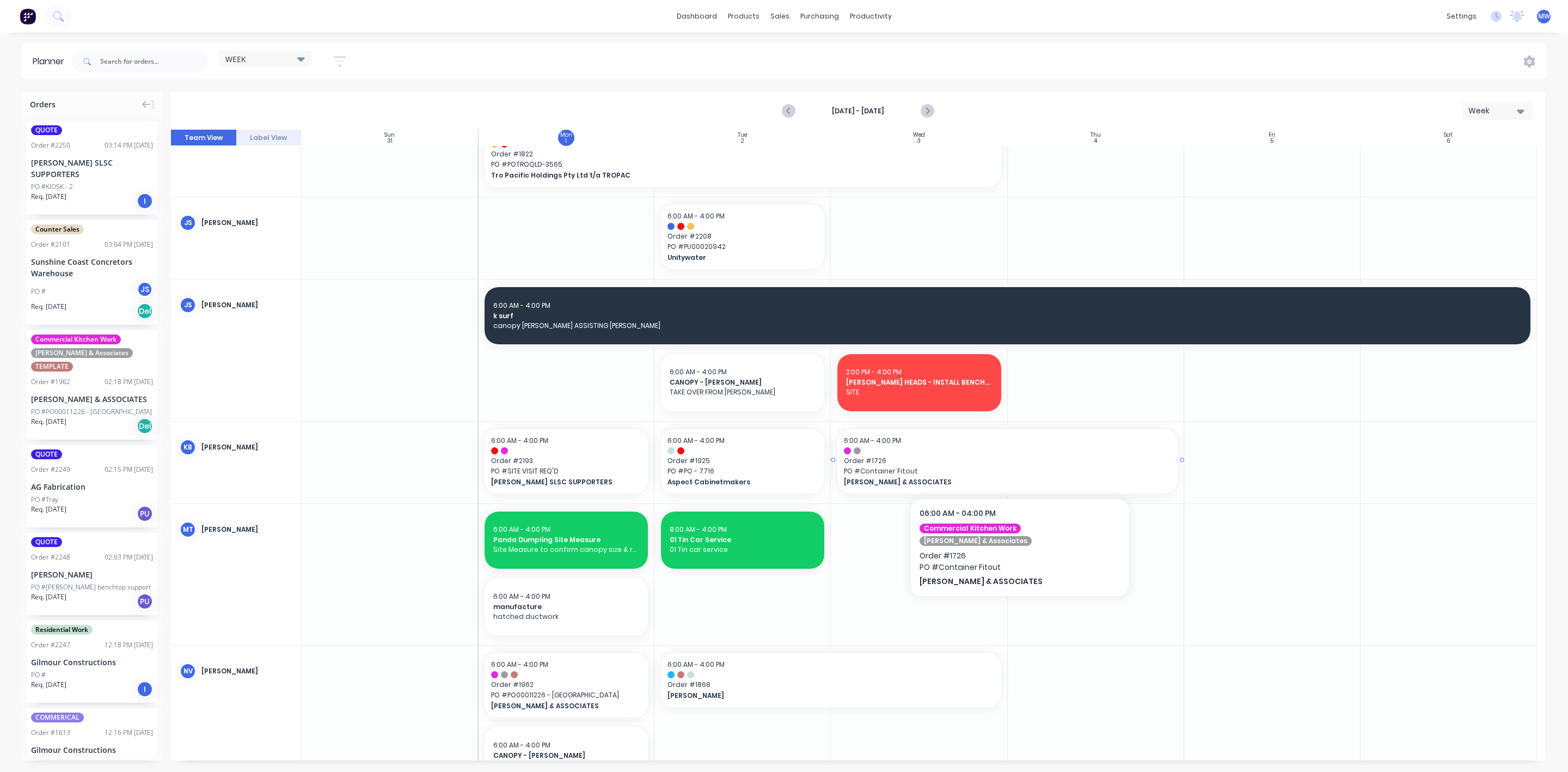
click at [888, 464] on span "Order # 1726" at bounding box center [1007, 461] width 327 height 10
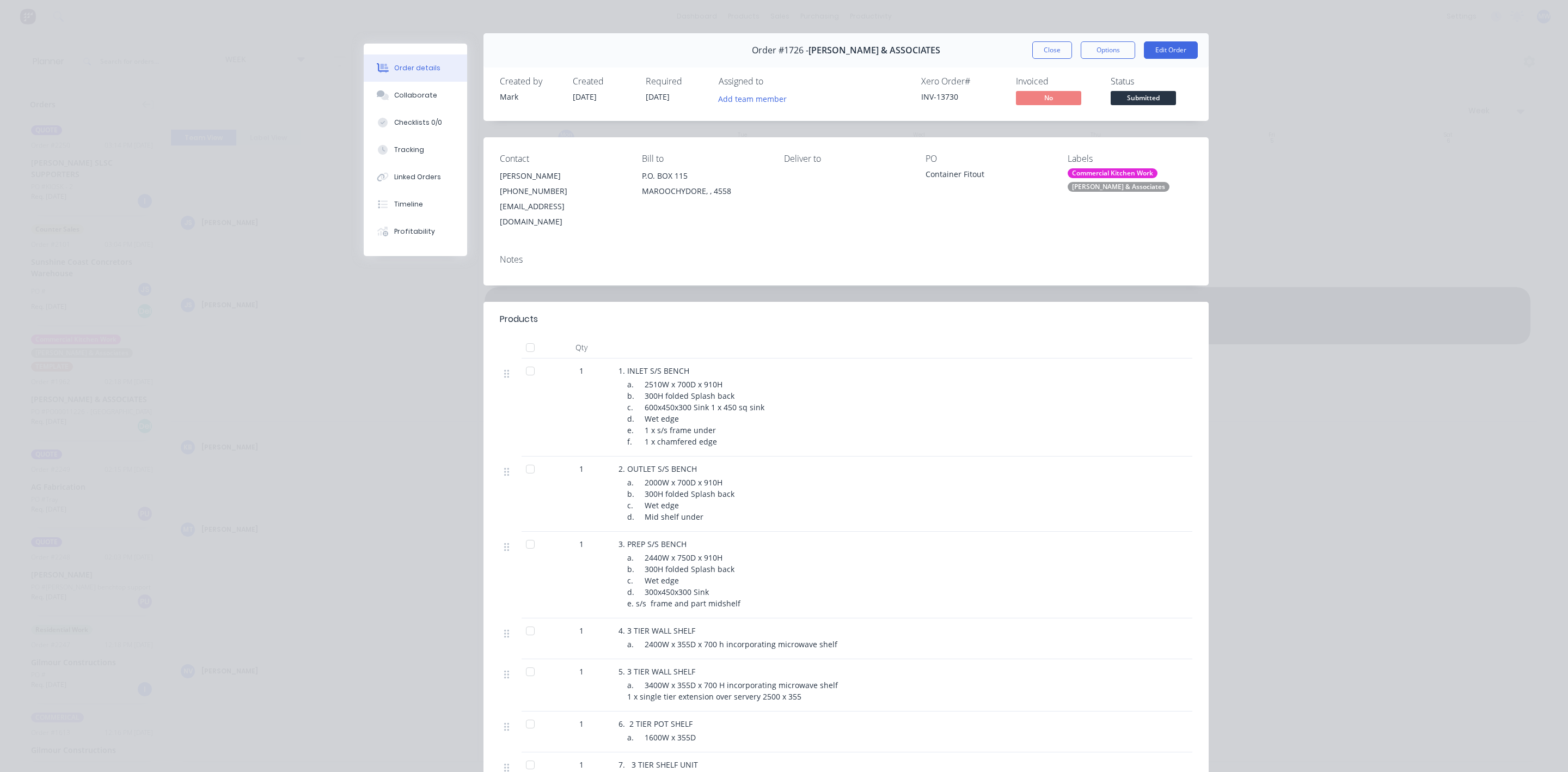
scroll to position [0, 0]
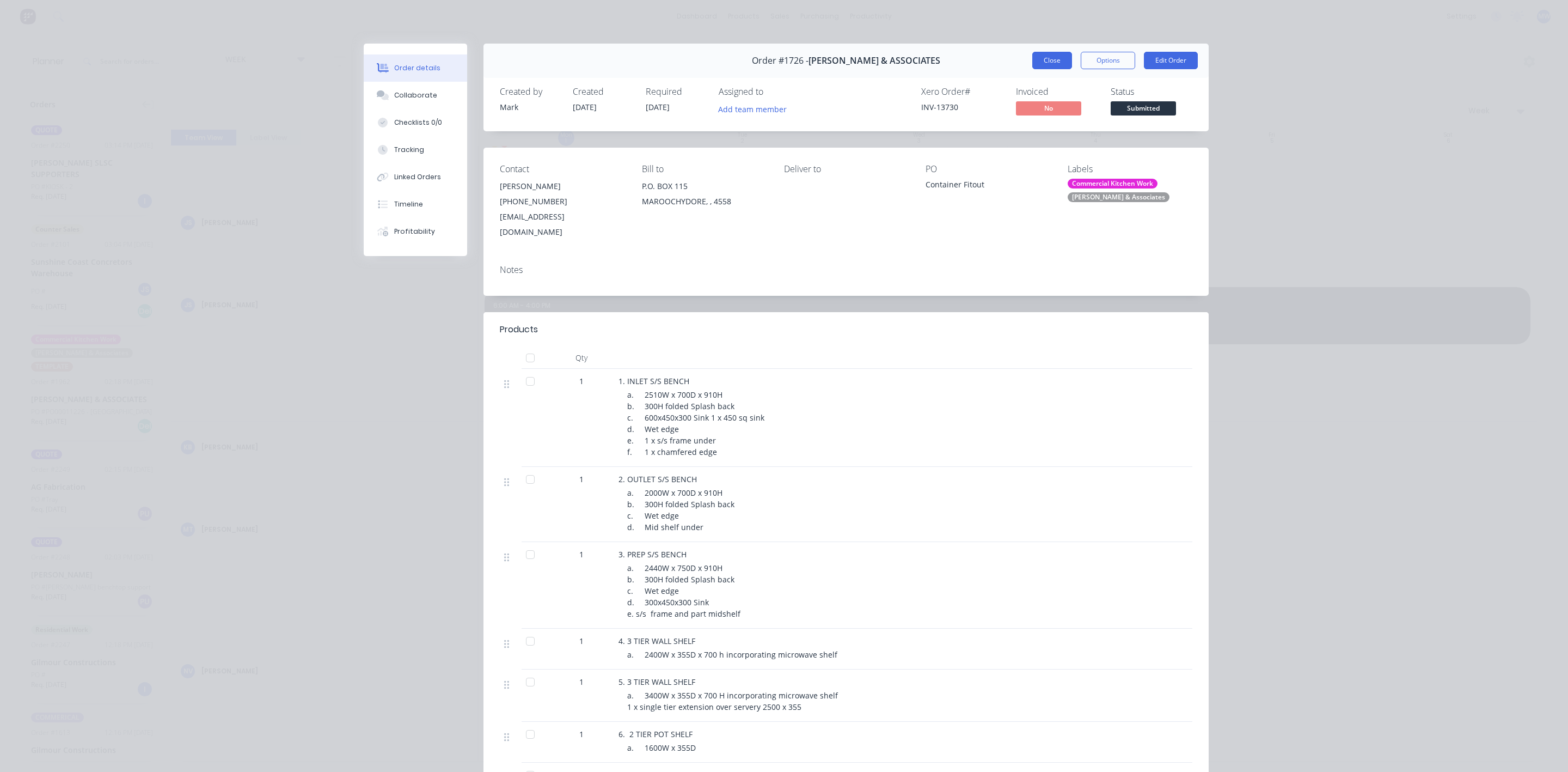
click at [1042, 60] on button "Close" at bounding box center [1052, 60] width 40 height 18
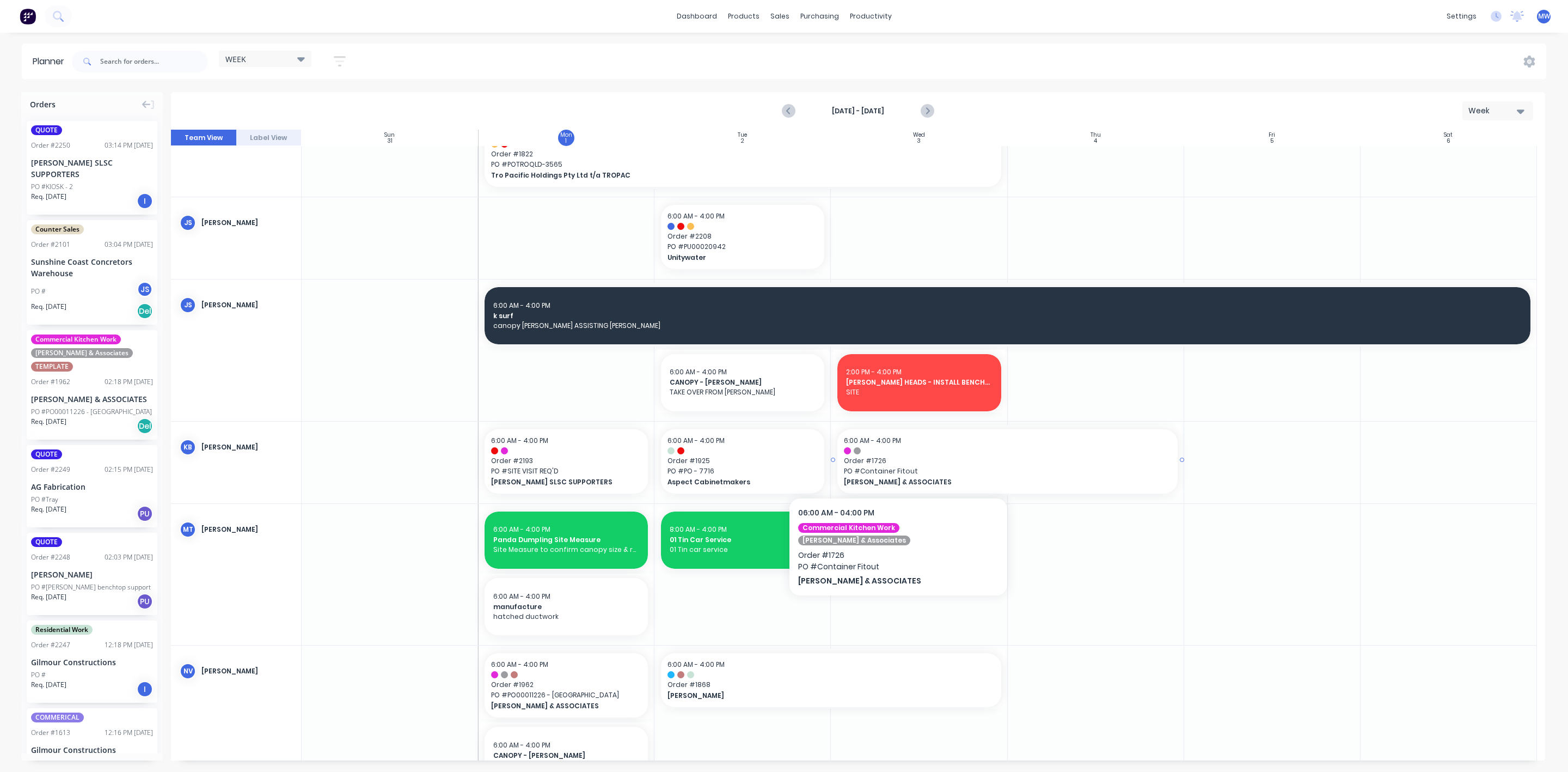
click at [884, 464] on span "Order # 1726" at bounding box center [1007, 461] width 327 height 10
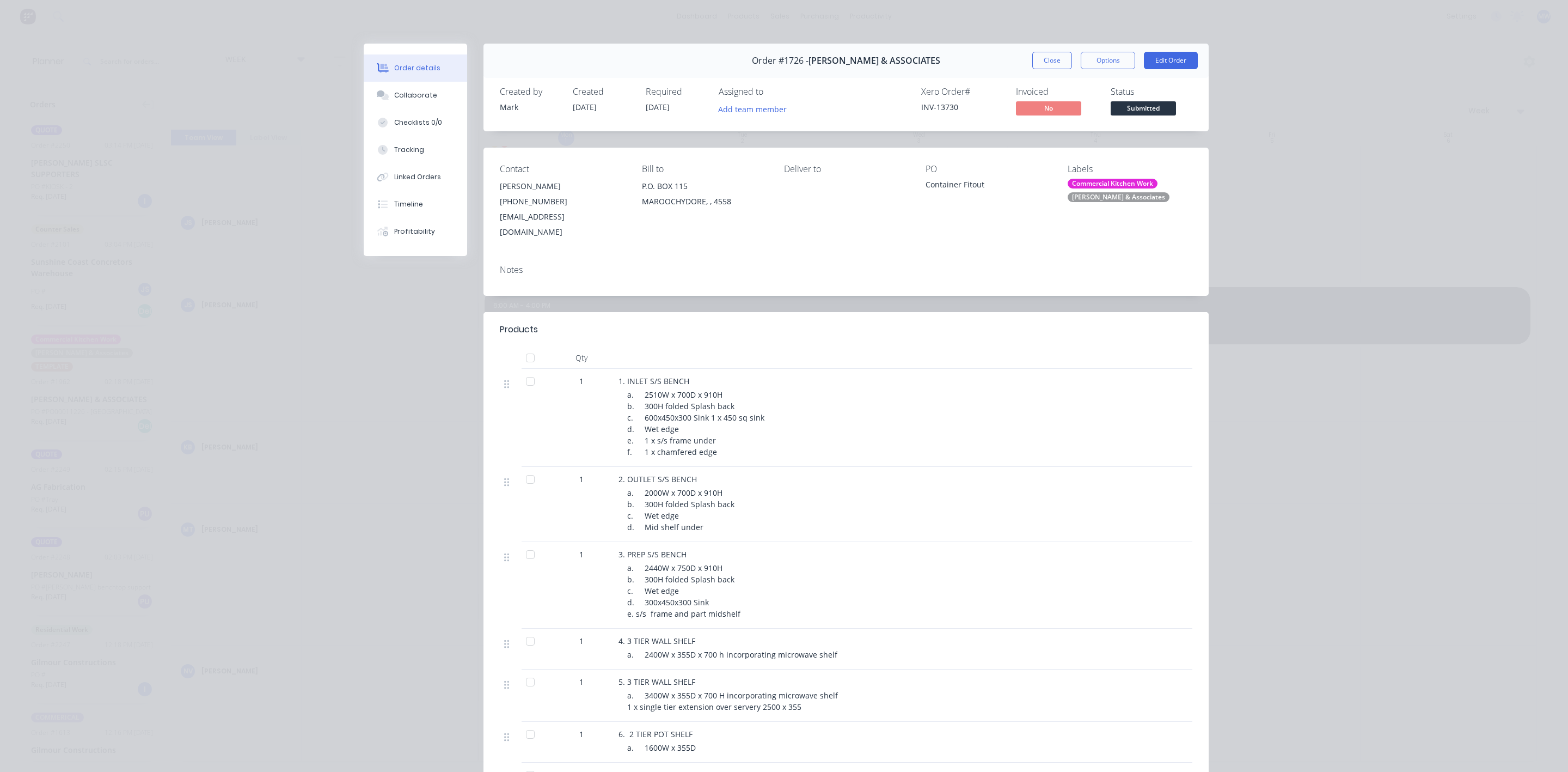
drag, startPoint x: 1041, startPoint y: 54, endPoint x: 1022, endPoint y: 175, distance: 122.5
click at [1042, 56] on button "Close" at bounding box center [1052, 60] width 40 height 18
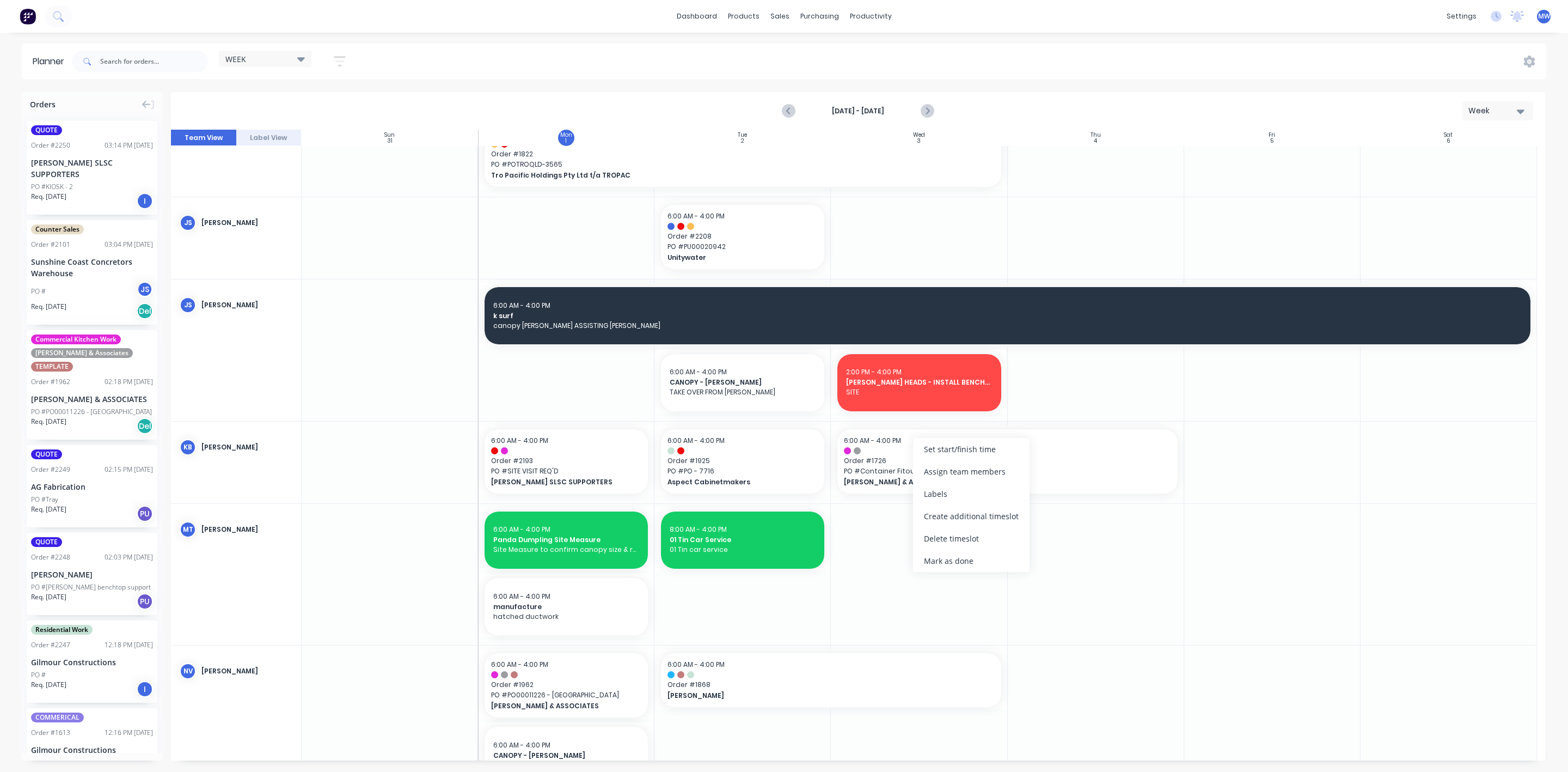
click at [967, 519] on div "Create additional timeslot" at bounding box center [972, 516] width 117 height 22
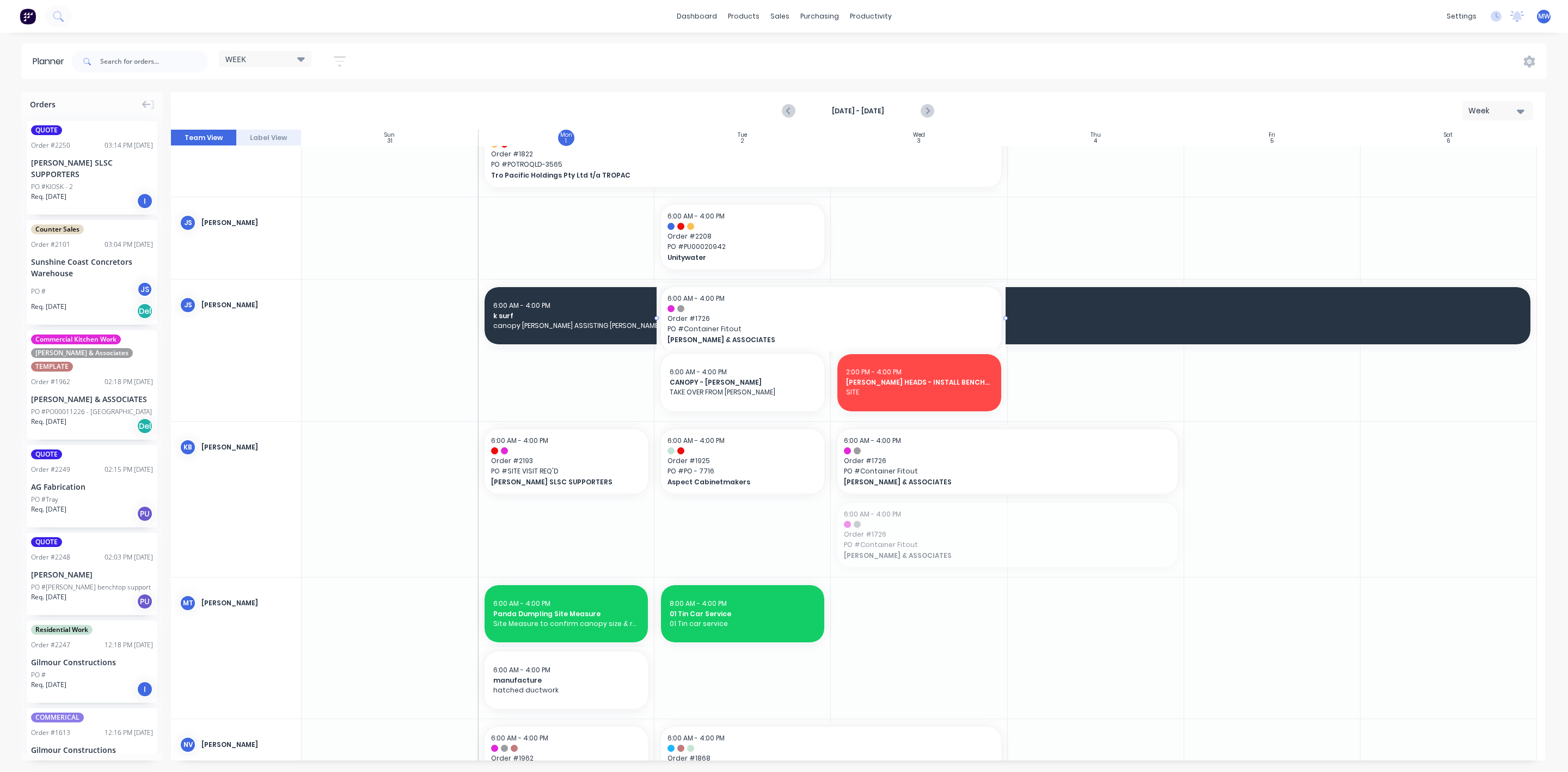
drag, startPoint x: 890, startPoint y: 542, endPoint x: 718, endPoint y: 381, distance: 235.6
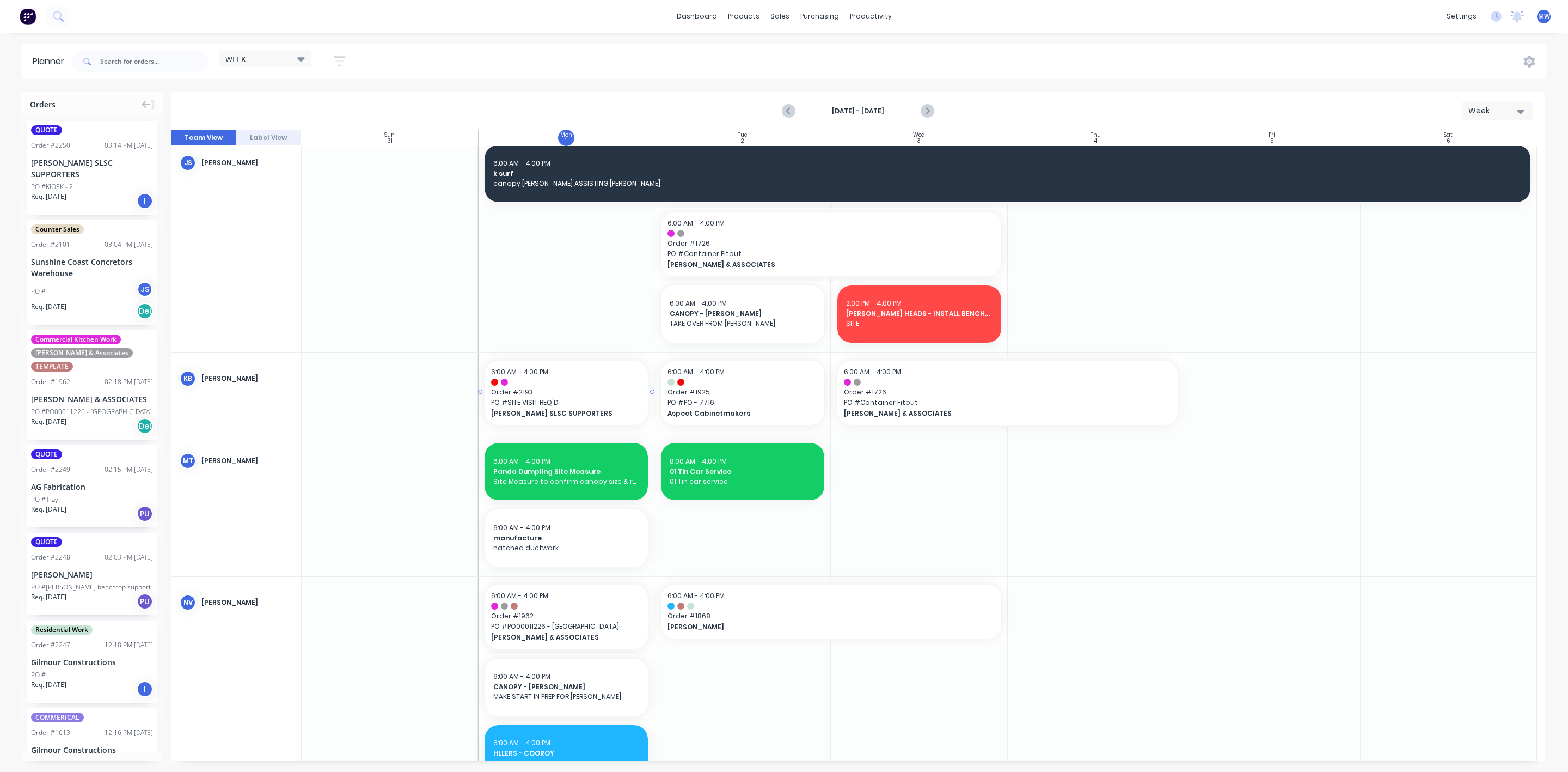
scroll to position [408, 0]
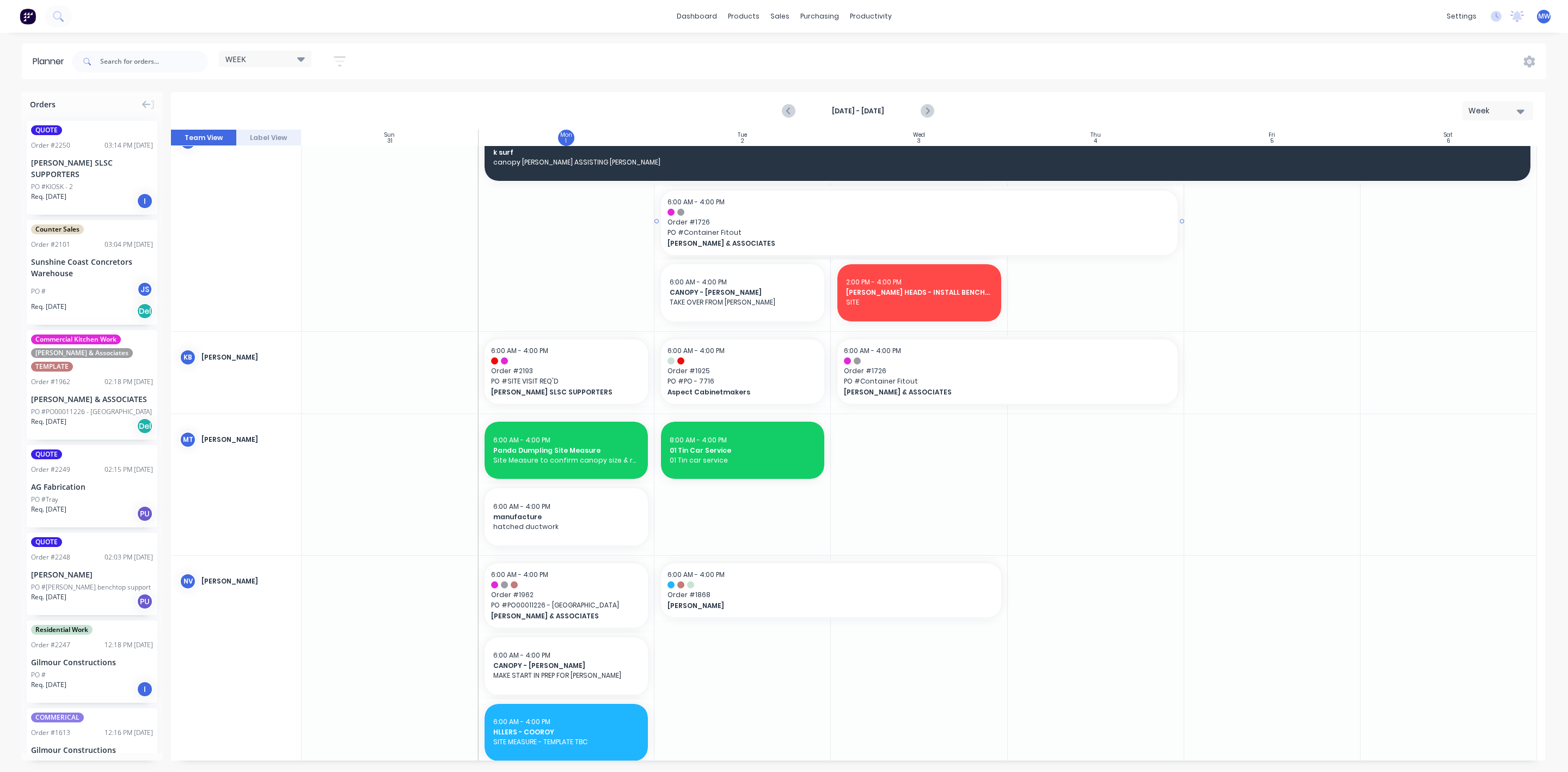
drag, startPoint x: 1001, startPoint y: 221, endPoint x: 1098, endPoint y: 225, distance: 97.1
click at [1057, 463] on div at bounding box center [1096, 485] width 176 height 141
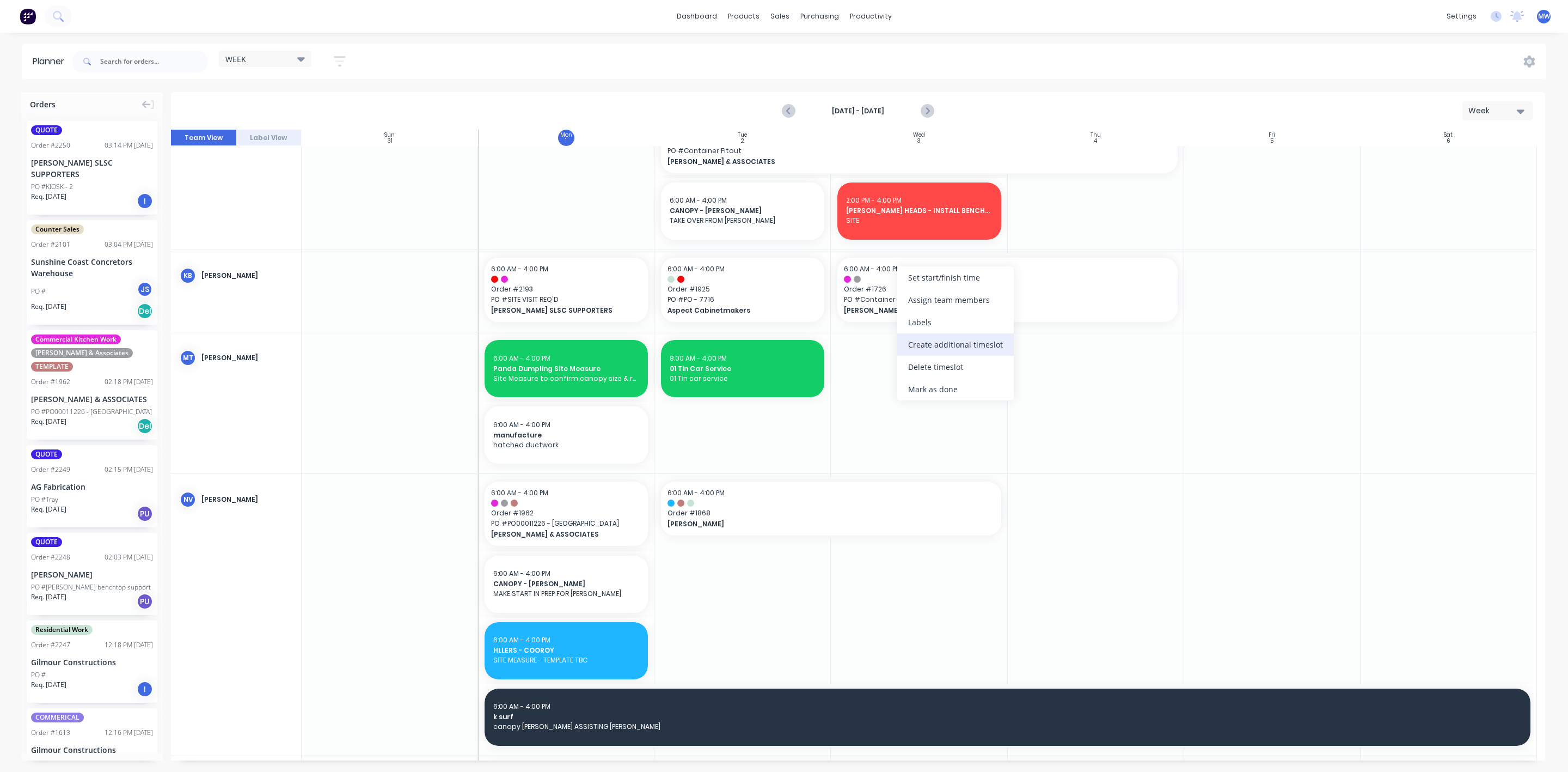
click at [962, 342] on div "Create additional timeslot" at bounding box center [956, 344] width 117 height 22
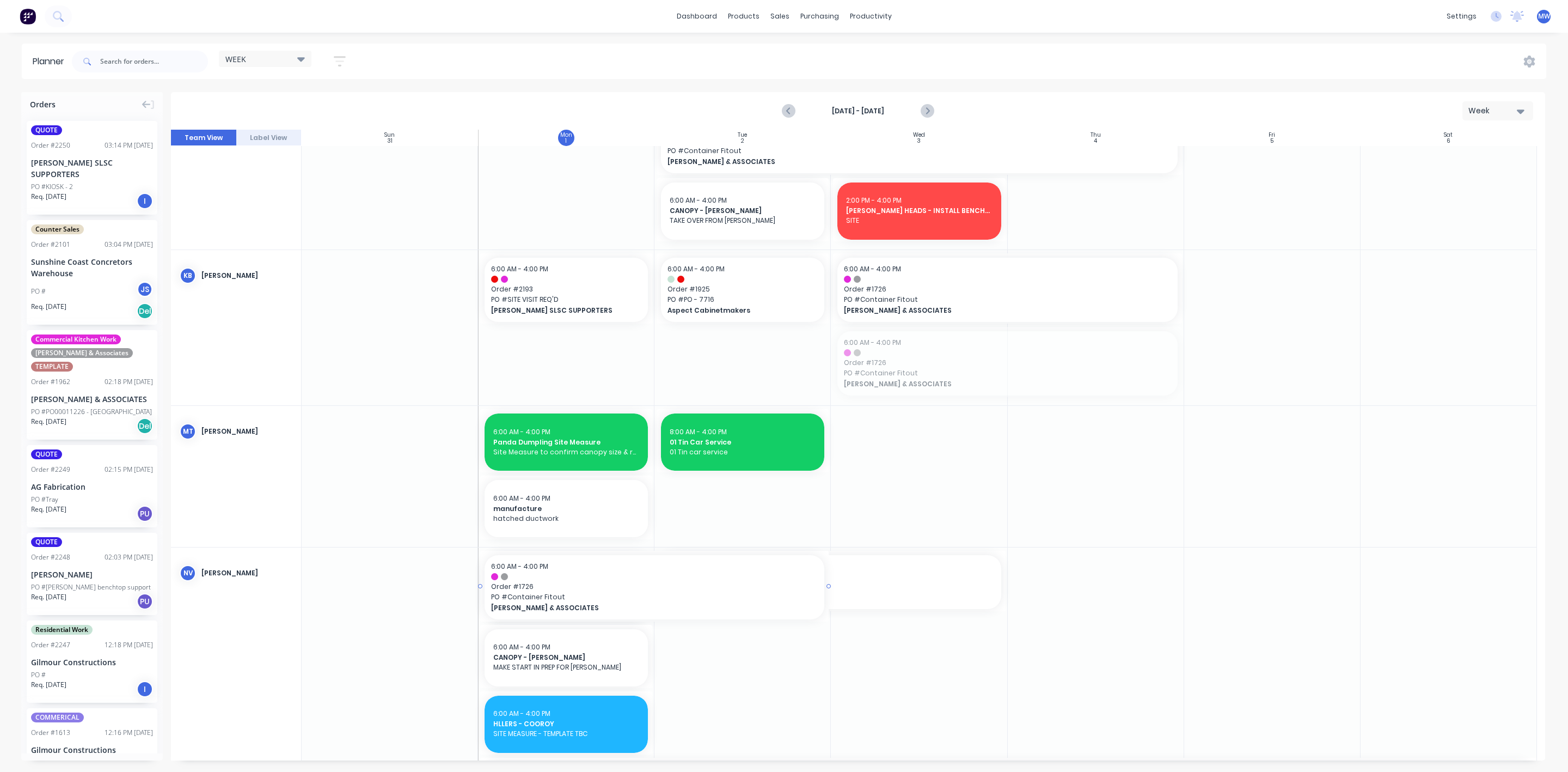
drag, startPoint x: 914, startPoint y: 371, endPoint x: 605, endPoint y: 647, distance: 414.3
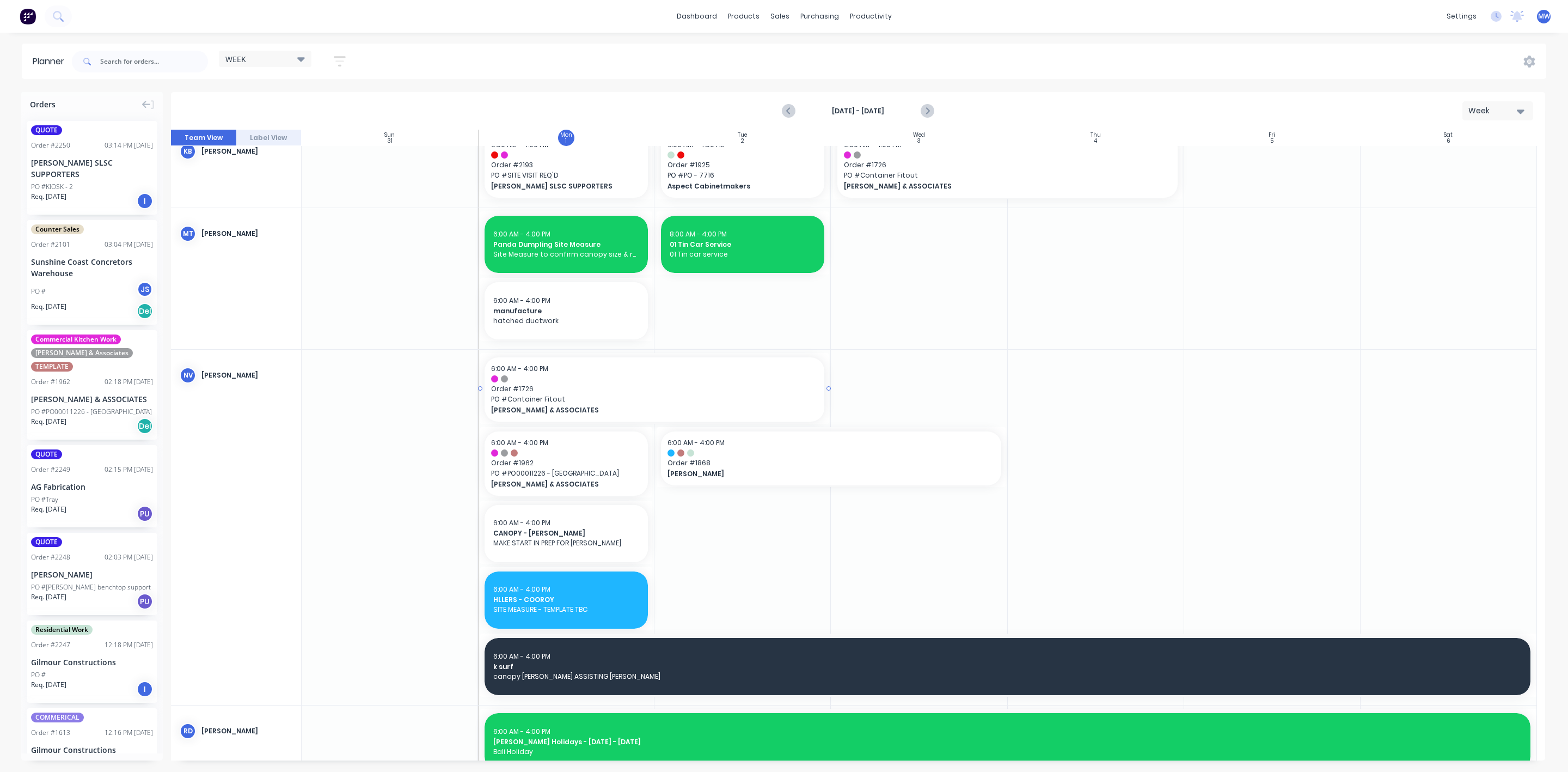
scroll to position [653, 0]
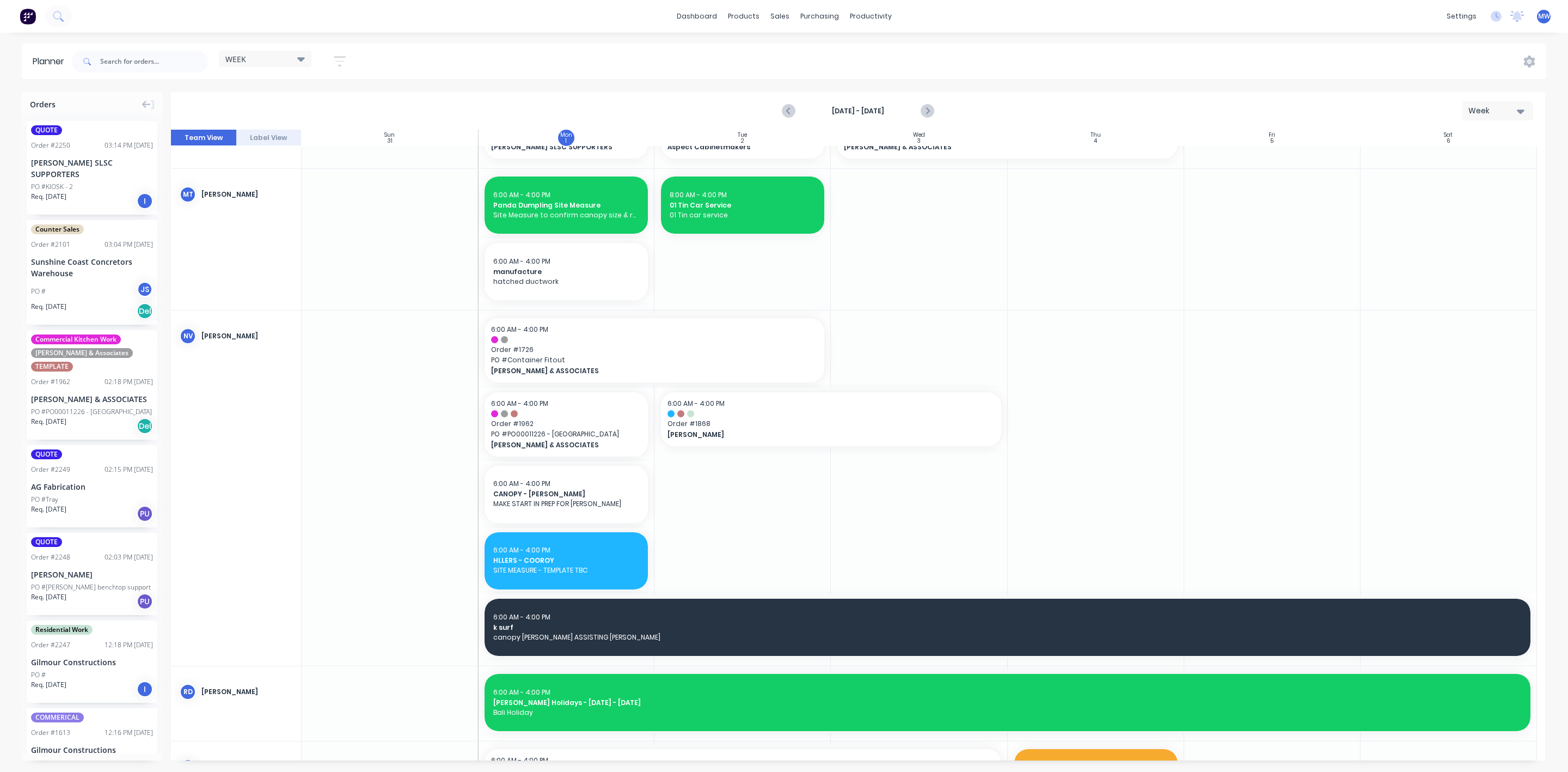
click at [364, 447] on div at bounding box center [390, 487] width 176 height 355
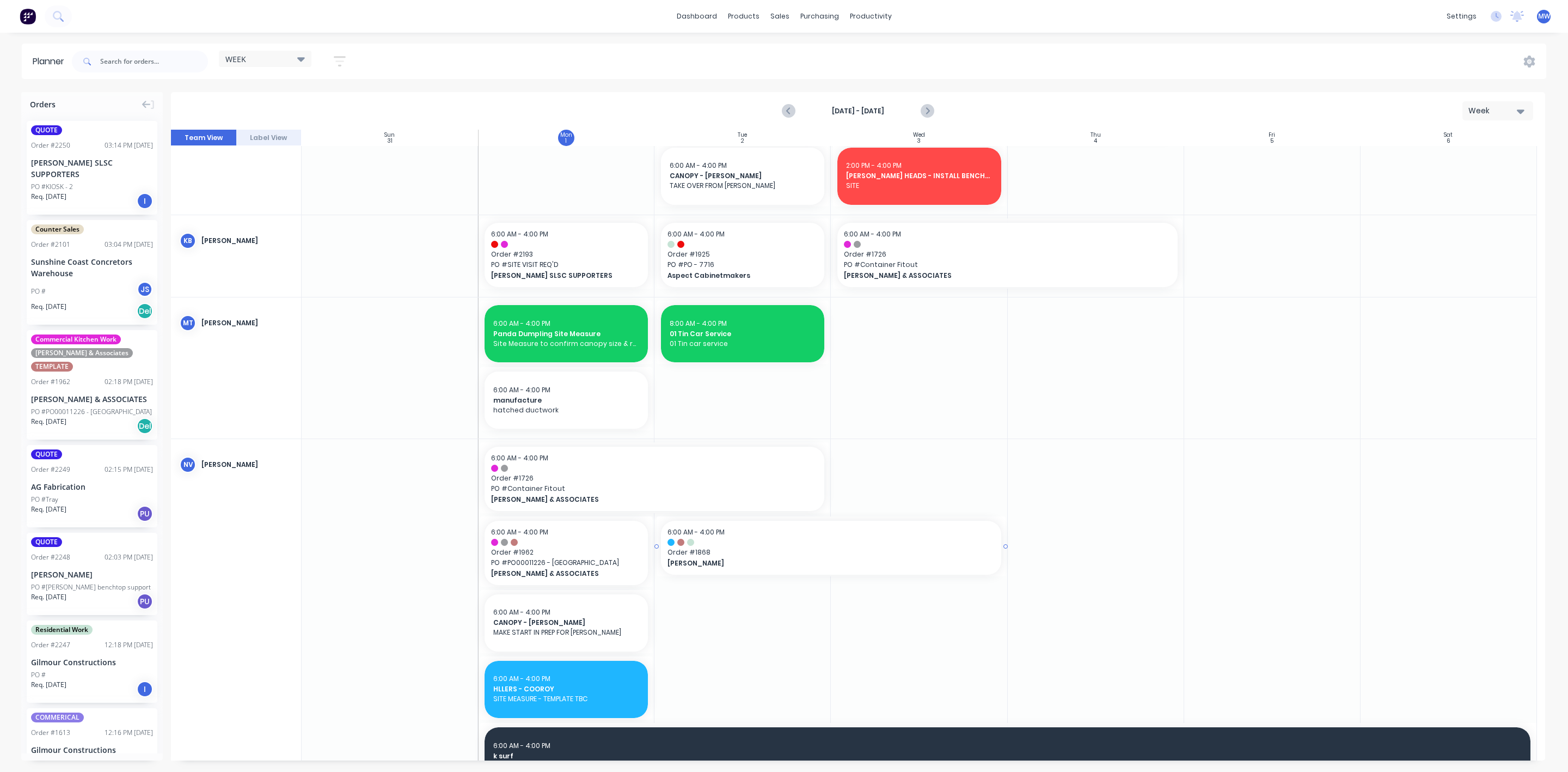
scroll to position [491, 0]
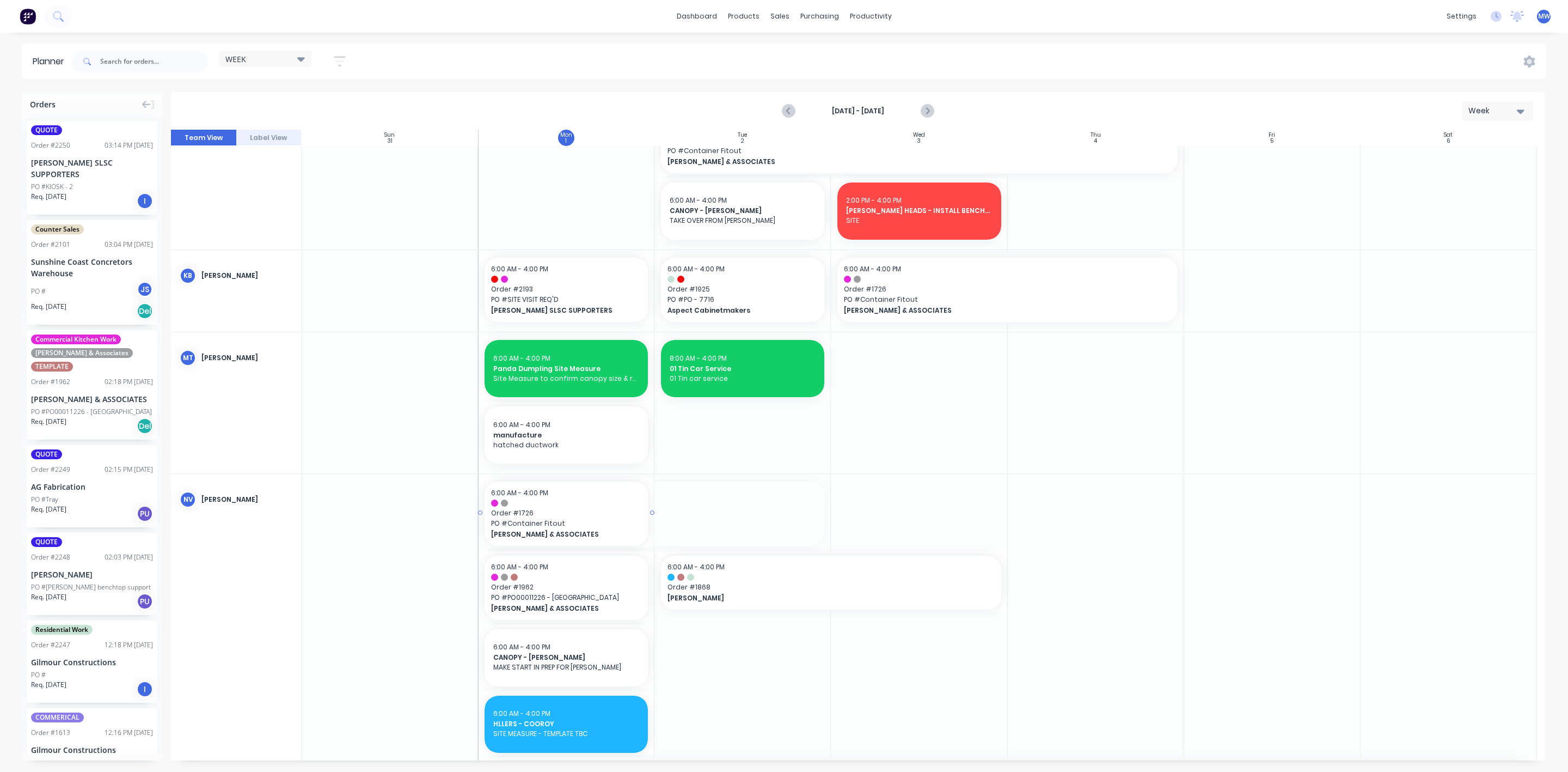
drag, startPoint x: 827, startPoint y: 510, endPoint x: 613, endPoint y: 512, distance: 214.0
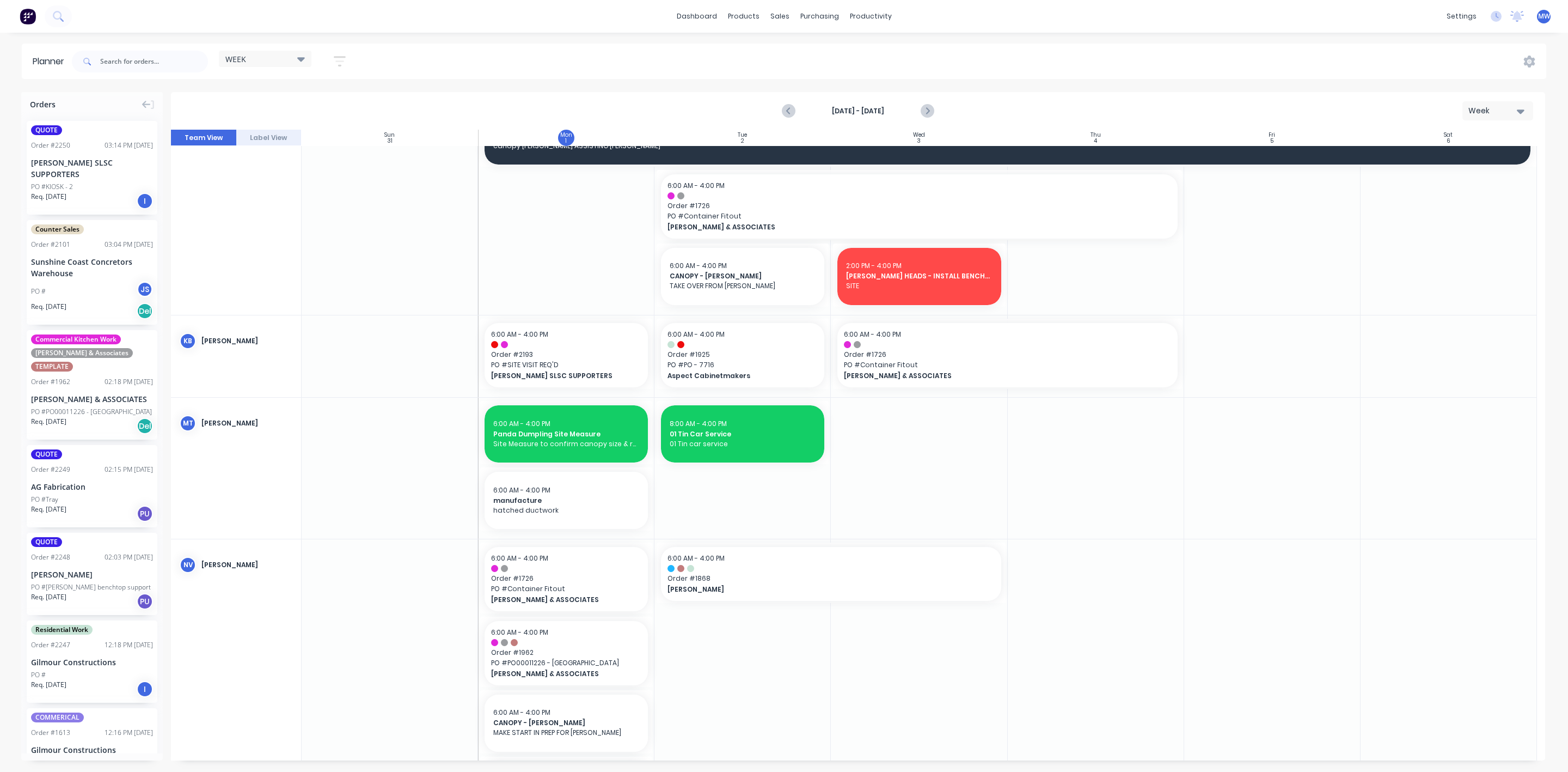
scroll to position [572, 0]
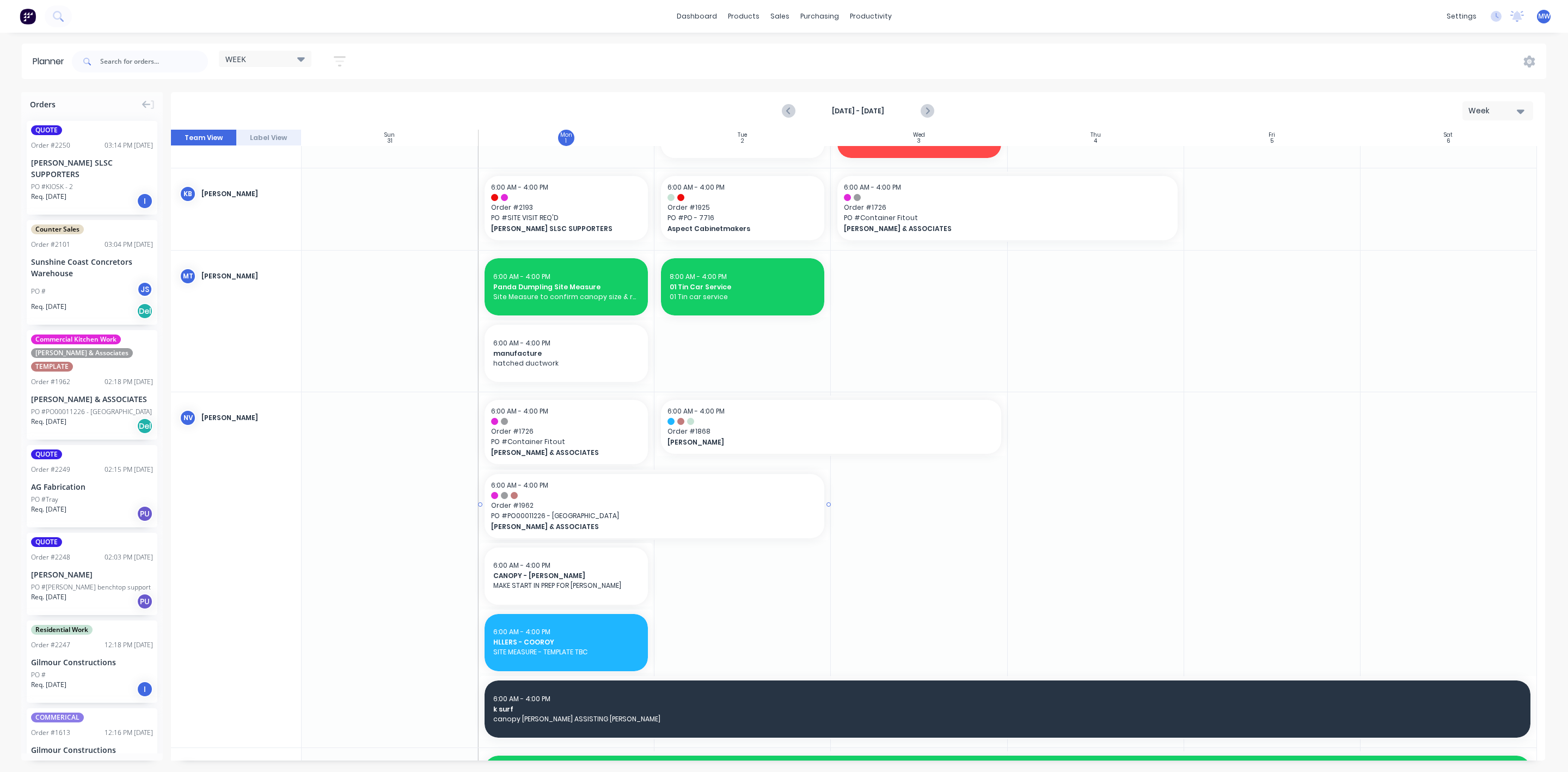
drag, startPoint x: 651, startPoint y: 505, endPoint x: 679, endPoint y: 502, distance: 28.2
click at [822, 542] on div at bounding box center [743, 569] width 176 height 355
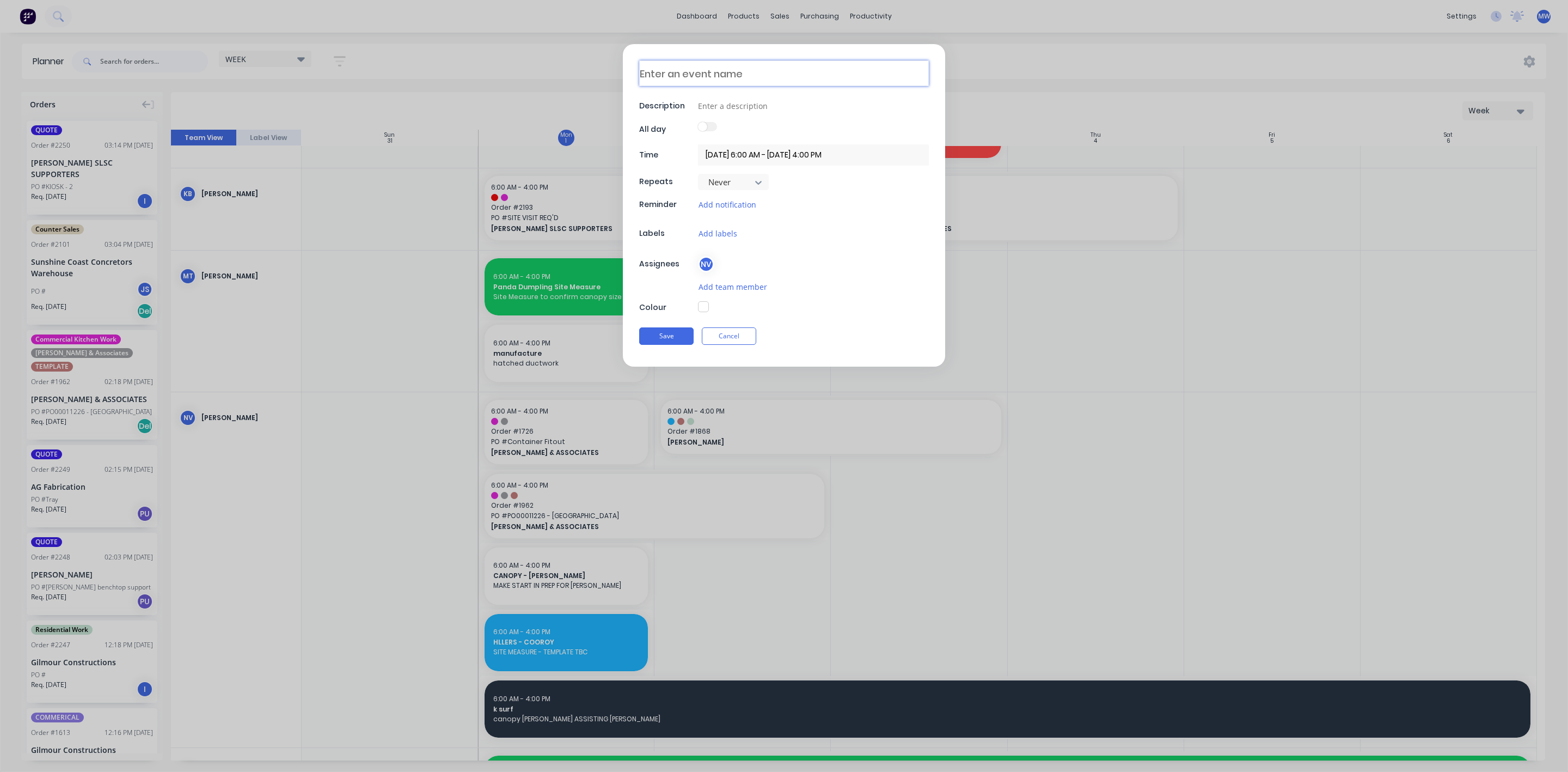
drag, startPoint x: 695, startPoint y: 75, endPoint x: 687, endPoint y: 19, distance: 56.6
click at [687, 19] on div "Description All day Time 02/09/2025 6:00 AM - 02/09/2025 4:00 PM Repeats Never …" at bounding box center [784, 386] width 1568 height 772
click at [745, 108] on input at bounding box center [813, 105] width 231 height 16
click at [653, 341] on button "Save" at bounding box center [667, 336] width 54 height 18
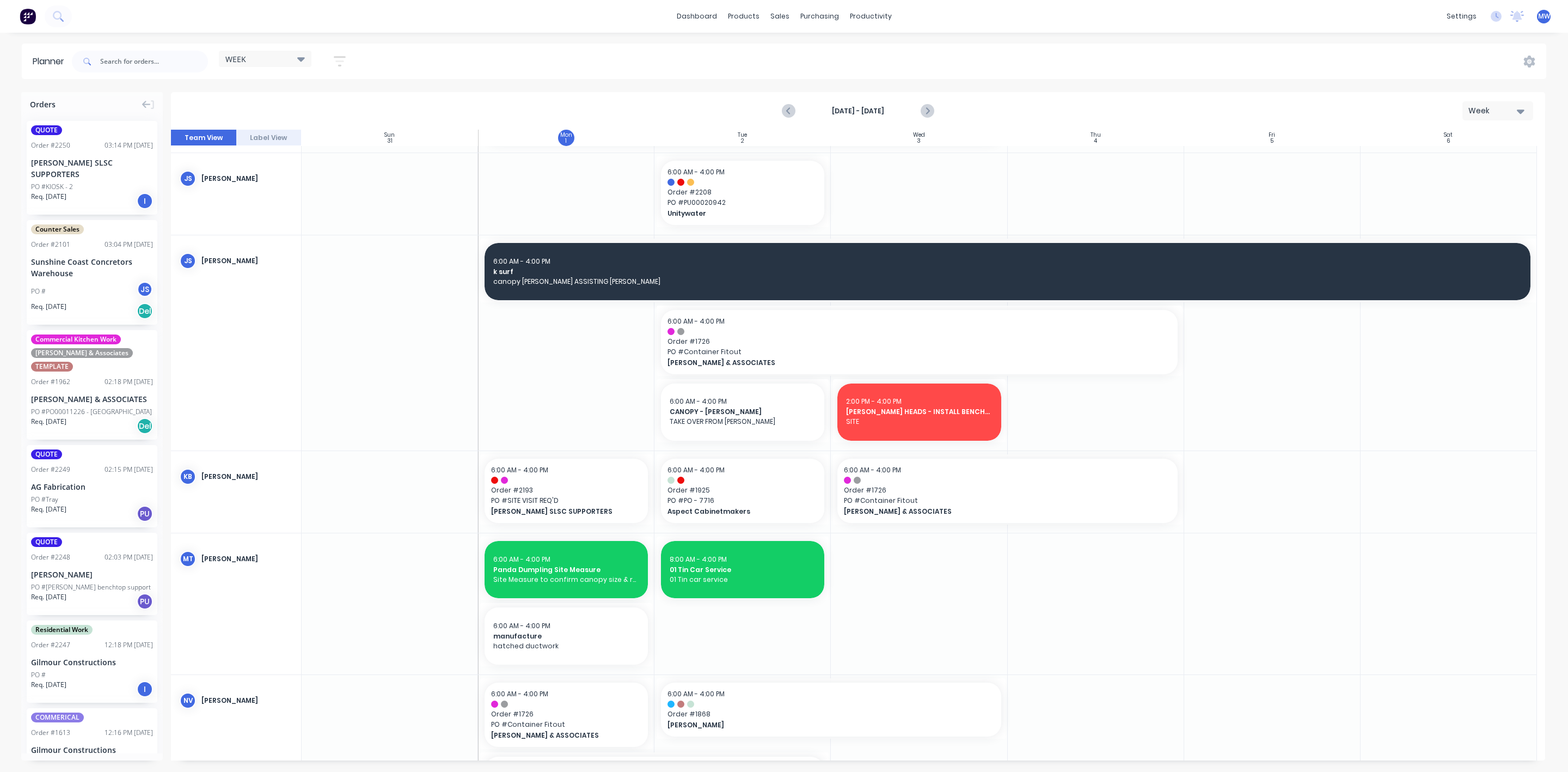
scroll to position [327, 0]
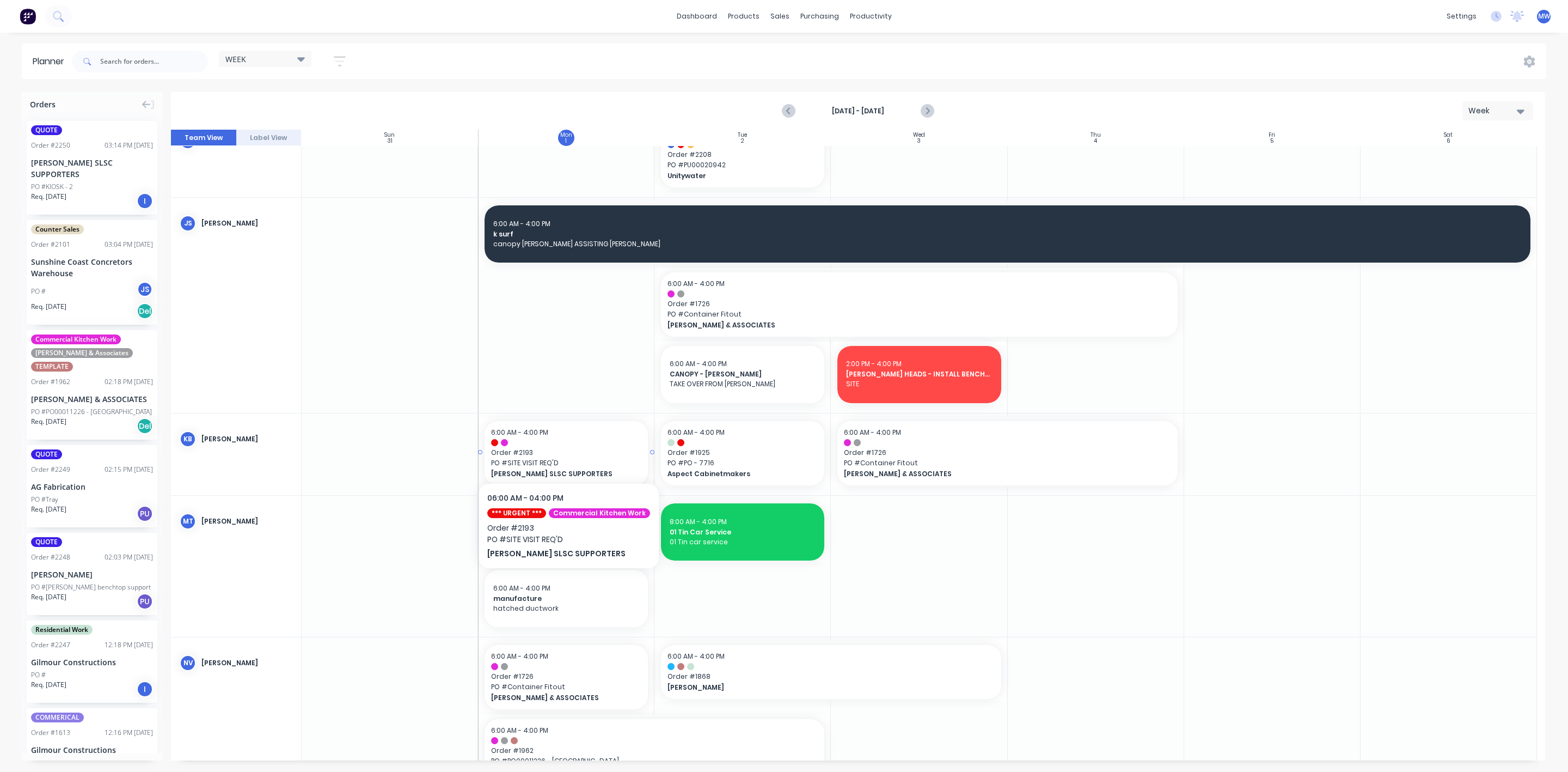
click at [567, 450] on span "Order # 2193" at bounding box center [566, 453] width 150 height 10
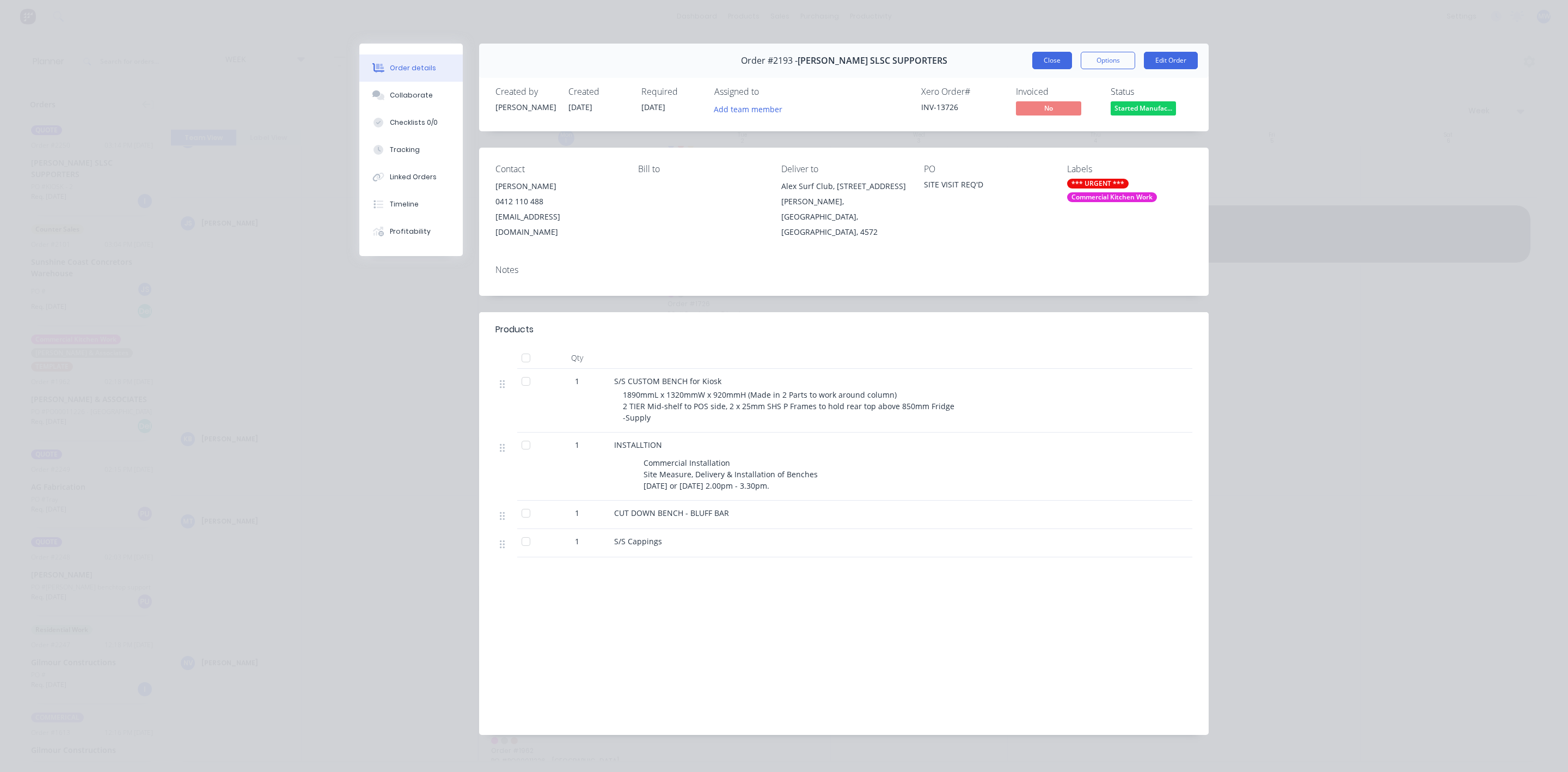
click at [1039, 53] on button "Close" at bounding box center [1052, 60] width 40 height 18
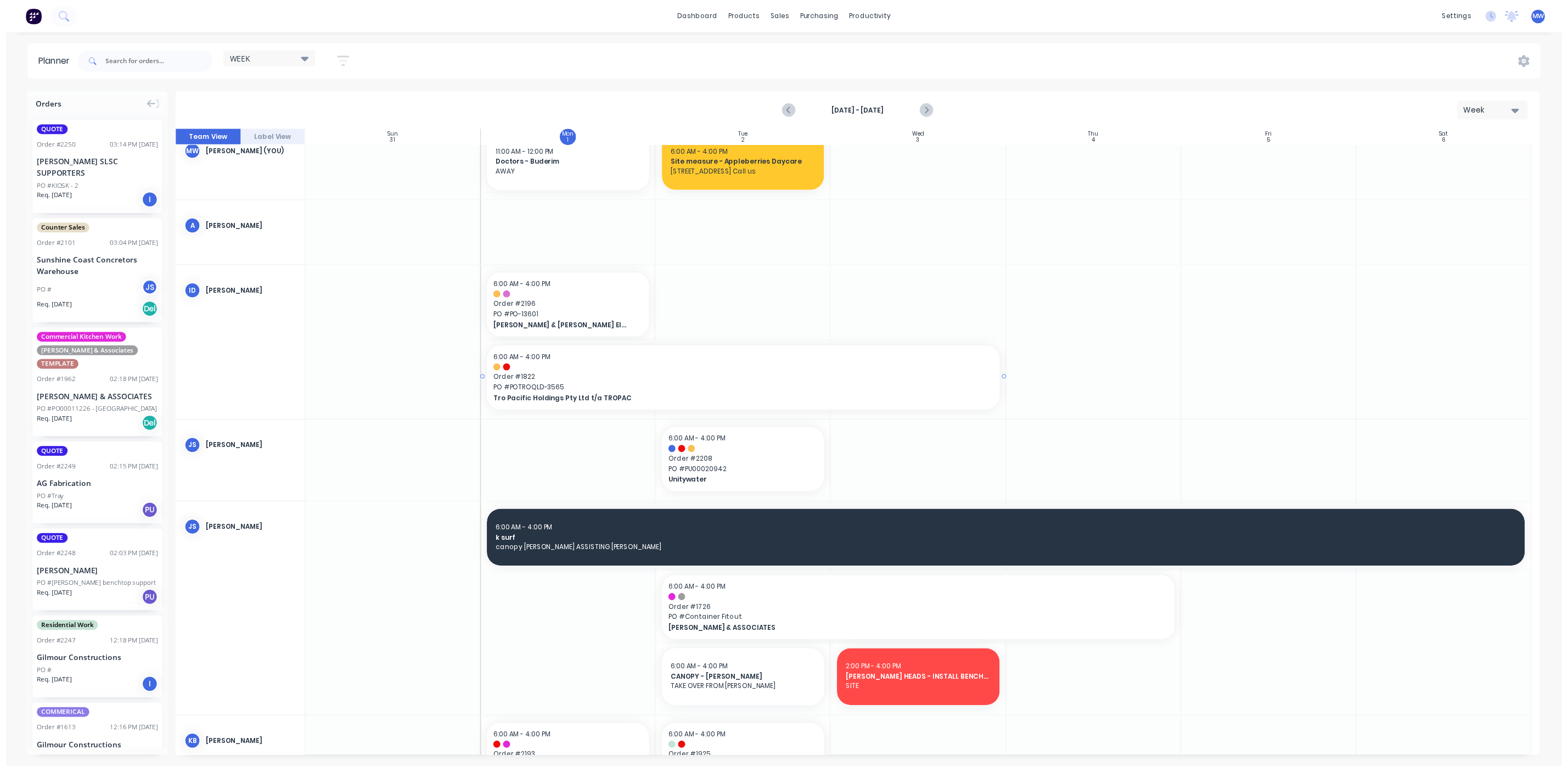
scroll to position [0, 0]
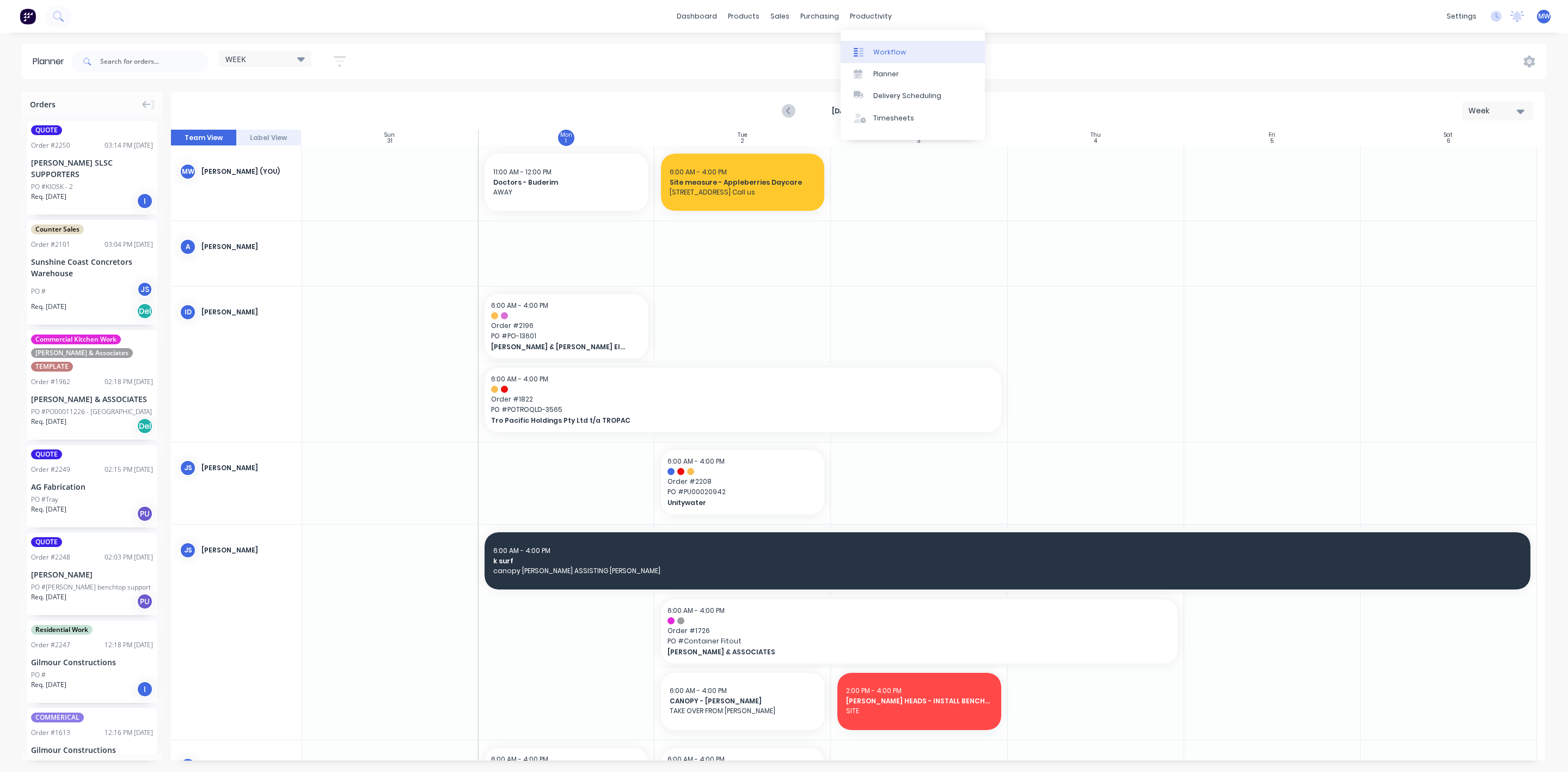
click at [878, 51] on div "Workflow" at bounding box center [889, 53] width 33 height 10
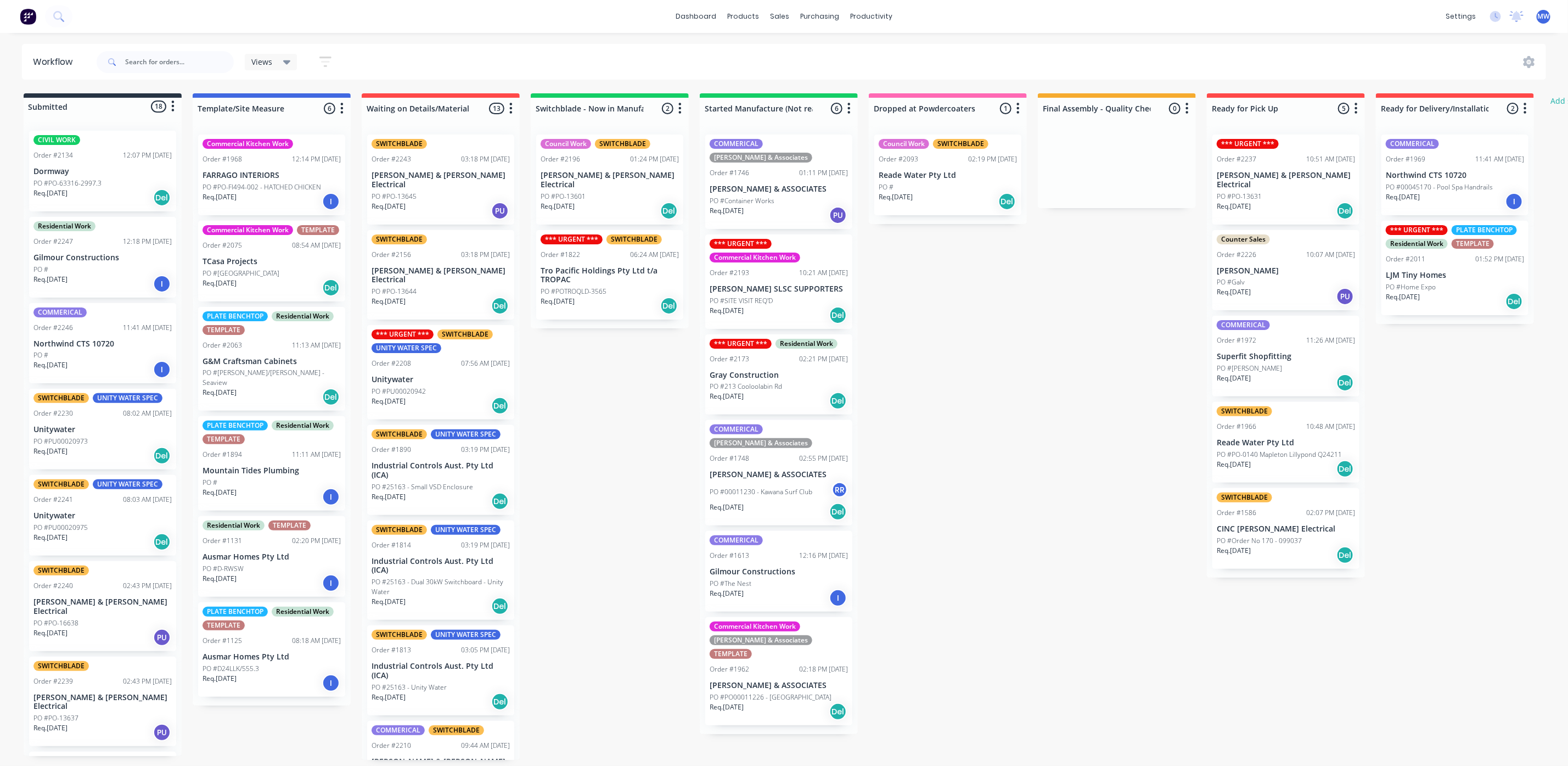
click at [289, 190] on p "PO #PO-FI494-002 - HATCHED CHICKEN" at bounding box center [261, 187] width 119 height 10
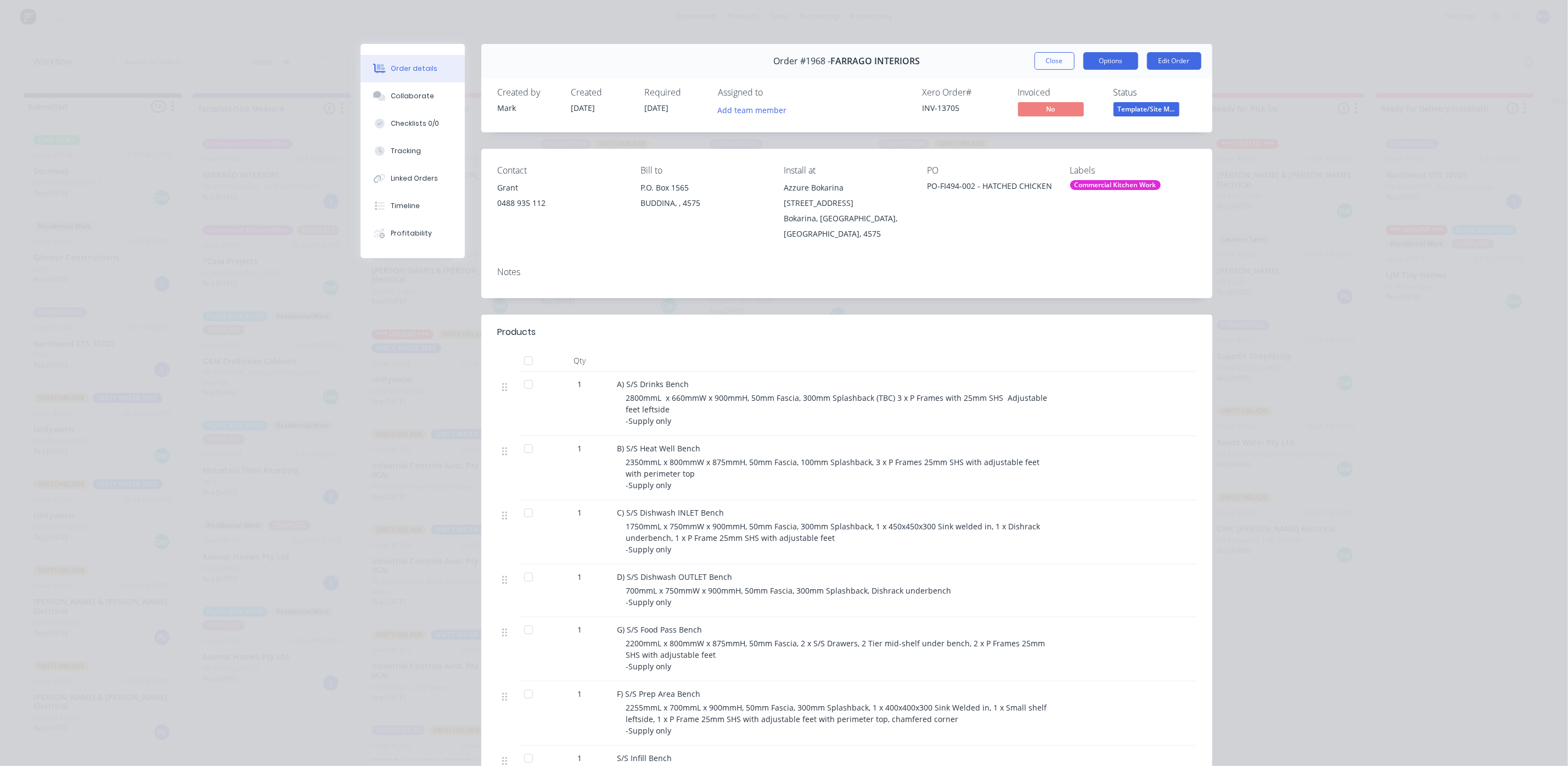
click at [1099, 61] on button "Options" at bounding box center [1110, 61] width 55 height 18
click at [1064, 104] on div "Work Order" at bounding box center [1081, 111] width 96 height 16
click at [1035, 154] on div "Custom" at bounding box center [1081, 155] width 96 height 16
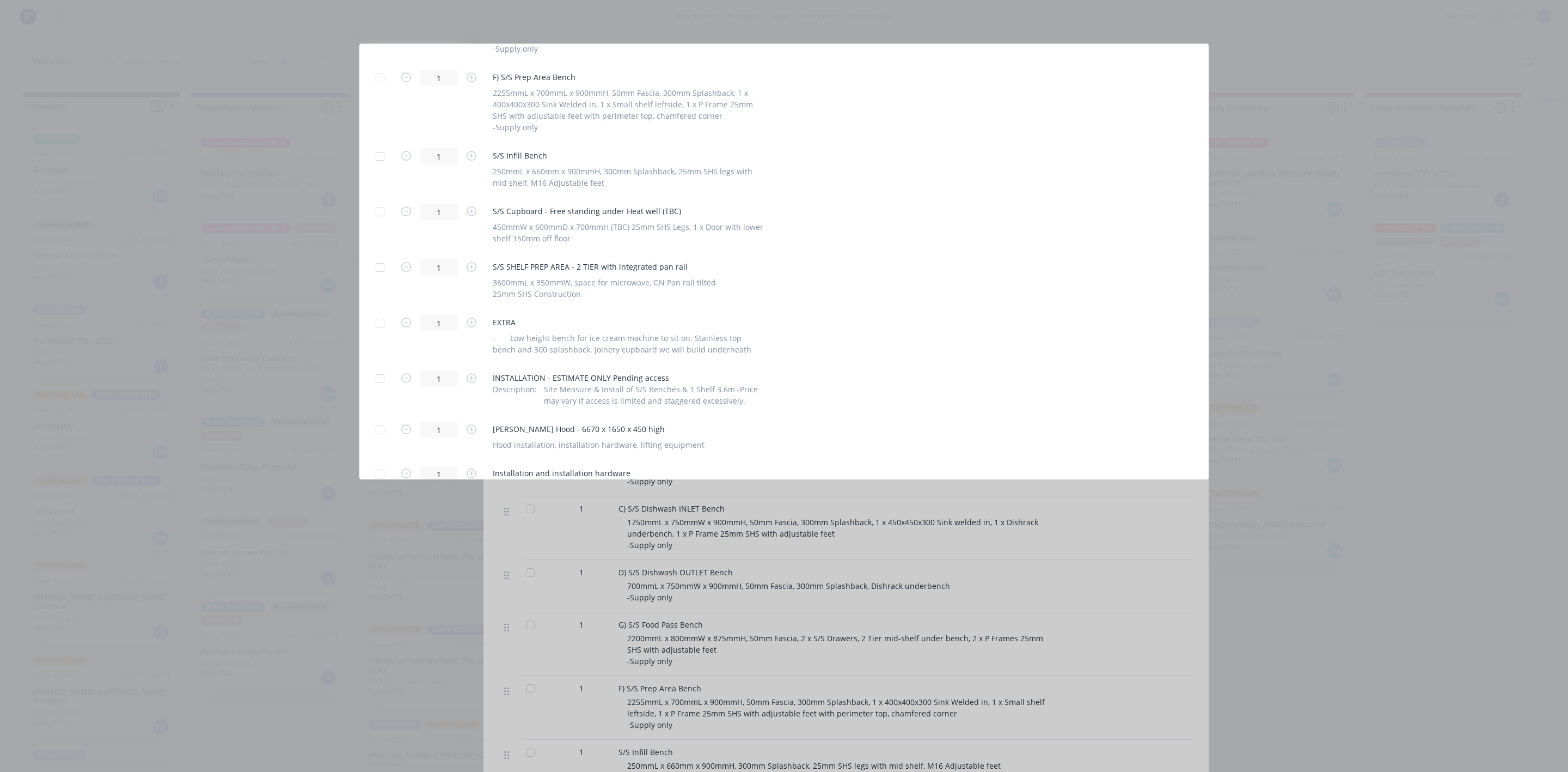
scroll to position [825, 0]
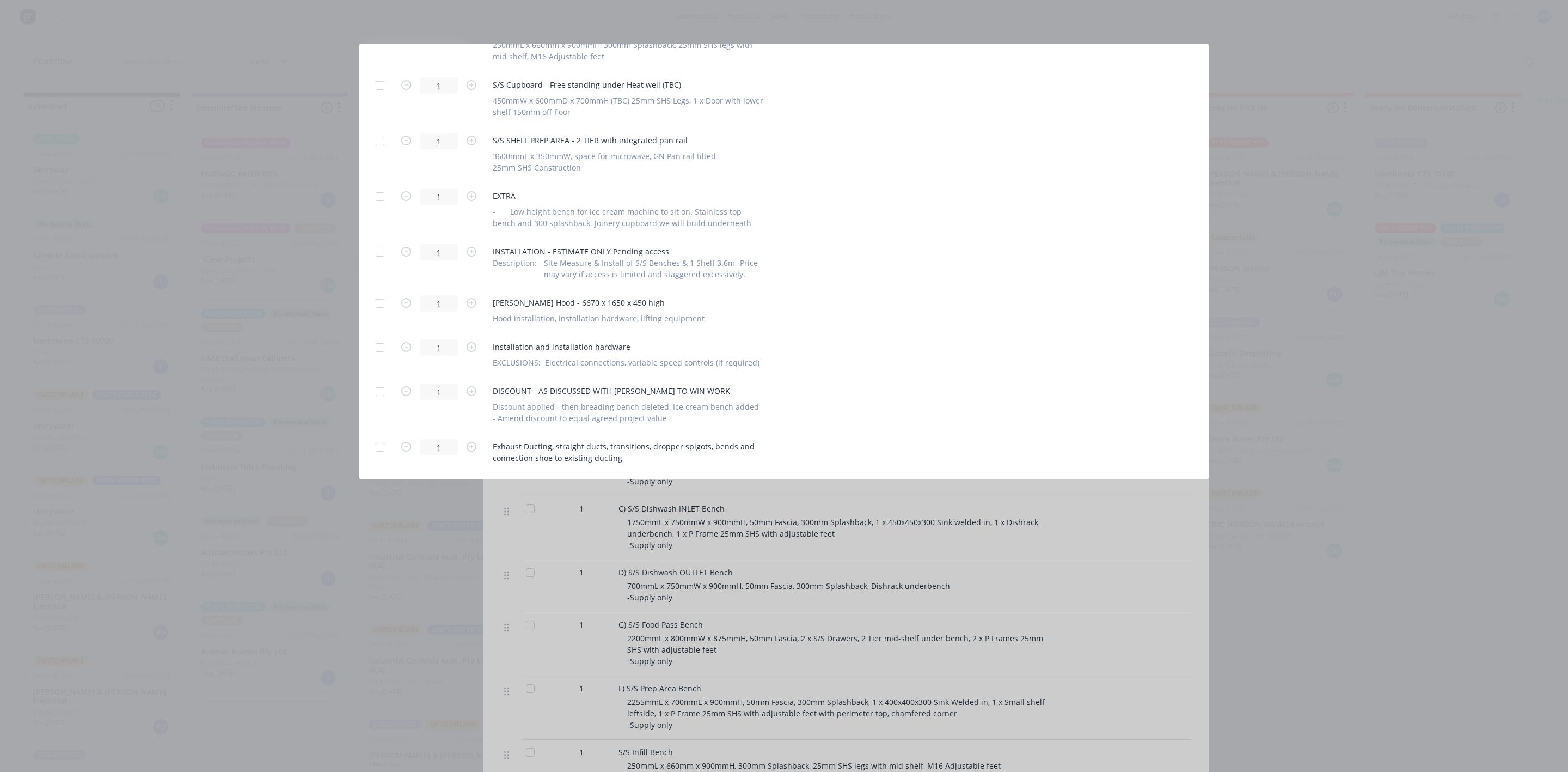
click at [376, 447] on div at bounding box center [380, 447] width 22 height 22
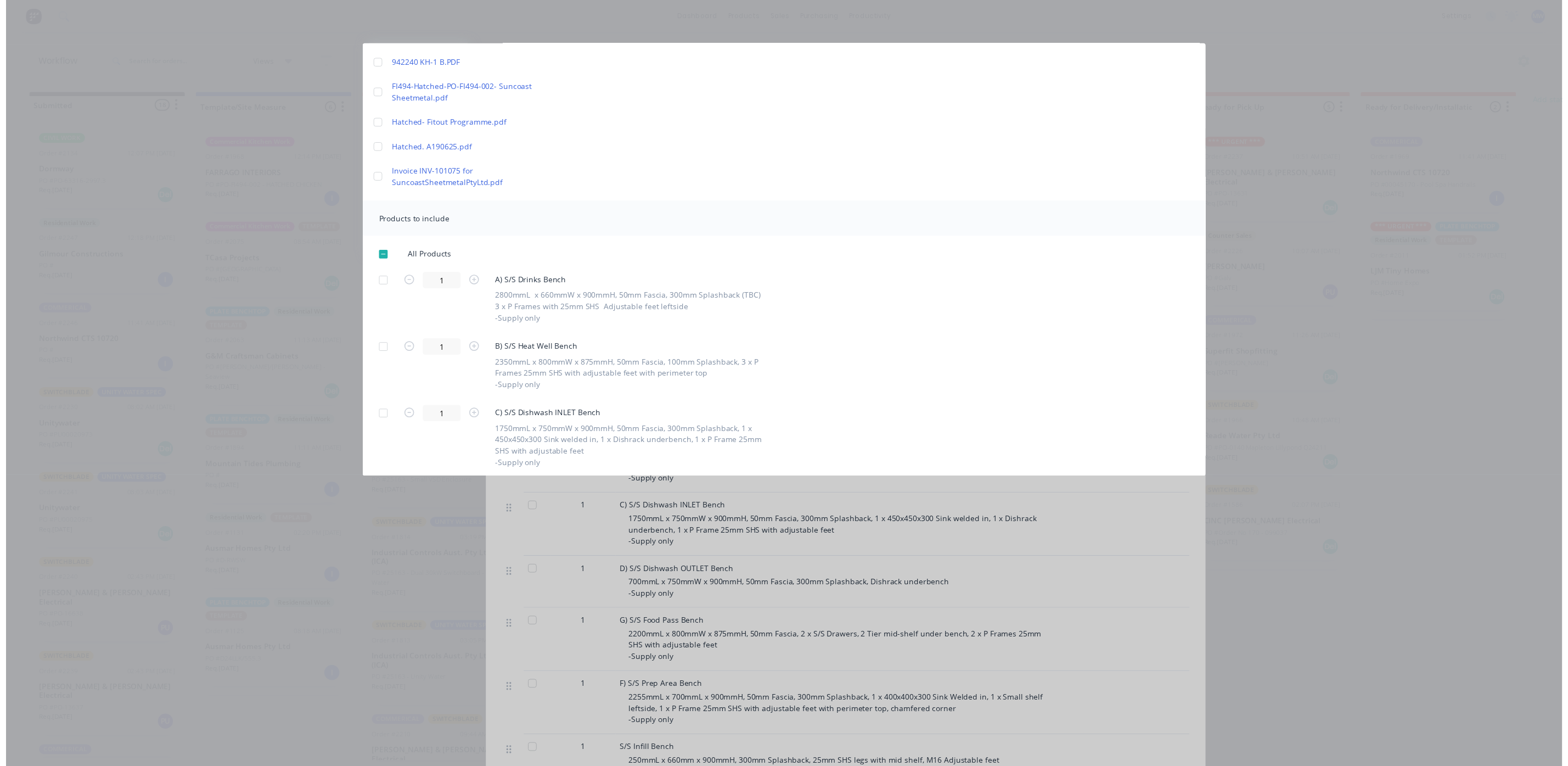
scroll to position [0, 0]
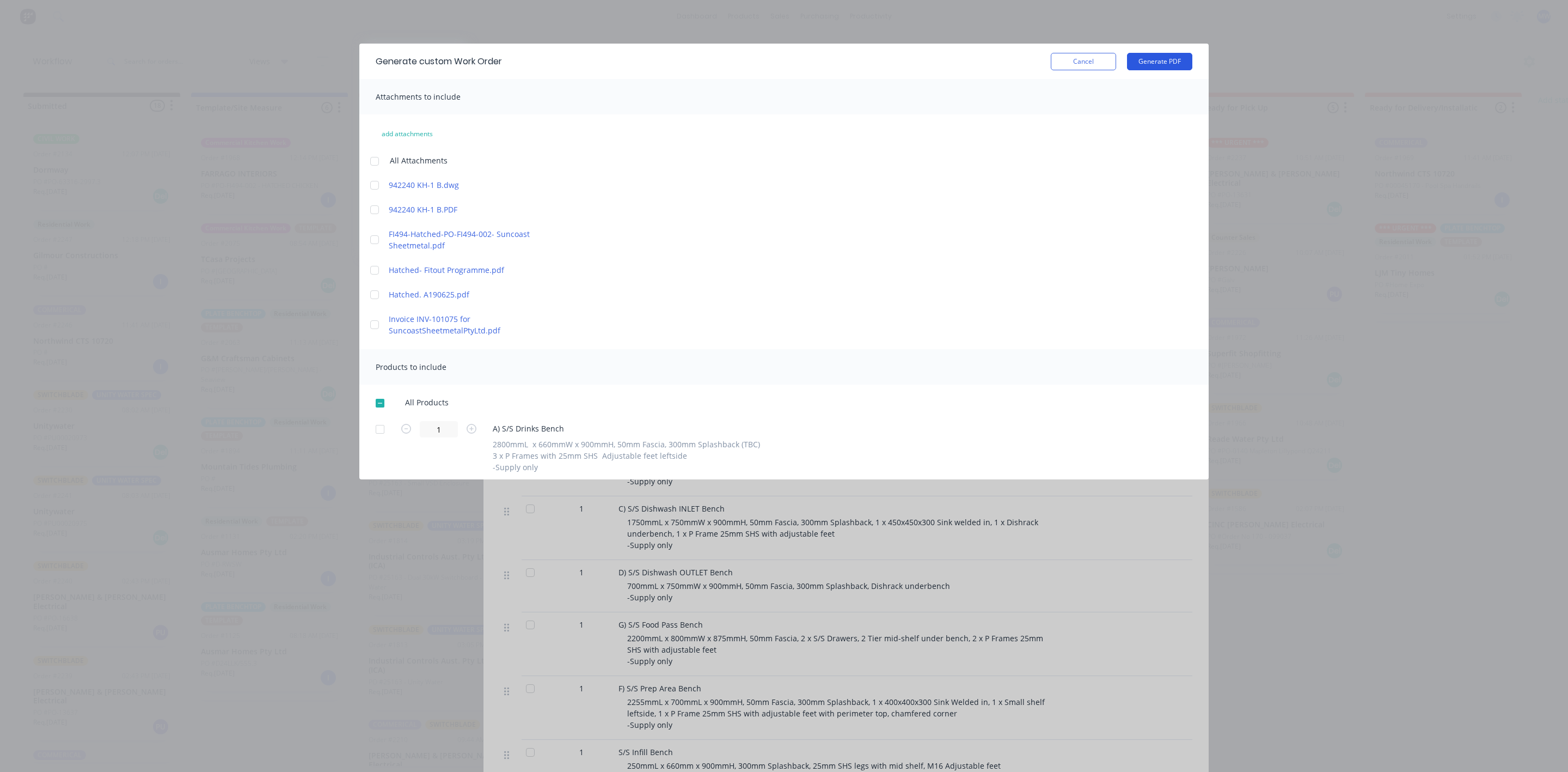
click at [1152, 62] on button "Generate PDF" at bounding box center [1160, 61] width 65 height 18
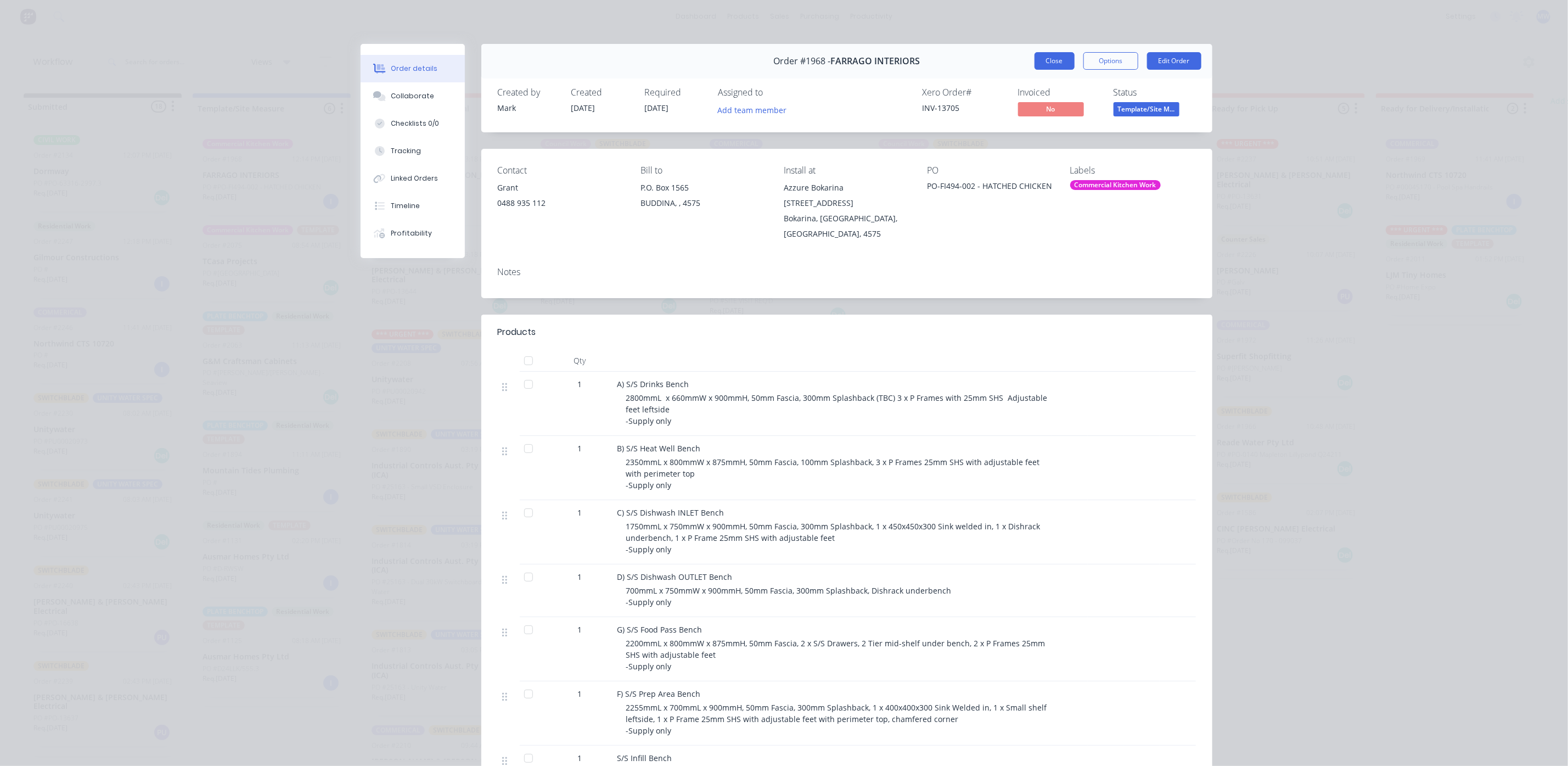
click at [1051, 62] on button "Close" at bounding box center [1054, 61] width 40 height 18
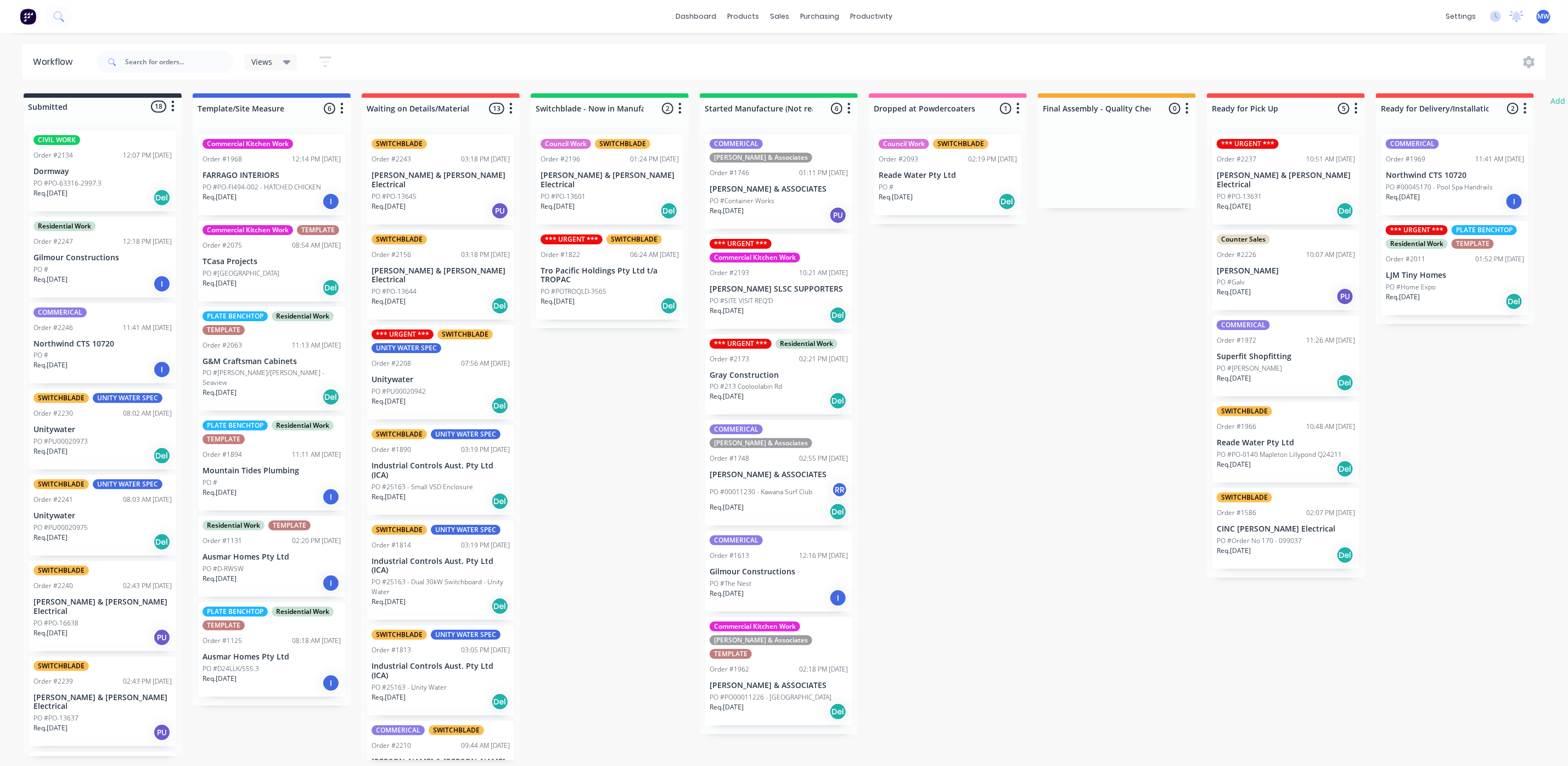
click at [773, 693] on p "PO #PO00011226 - [GEOGRAPHIC_DATA]" at bounding box center [770, 698] width 122 height 10
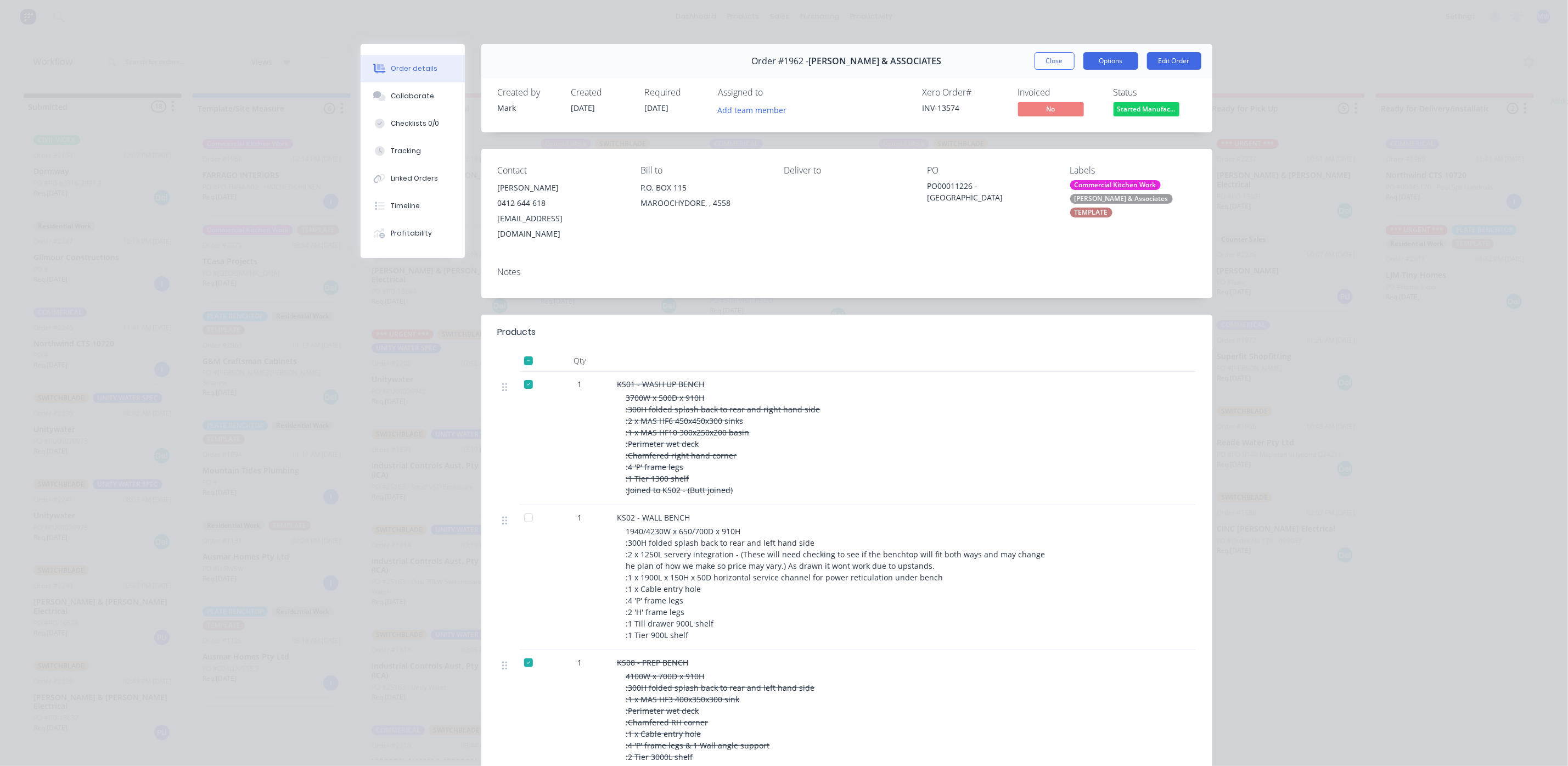
click at [1113, 56] on button "Options" at bounding box center [1110, 61] width 55 height 18
click at [1046, 115] on div "Work Order" at bounding box center [1081, 111] width 96 height 16
click at [1040, 153] on div "Custom" at bounding box center [1081, 155] width 96 height 16
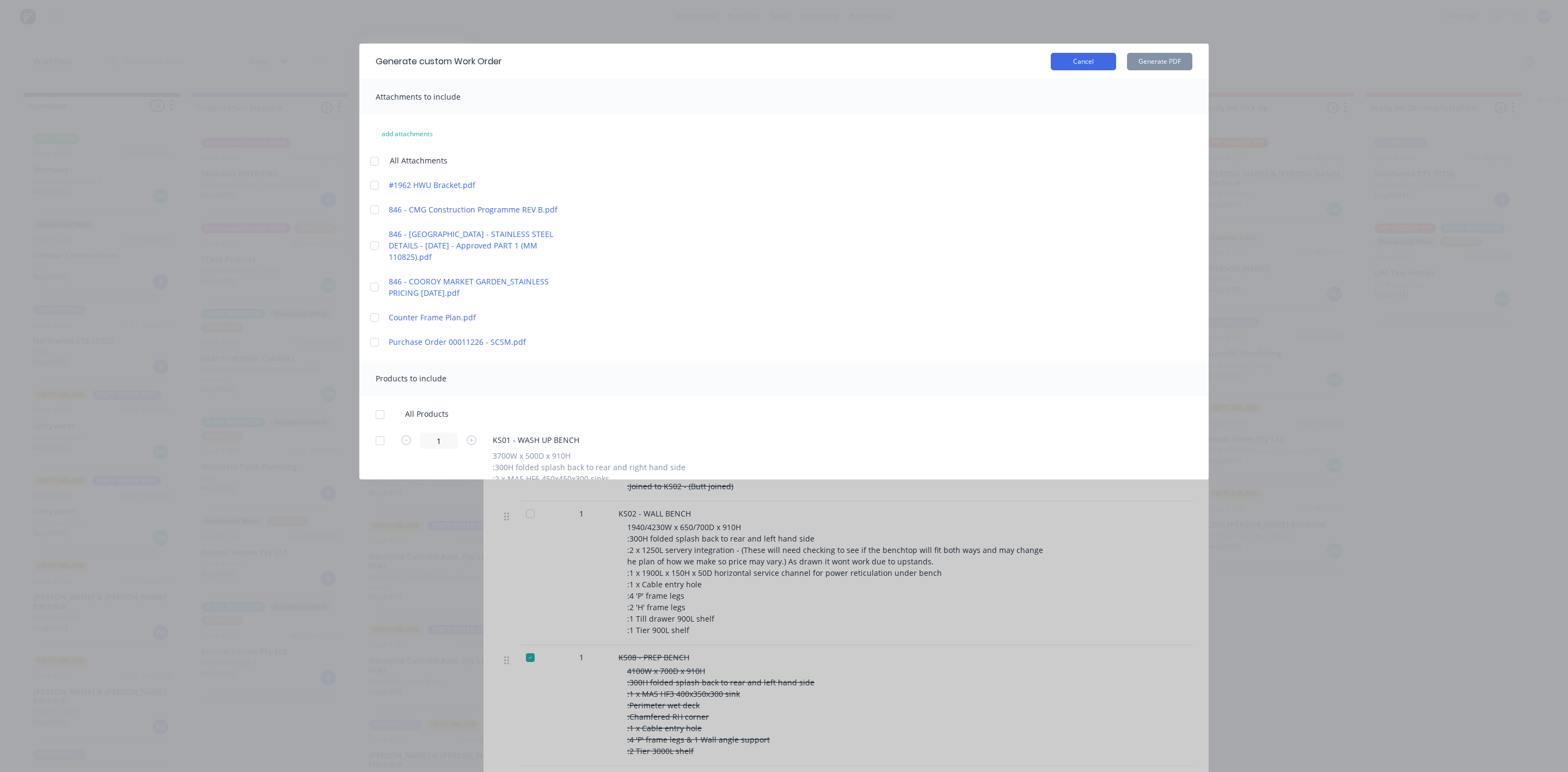
click at [1083, 64] on button "Cancel" at bounding box center [1083, 61] width 65 height 18
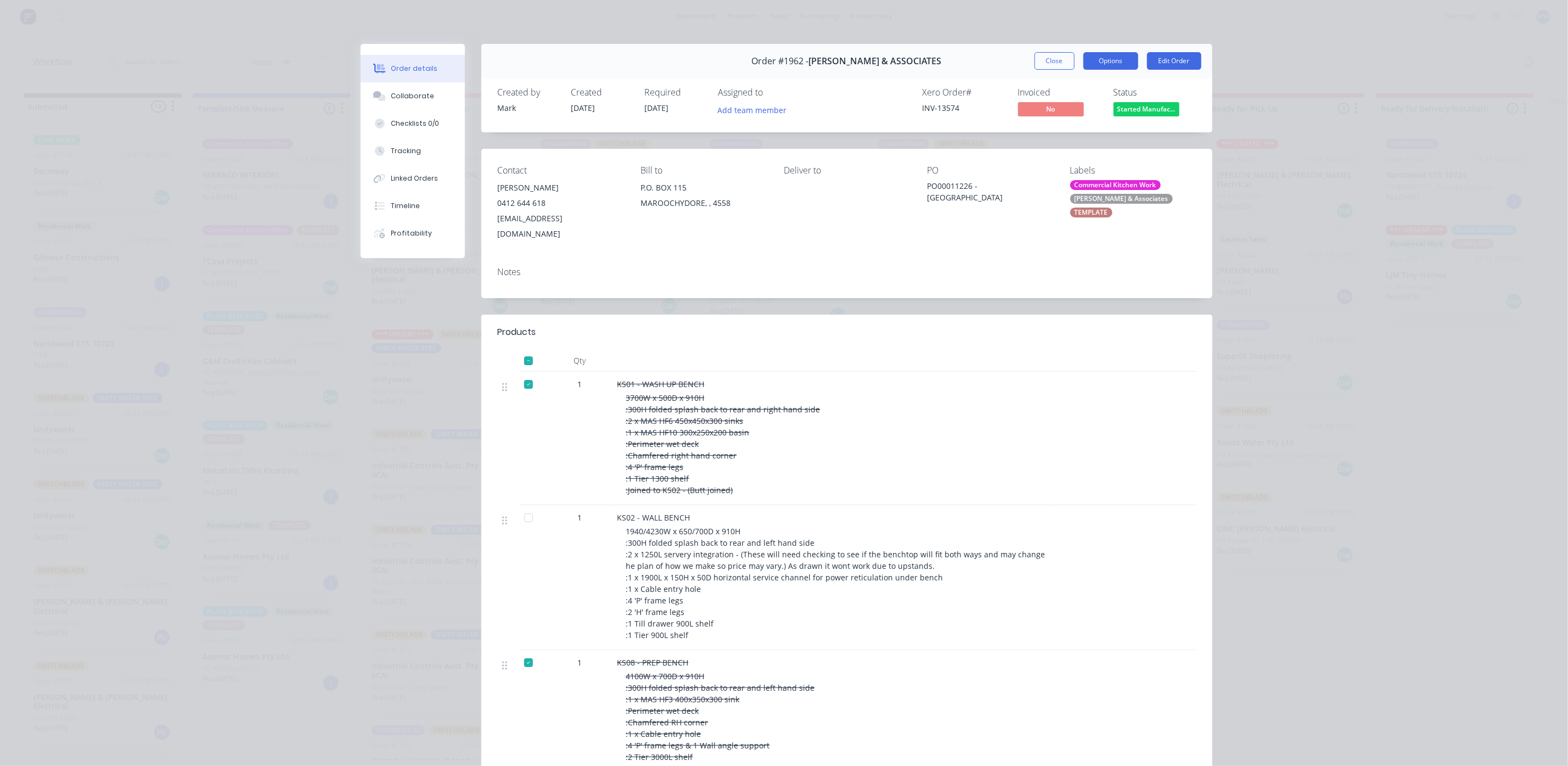
click at [1099, 57] on button "Options" at bounding box center [1110, 61] width 55 height 18
click at [1059, 119] on div "Work Order" at bounding box center [1081, 111] width 96 height 16
click at [1035, 155] on div "Custom" at bounding box center [1081, 155] width 96 height 16
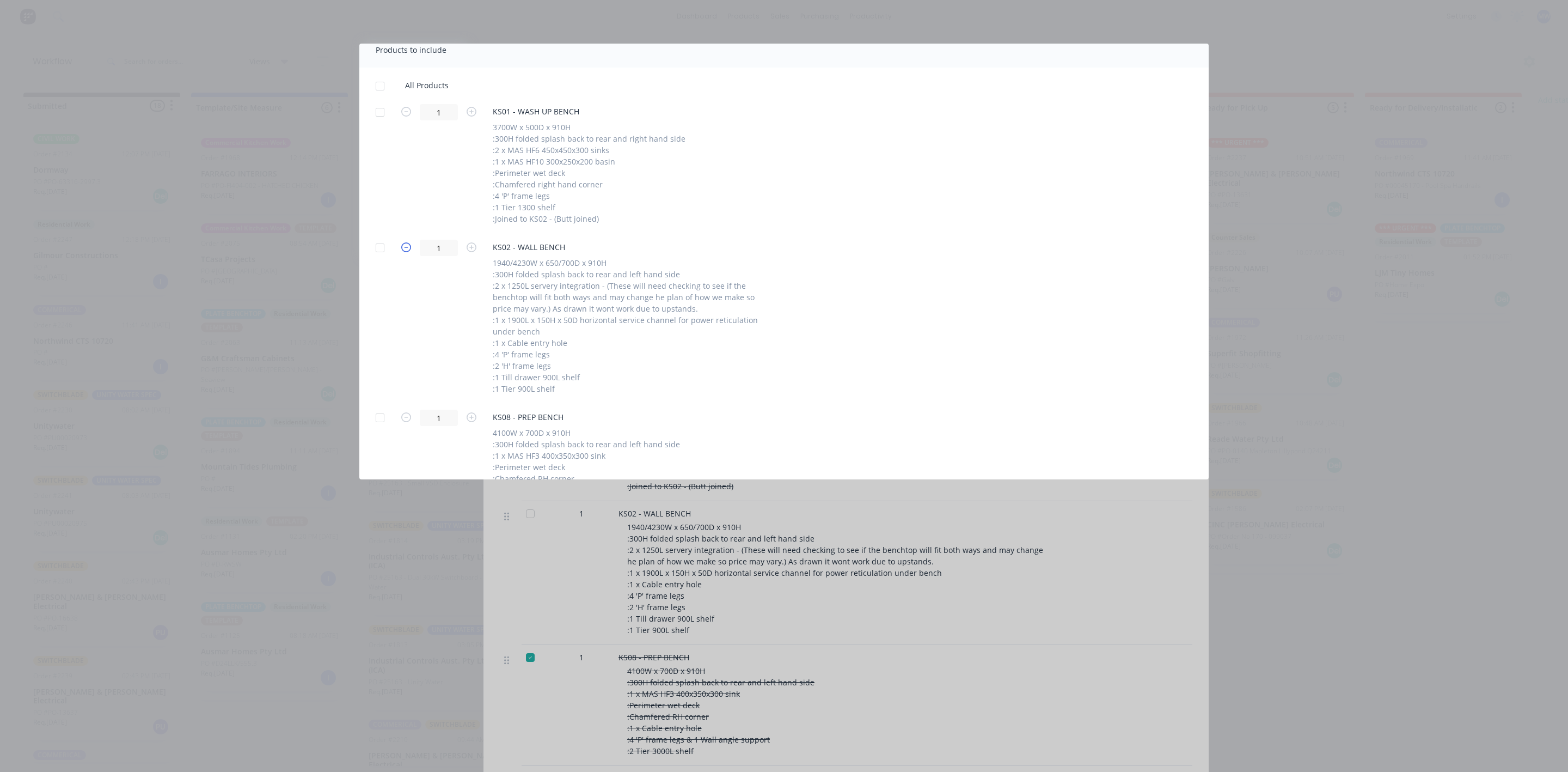
scroll to position [327, 0]
click at [380, 249] on div at bounding box center [380, 250] width 22 height 22
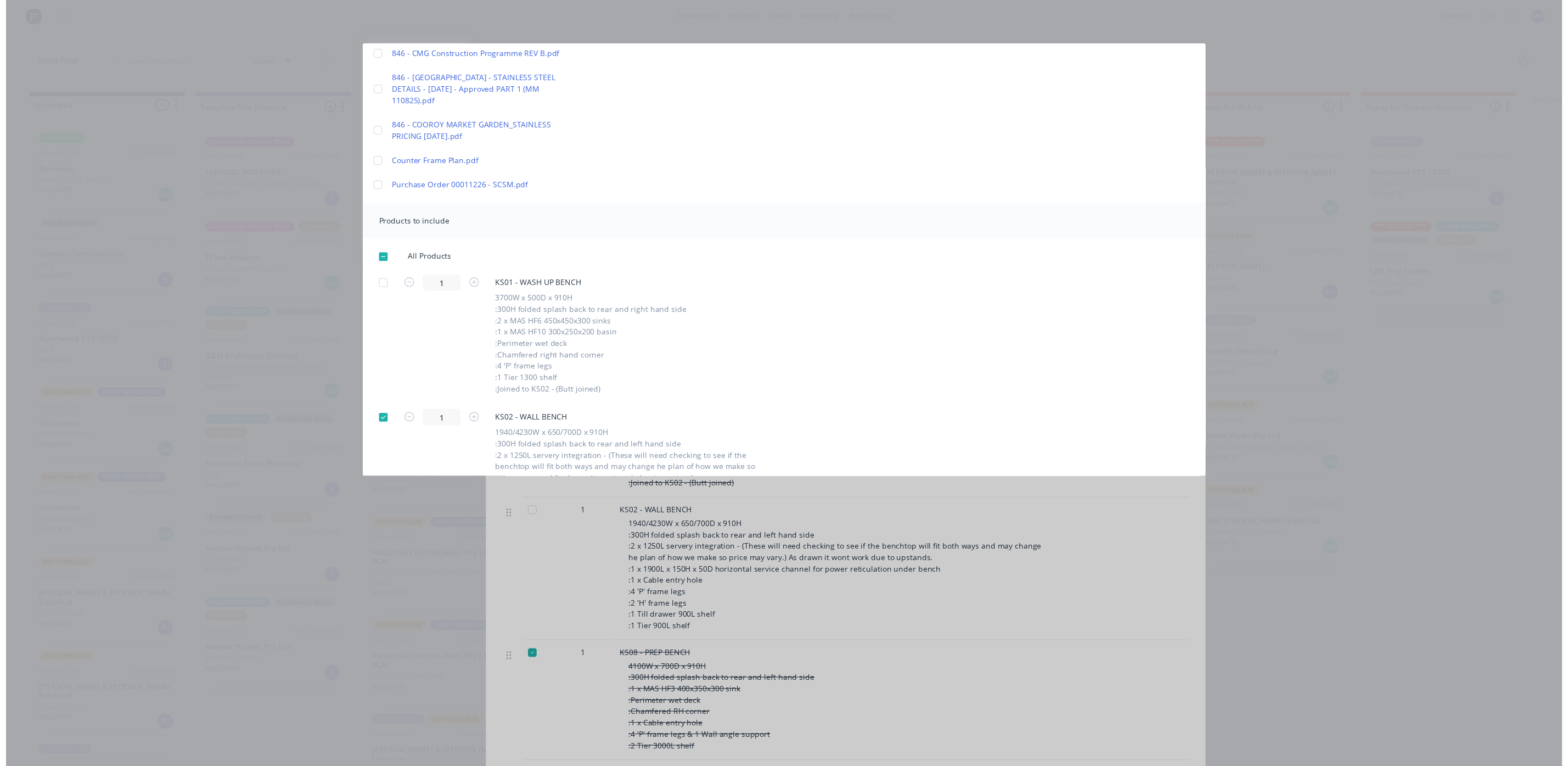
scroll to position [0, 0]
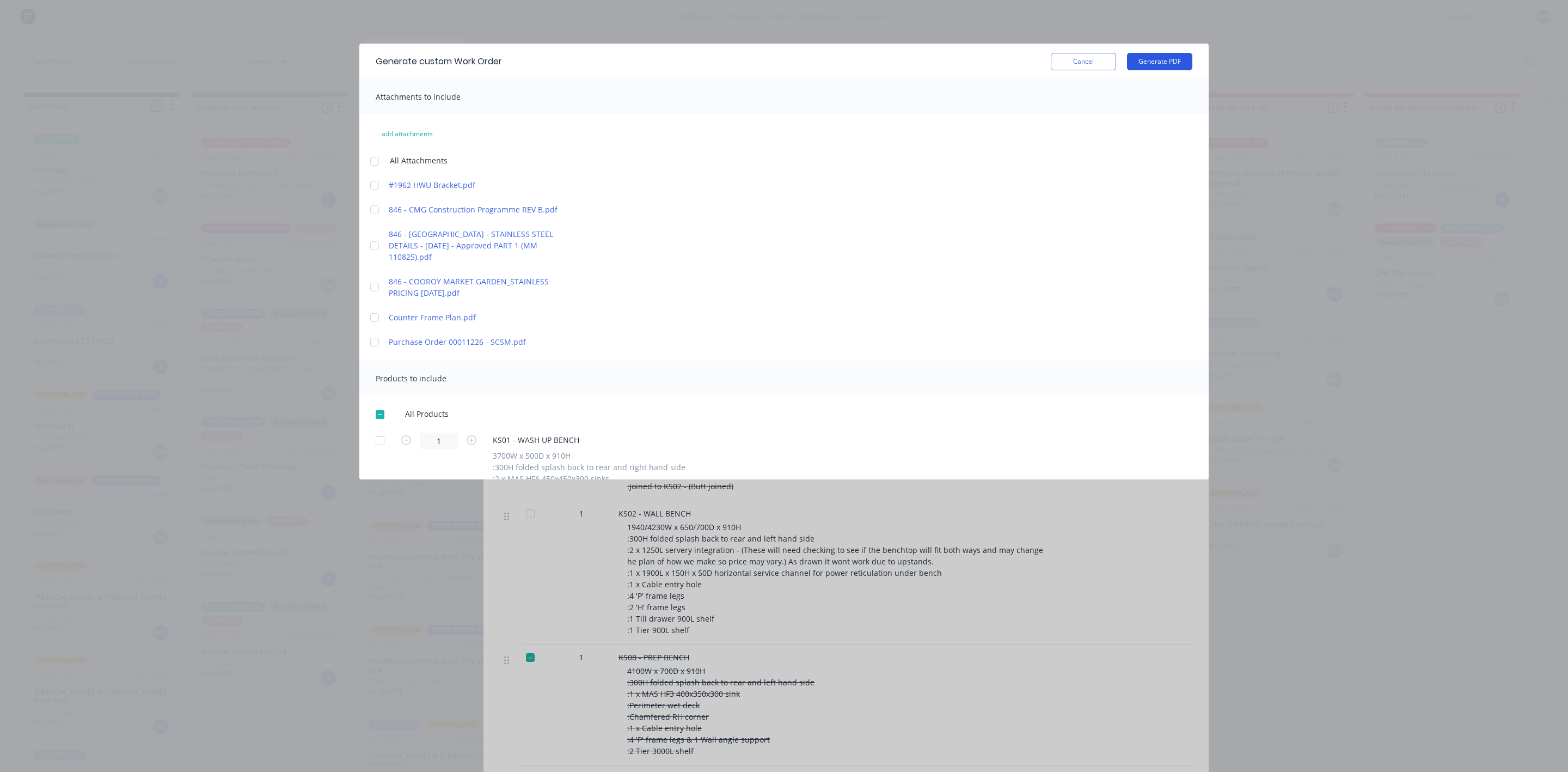
click at [1155, 56] on button "Generate PDF" at bounding box center [1160, 61] width 65 height 18
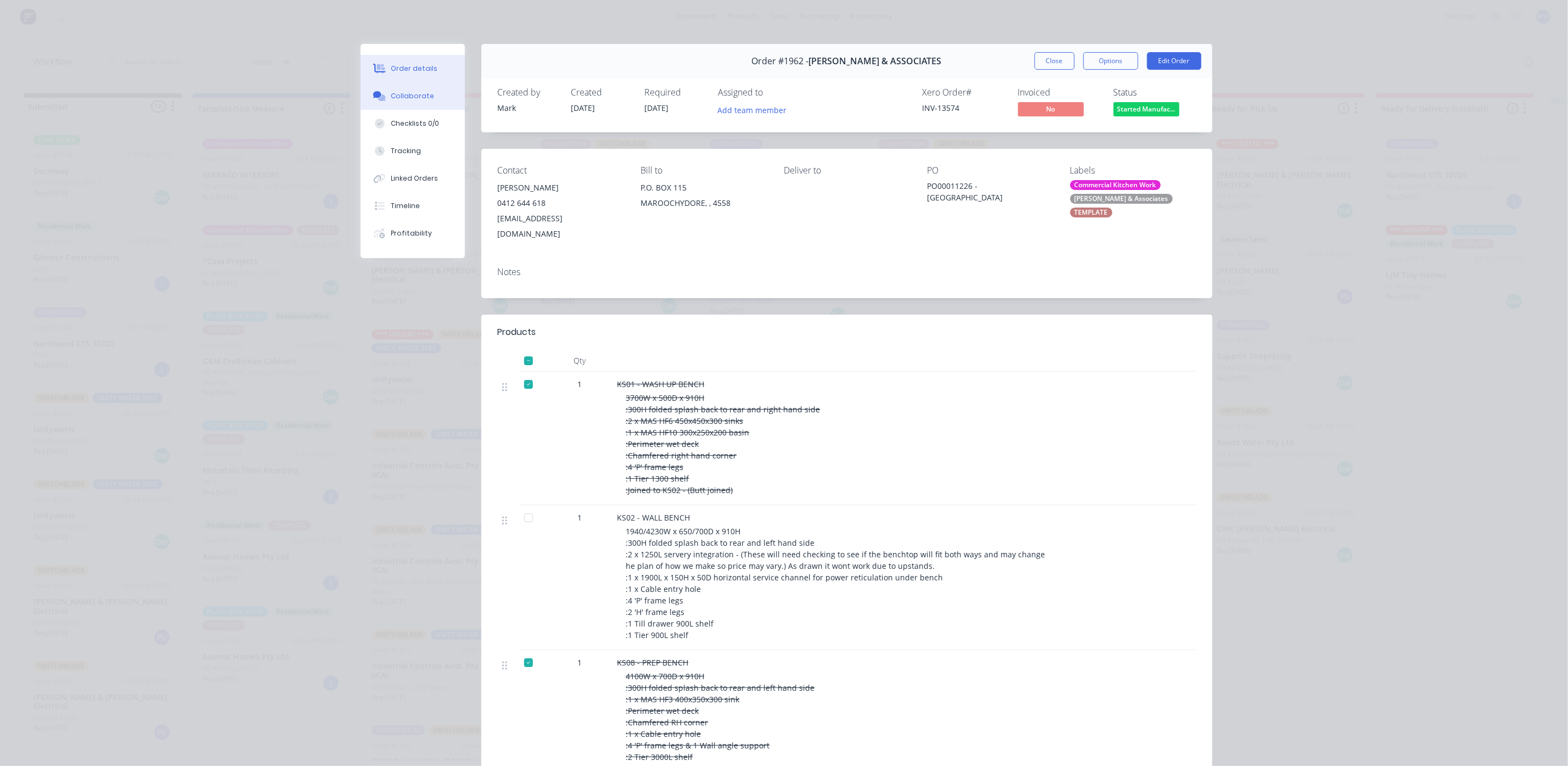
click at [402, 99] on div "Collaborate" at bounding box center [412, 96] width 44 height 10
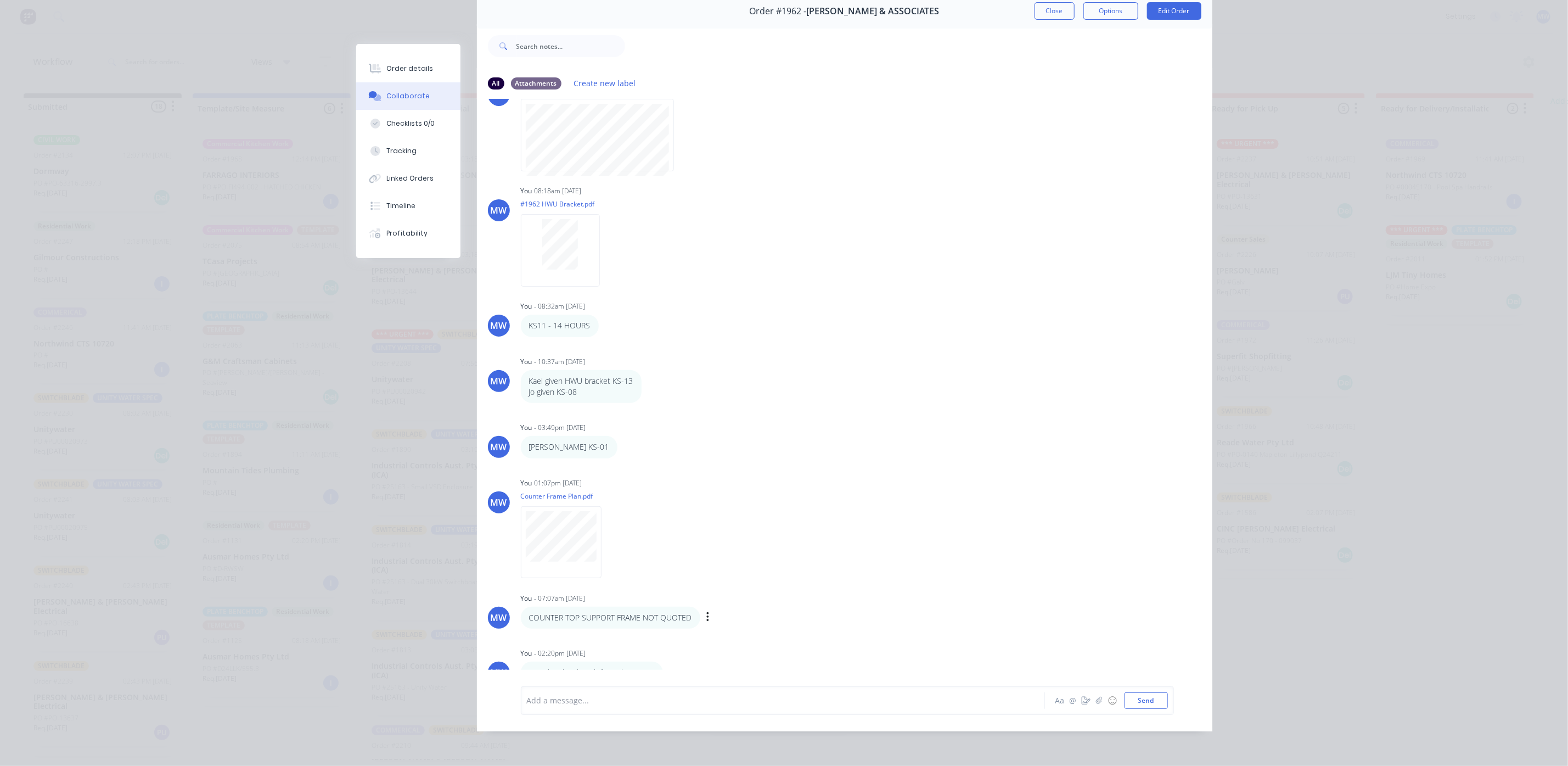
scroll to position [725, 0]
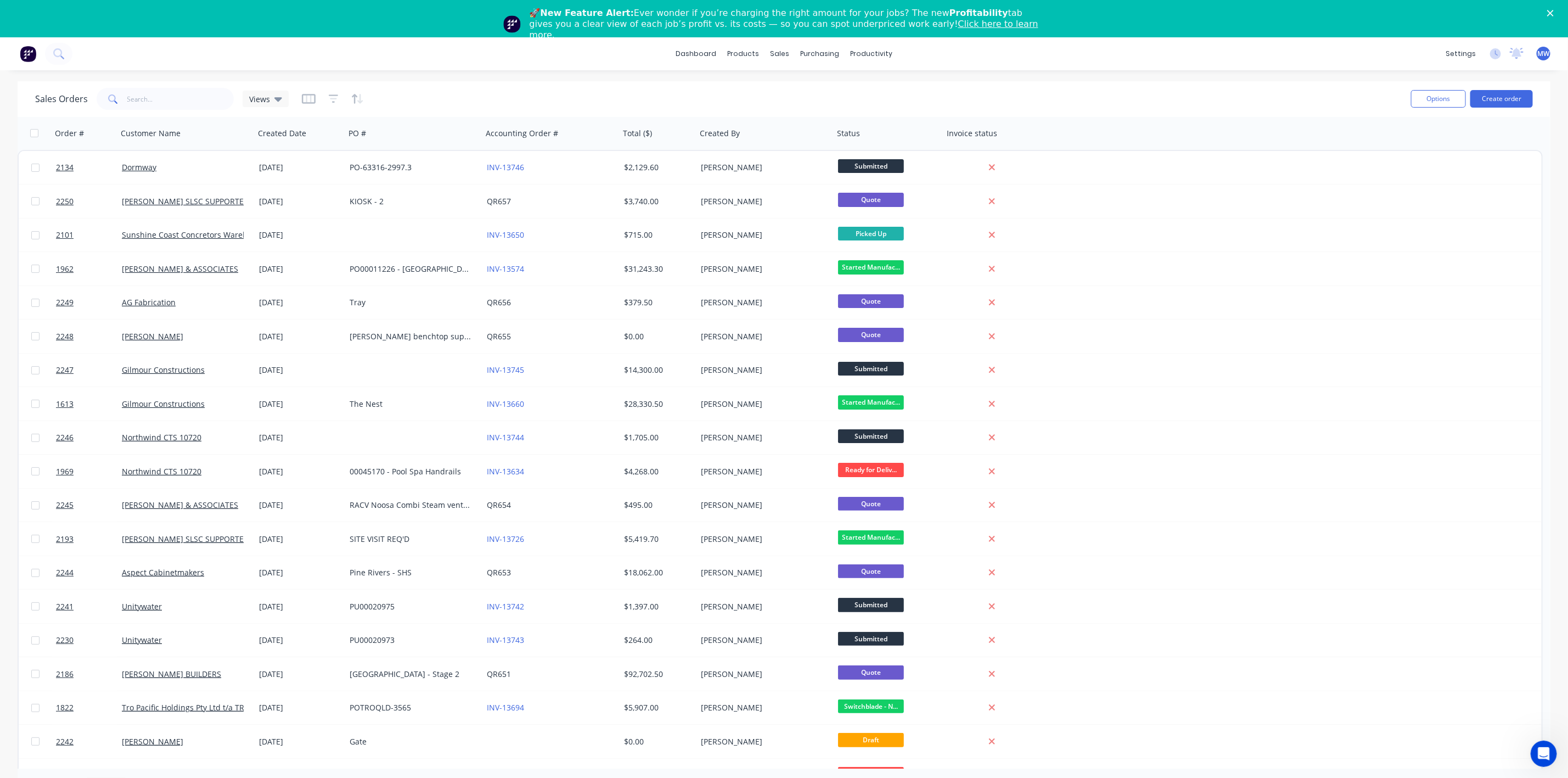
click at [1553, 13] on icon "Close" at bounding box center [1550, 14] width 7 height 7
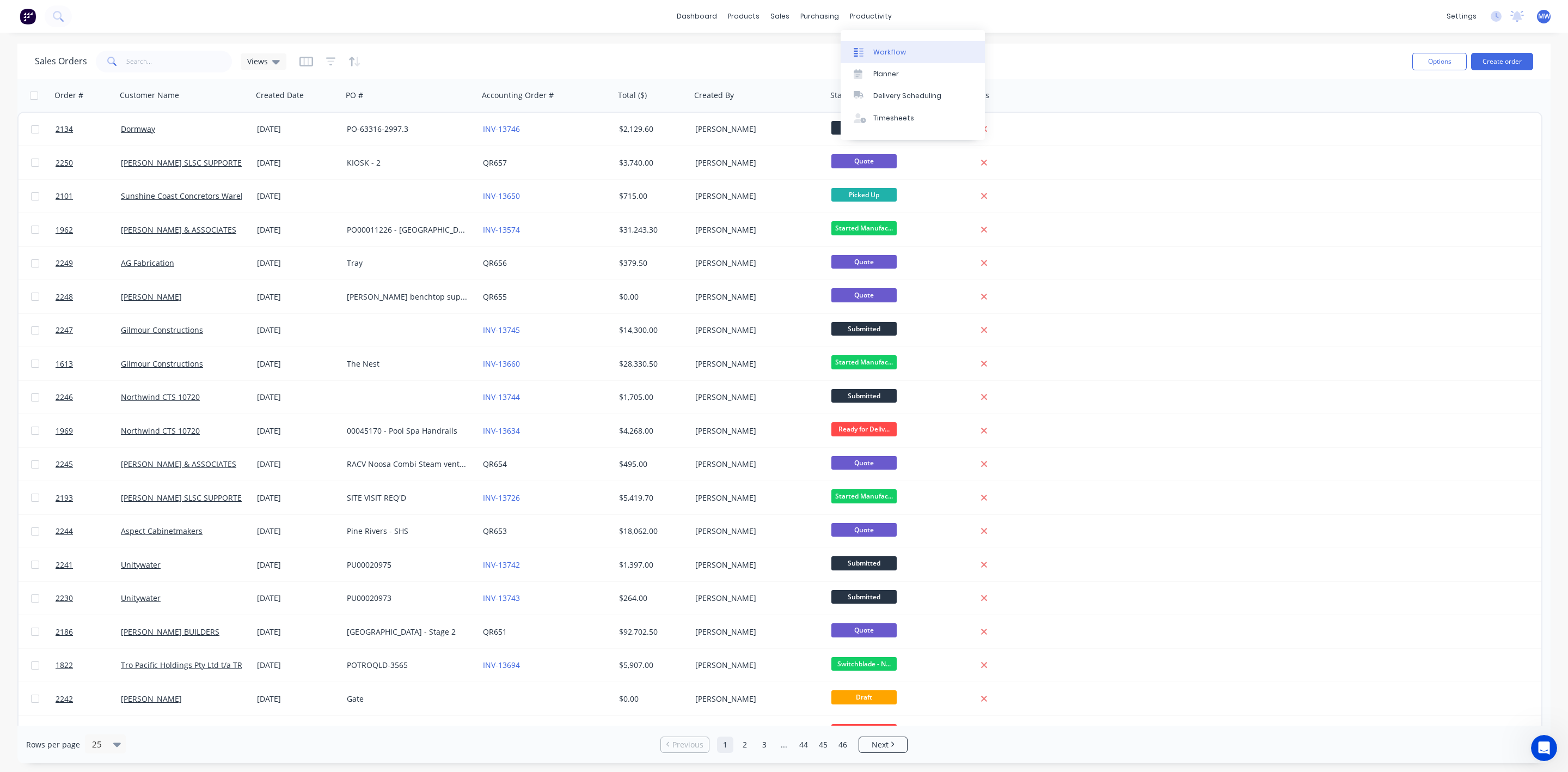
click at [892, 47] on div "Workflow" at bounding box center [889, 53] width 33 height 10
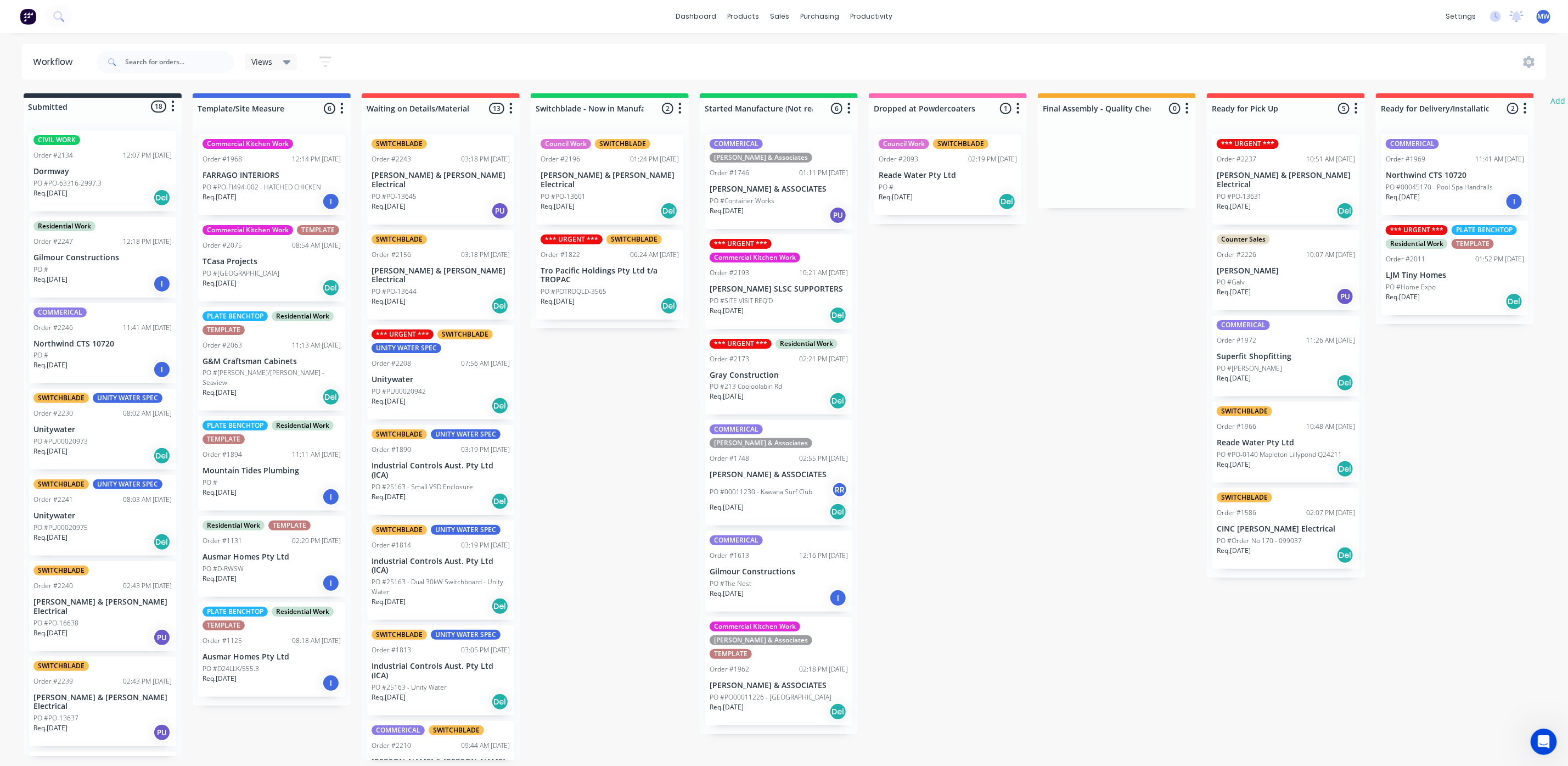
click at [792, 502] on div "Req. [DATE] Del" at bounding box center [778, 512] width 138 height 19
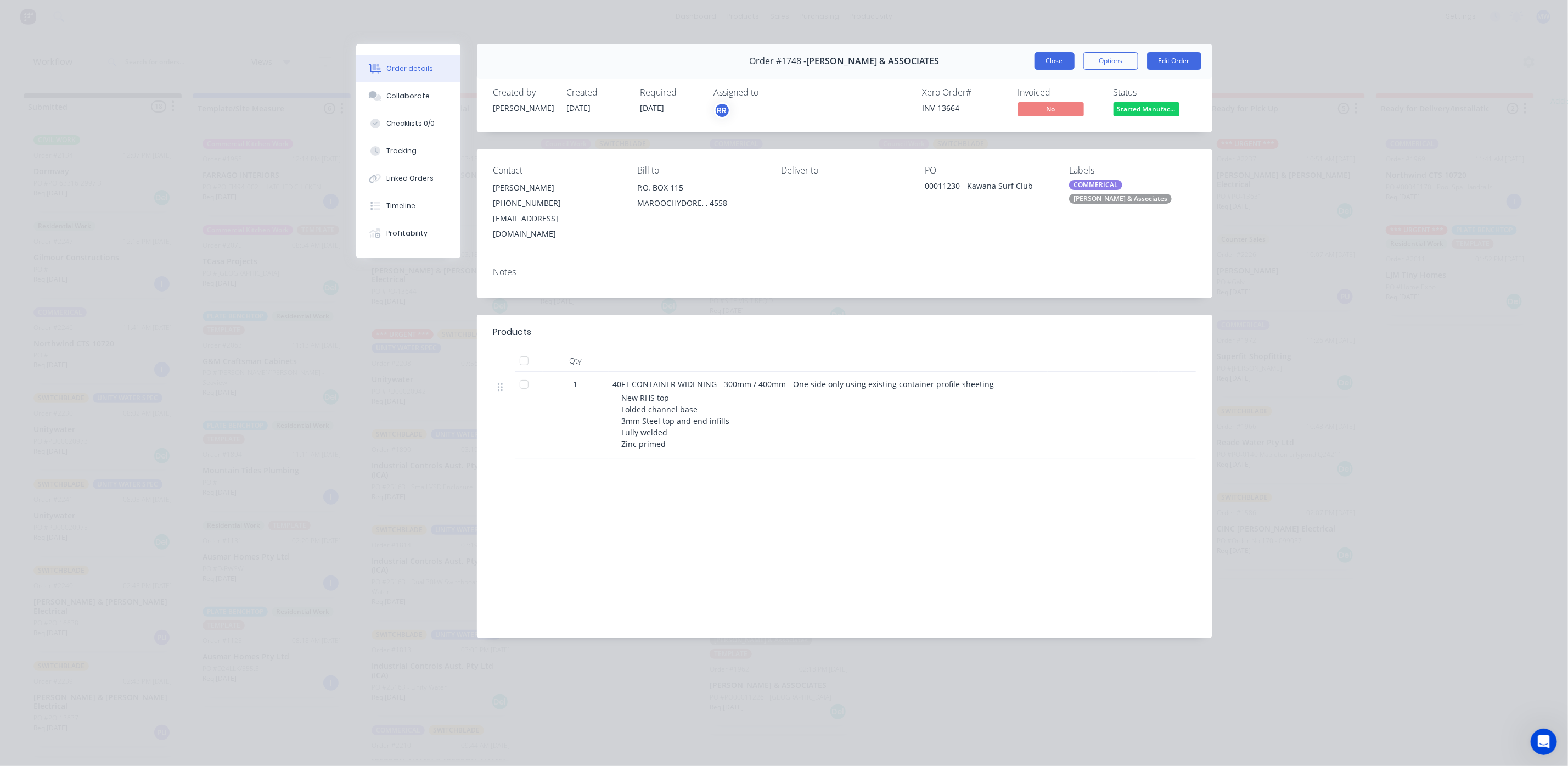
click at [1053, 55] on button "Close" at bounding box center [1054, 61] width 40 height 18
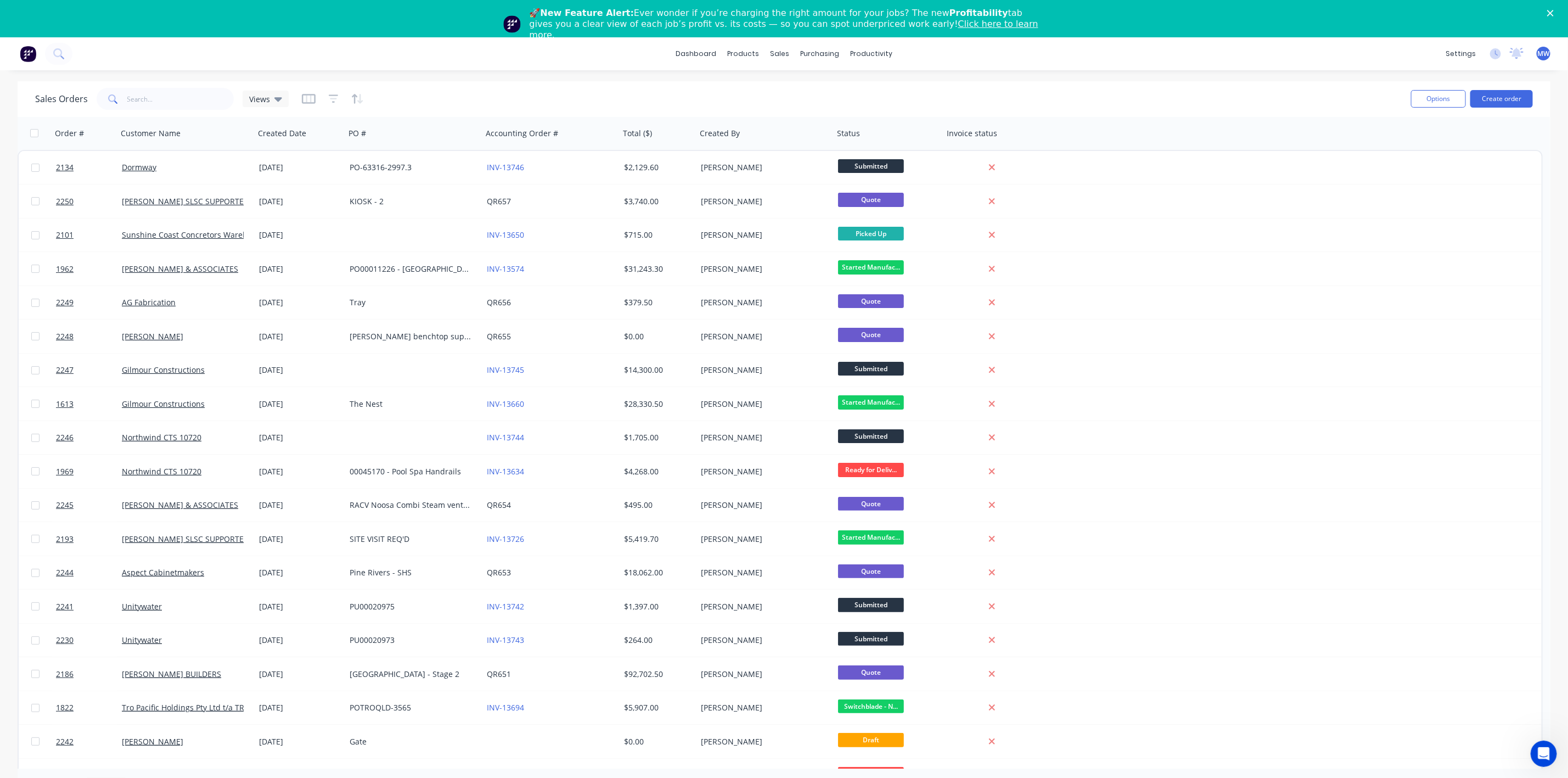
click at [1553, 10] on icon "Close" at bounding box center [1550, 14] width 7 height 7
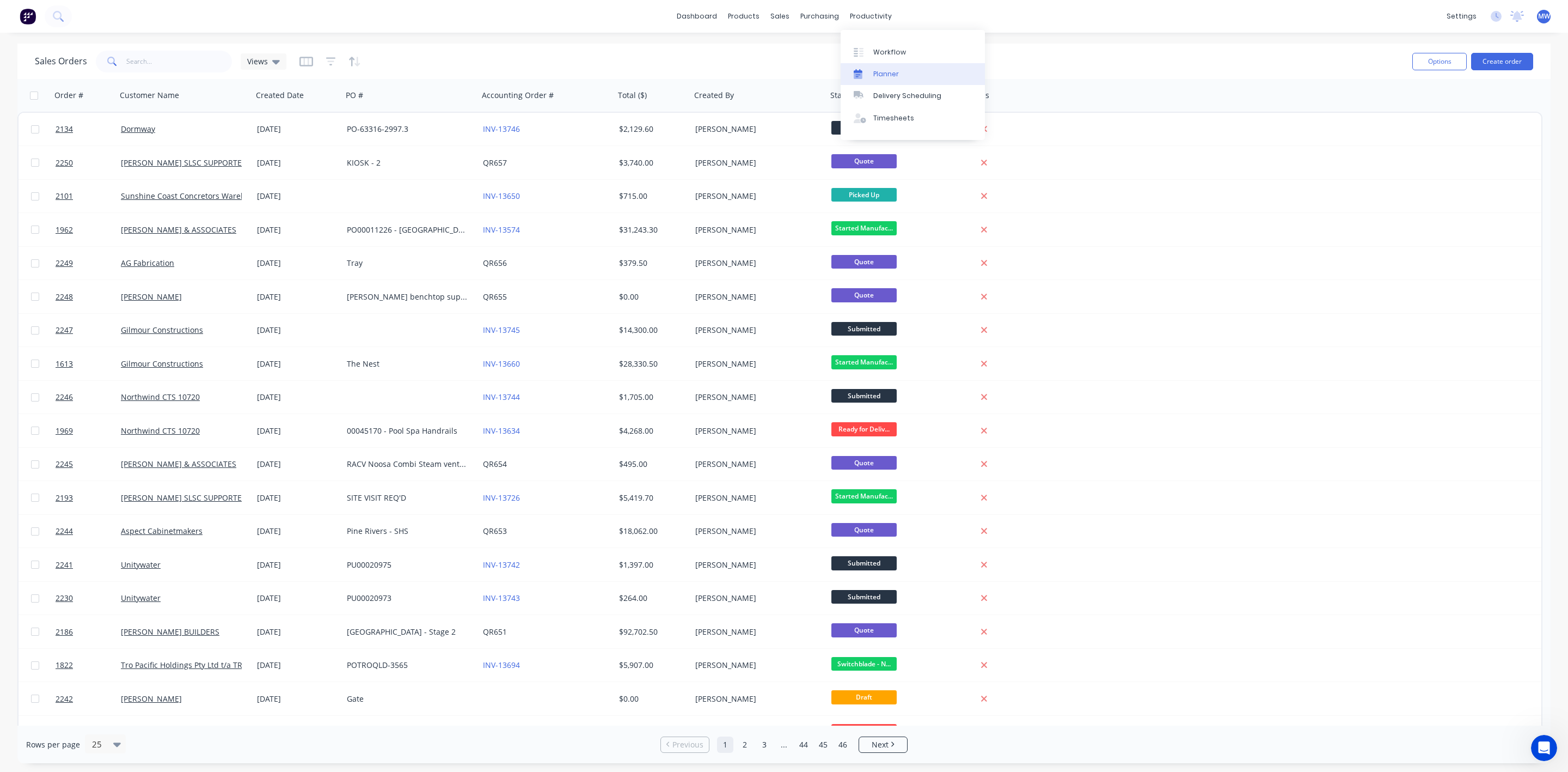
click at [878, 72] on div "Planner" at bounding box center [886, 75] width 25 height 10
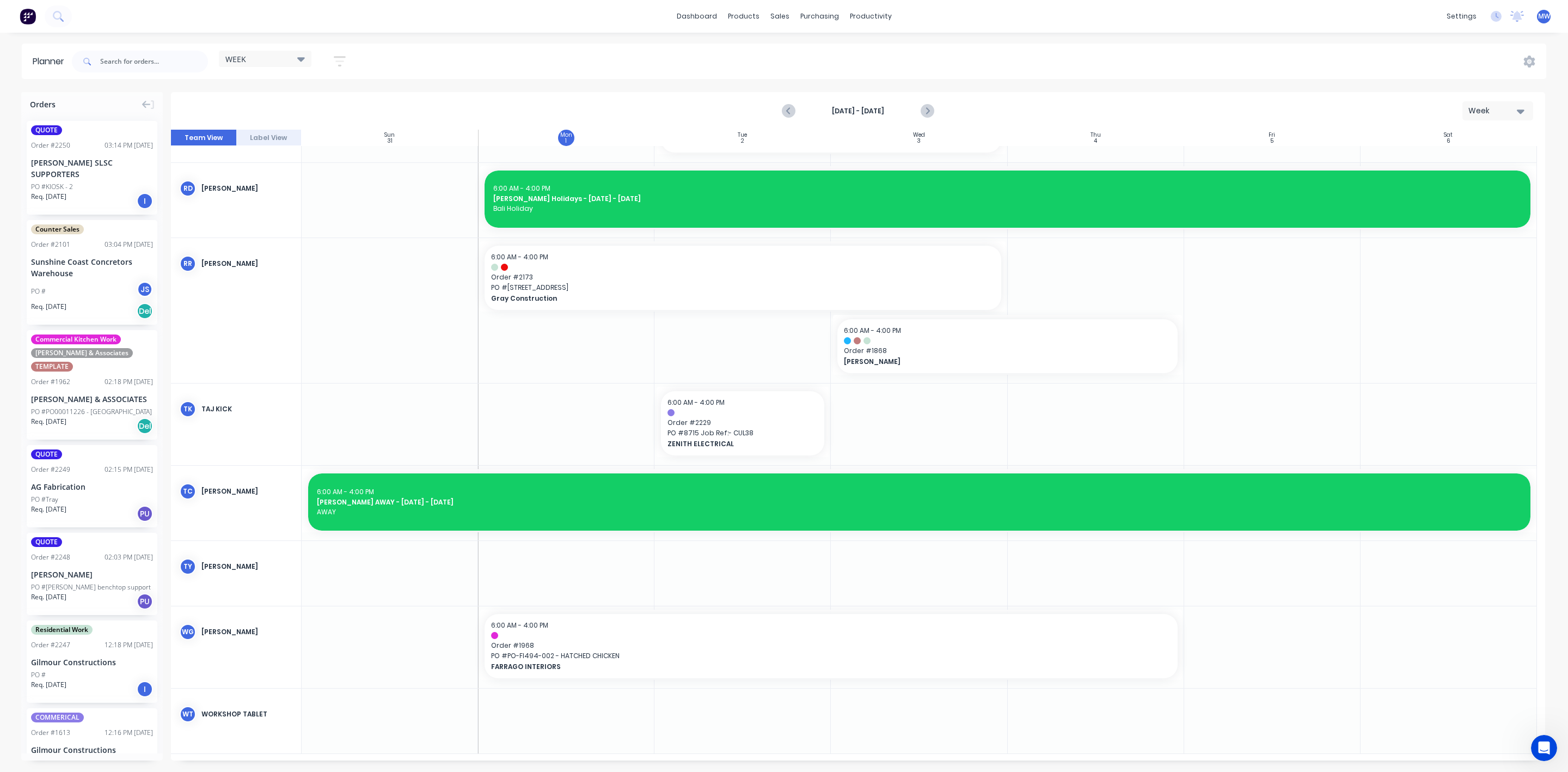
scroll to position [941, 0]
